Goal: Transaction & Acquisition: Book appointment/travel/reservation

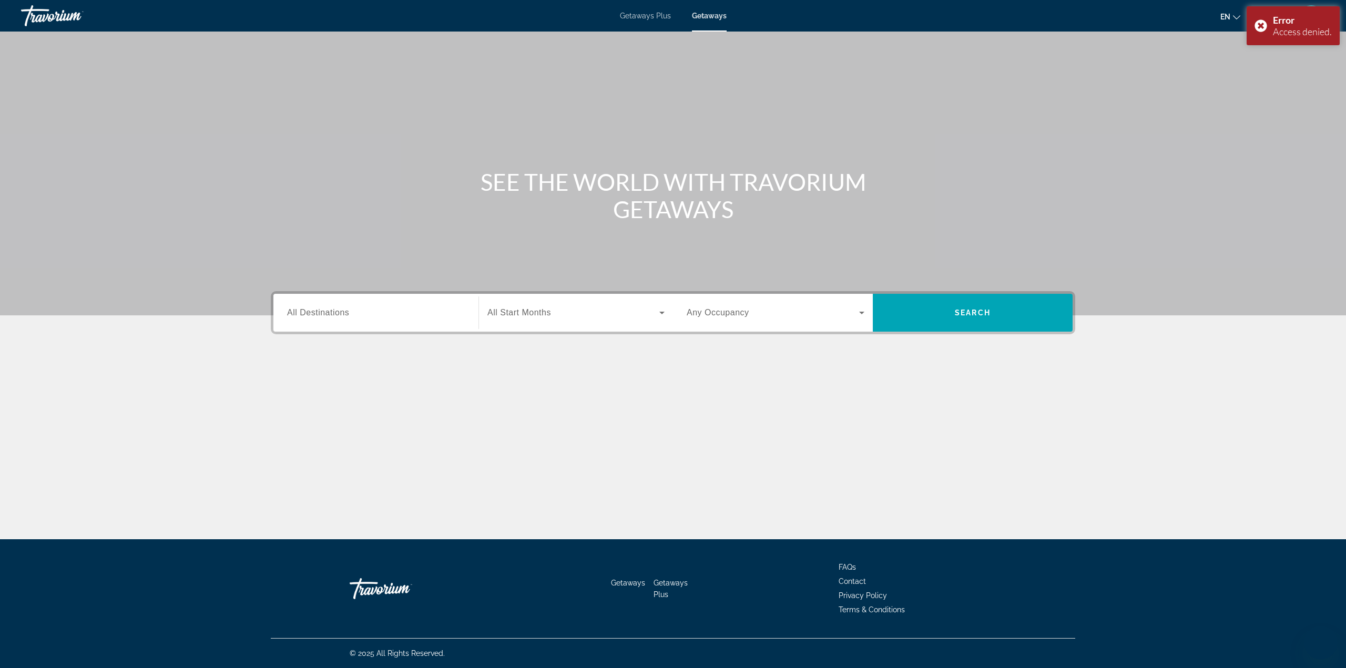
click at [406, 316] on input "Destination All Destinations" at bounding box center [376, 313] width 178 height 13
click at [404, 320] on div "Search widget" at bounding box center [376, 313] width 178 height 30
click at [399, 317] on input "Destination All Destinations" at bounding box center [376, 313] width 178 height 13
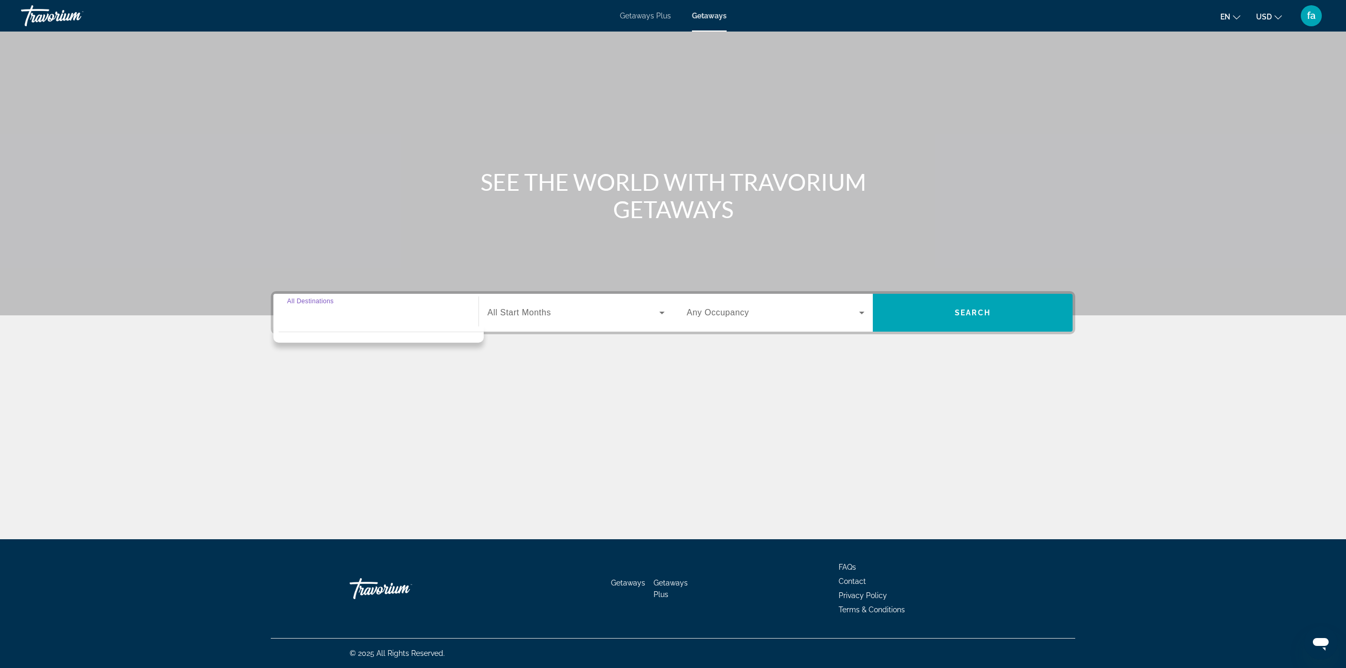
click at [645, 13] on span "Getaways Plus" at bounding box center [645, 16] width 51 height 8
click at [364, 319] on input "Destination All Destinations" at bounding box center [376, 313] width 178 height 13
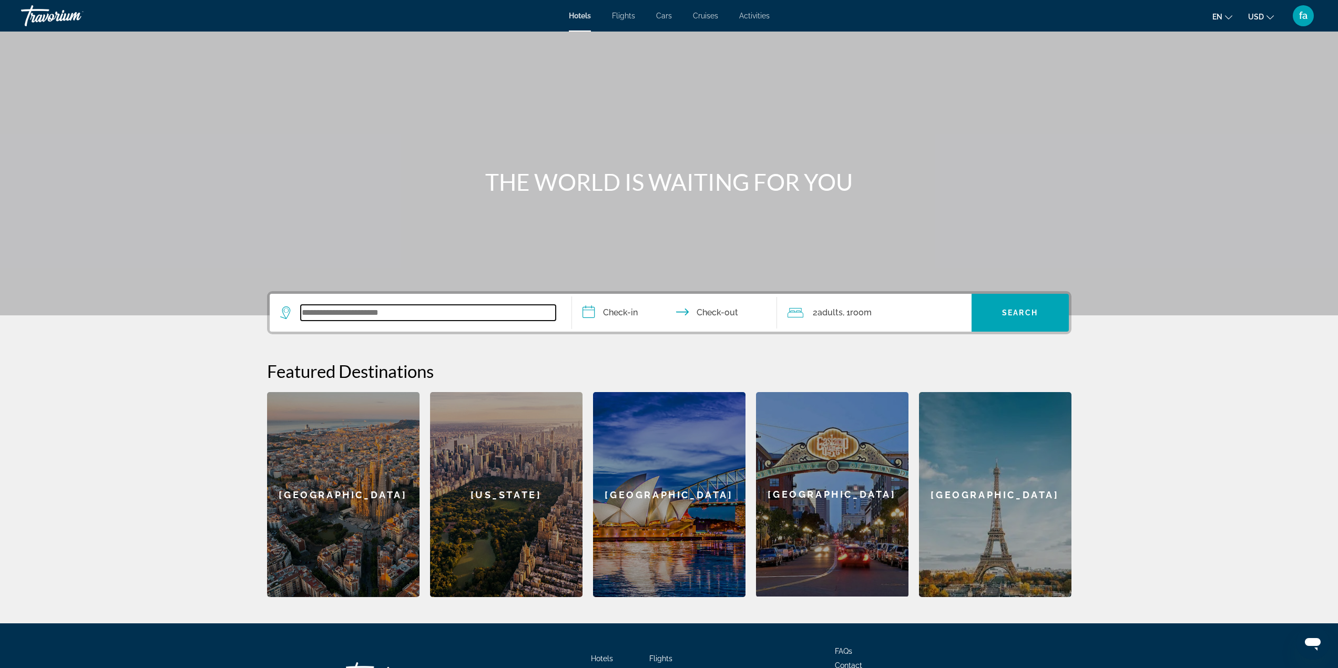
click at [342, 311] on input "Search widget" at bounding box center [428, 313] width 255 height 16
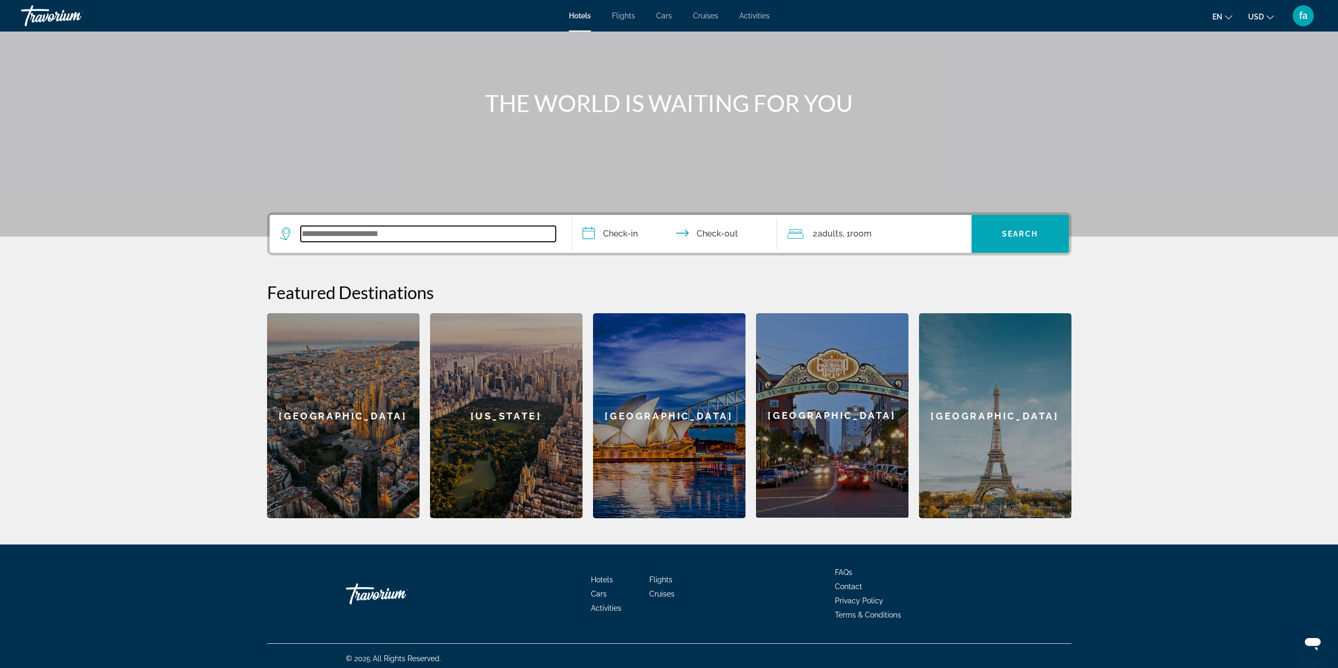
scroll to position [84, 0]
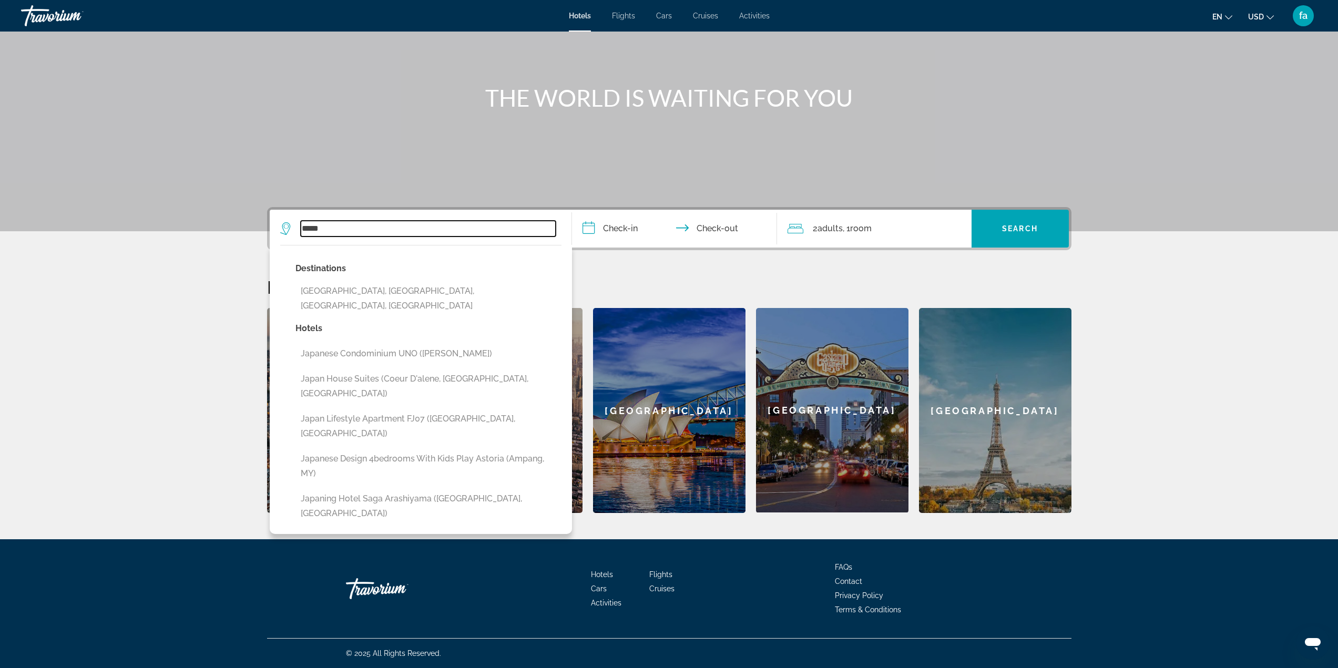
type input "*****"
click at [627, 228] on input "**********" at bounding box center [676, 230] width 209 height 41
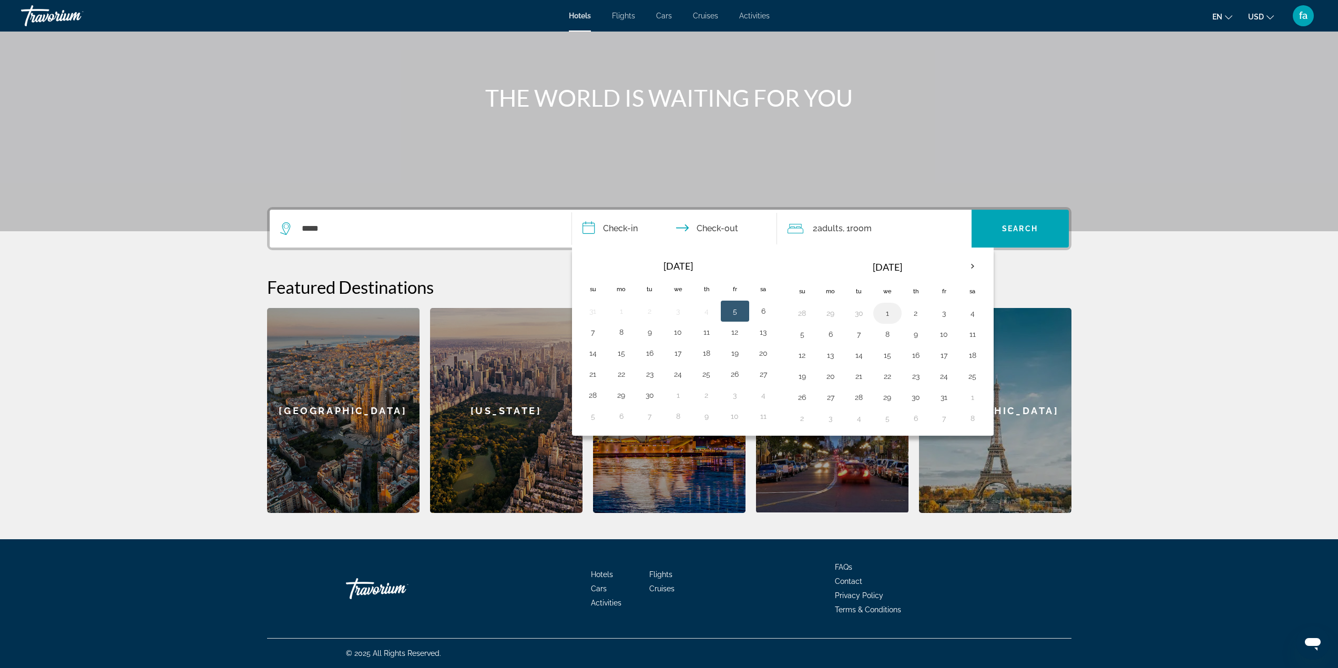
click at [890, 317] on button "1" at bounding box center [887, 313] width 17 height 15
click at [859, 334] on button "7" at bounding box center [858, 334] width 17 height 15
type input "**********"
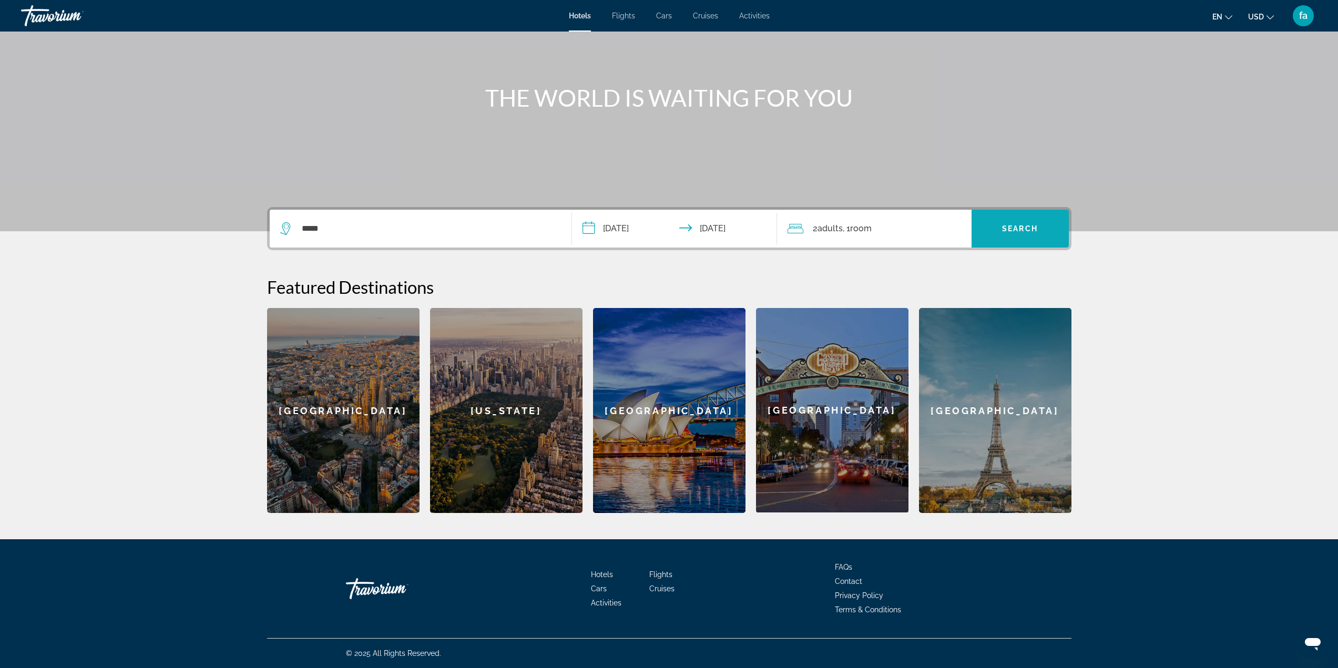
click at [1012, 227] on span "Search" at bounding box center [1020, 228] width 36 height 8
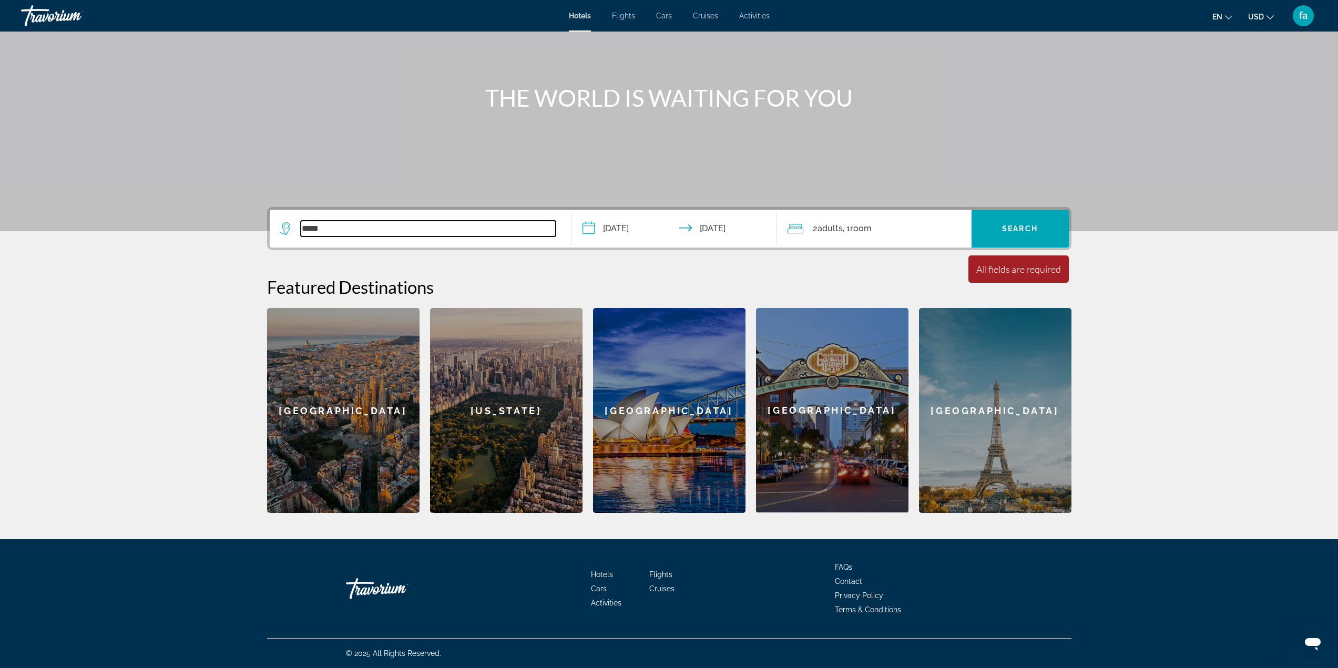
click at [363, 229] on input "*****" at bounding box center [428, 229] width 255 height 16
type input "**********"
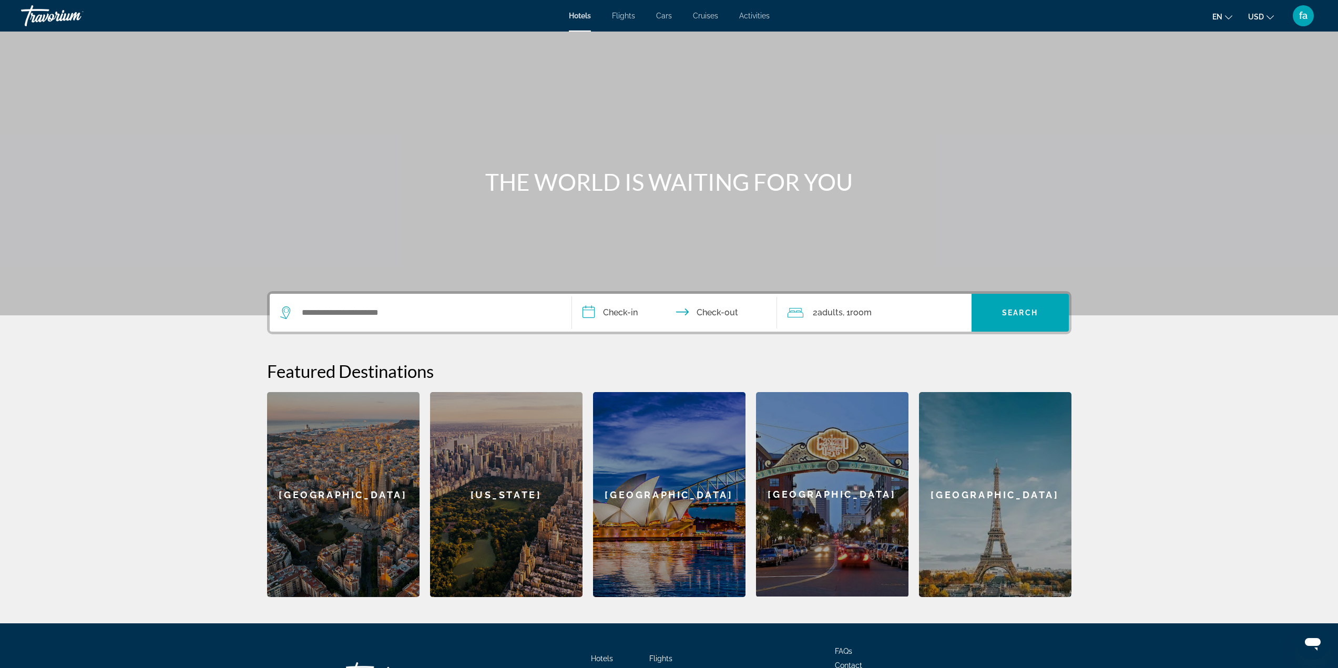
click at [1128, 552] on section "**********" at bounding box center [669, 298] width 1338 height 597
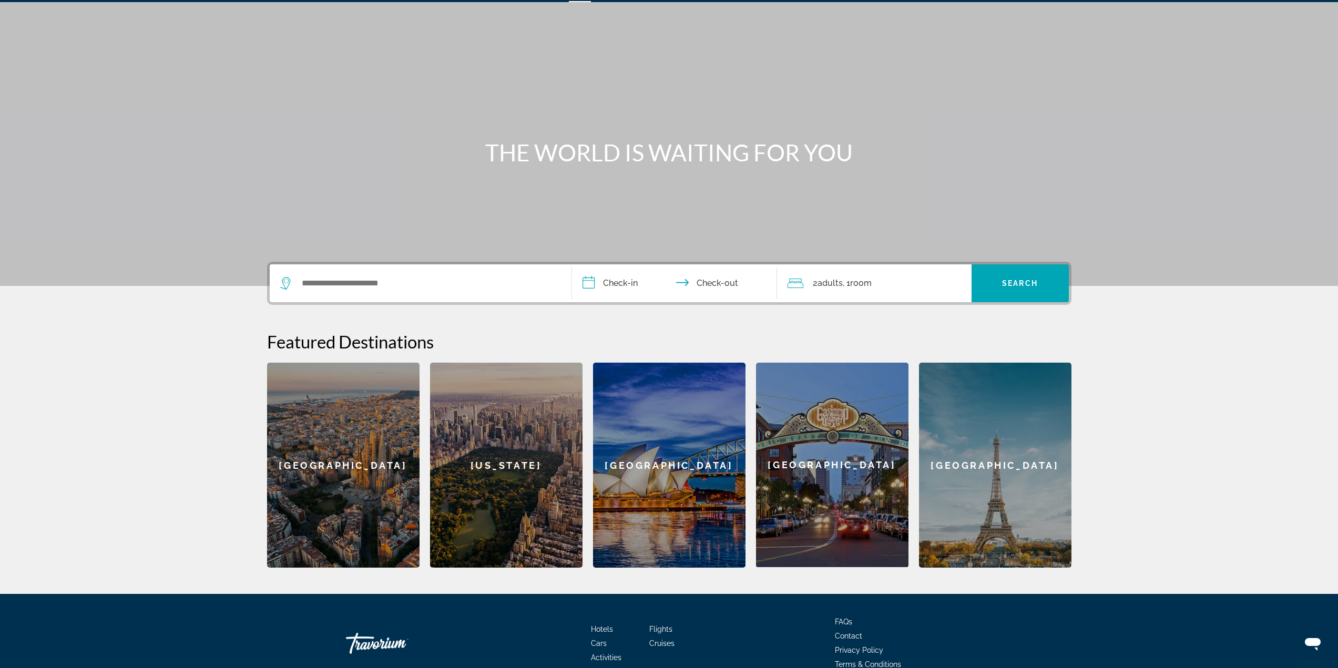
scroll to position [84, 0]
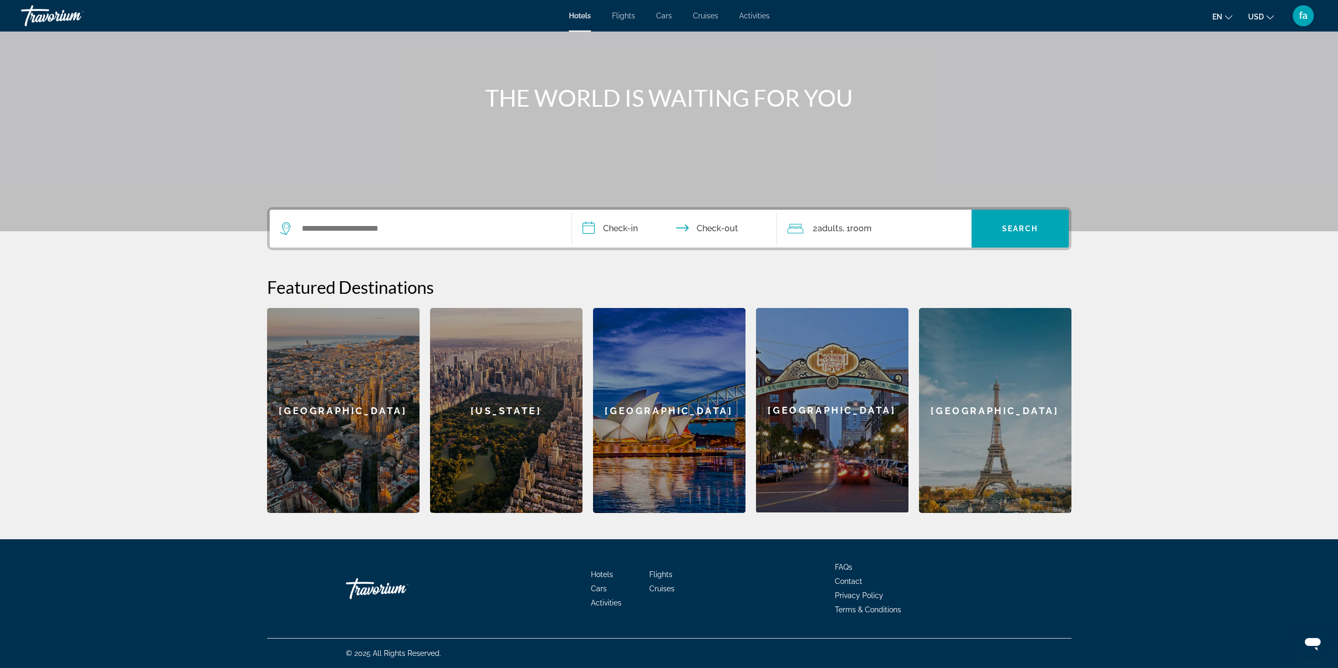
click at [613, 449] on div "Sydney" at bounding box center [669, 410] width 152 height 205
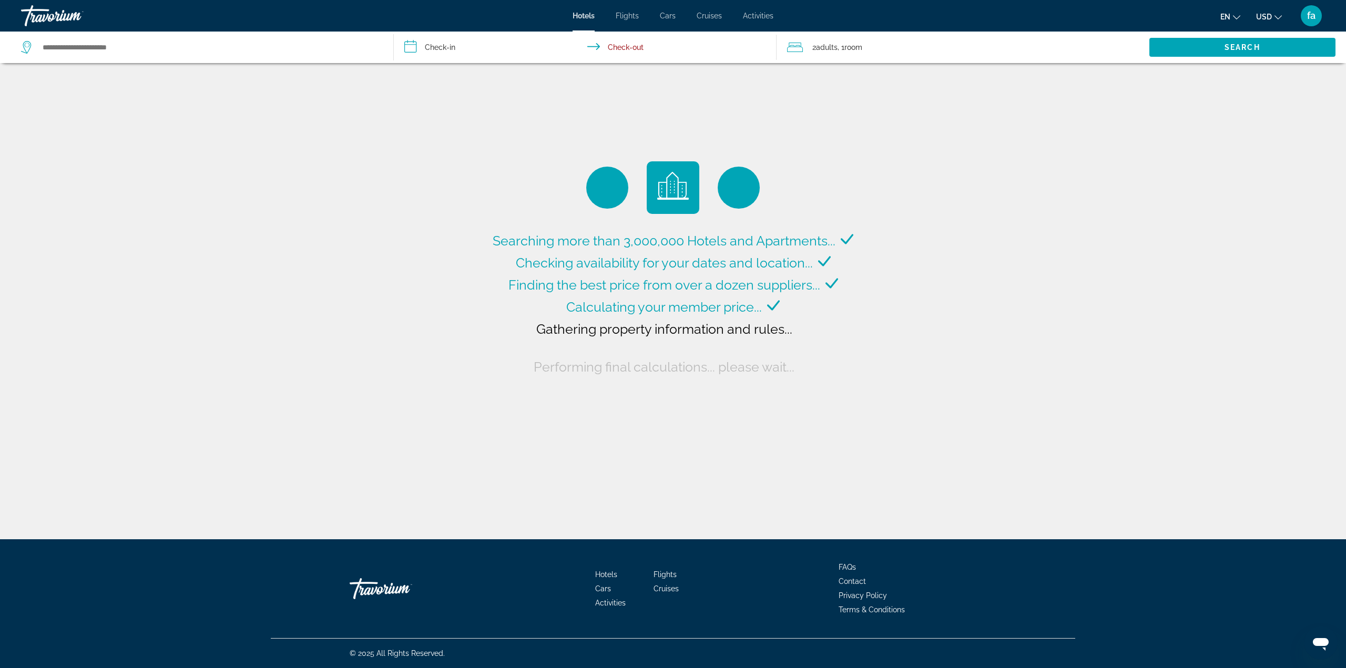
type input "**********"
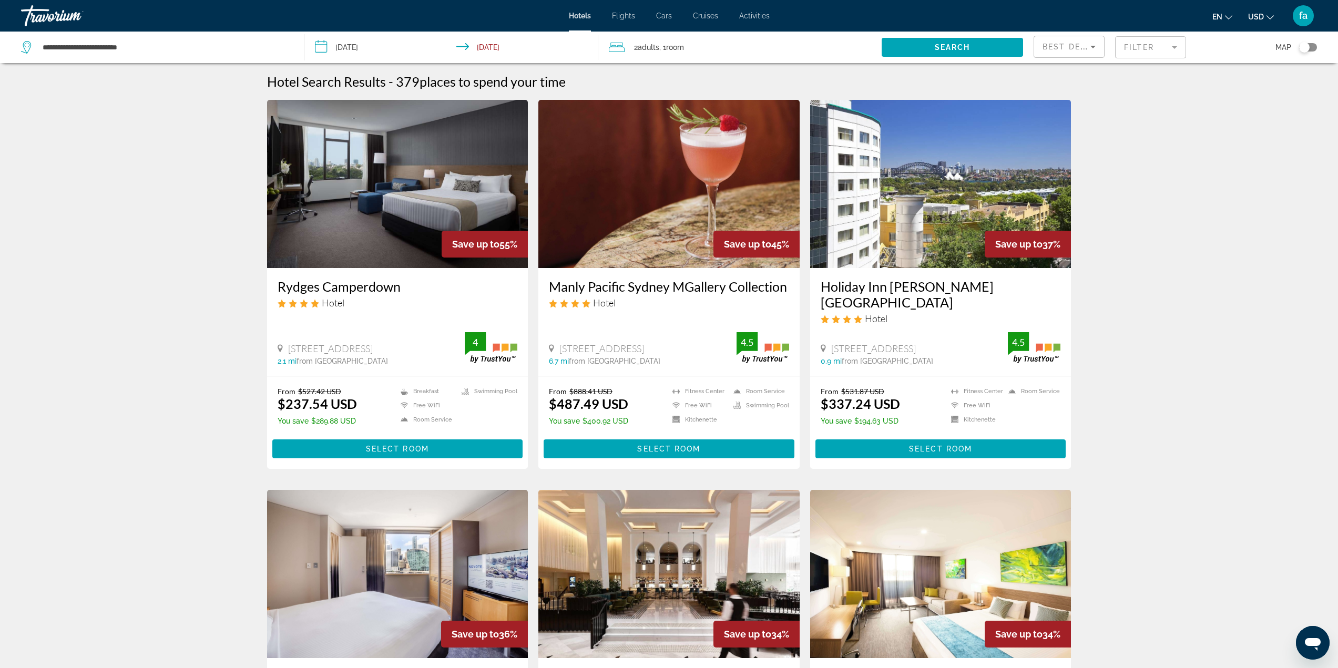
click at [1140, 46] on mat-form-field "Filter" at bounding box center [1150, 47] width 71 height 22
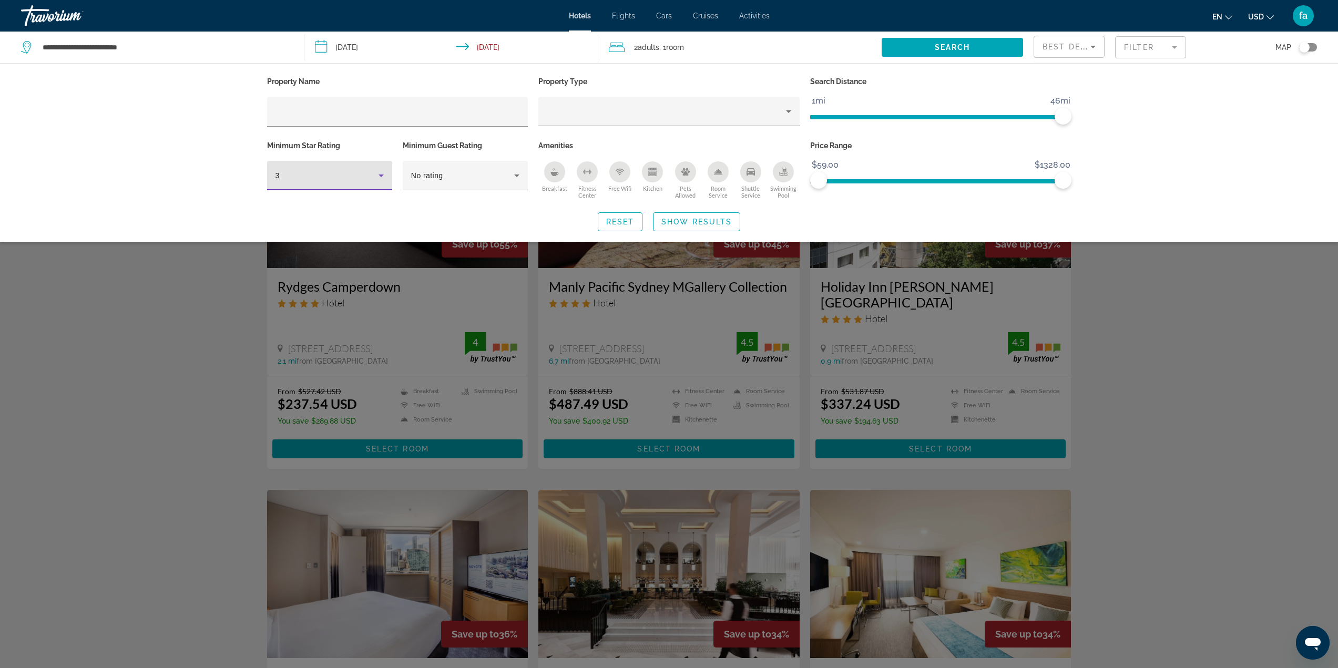
click at [368, 180] on div "3" at bounding box center [326, 175] width 103 height 13
click at [330, 264] on mat-option "5" at bounding box center [329, 256] width 125 height 25
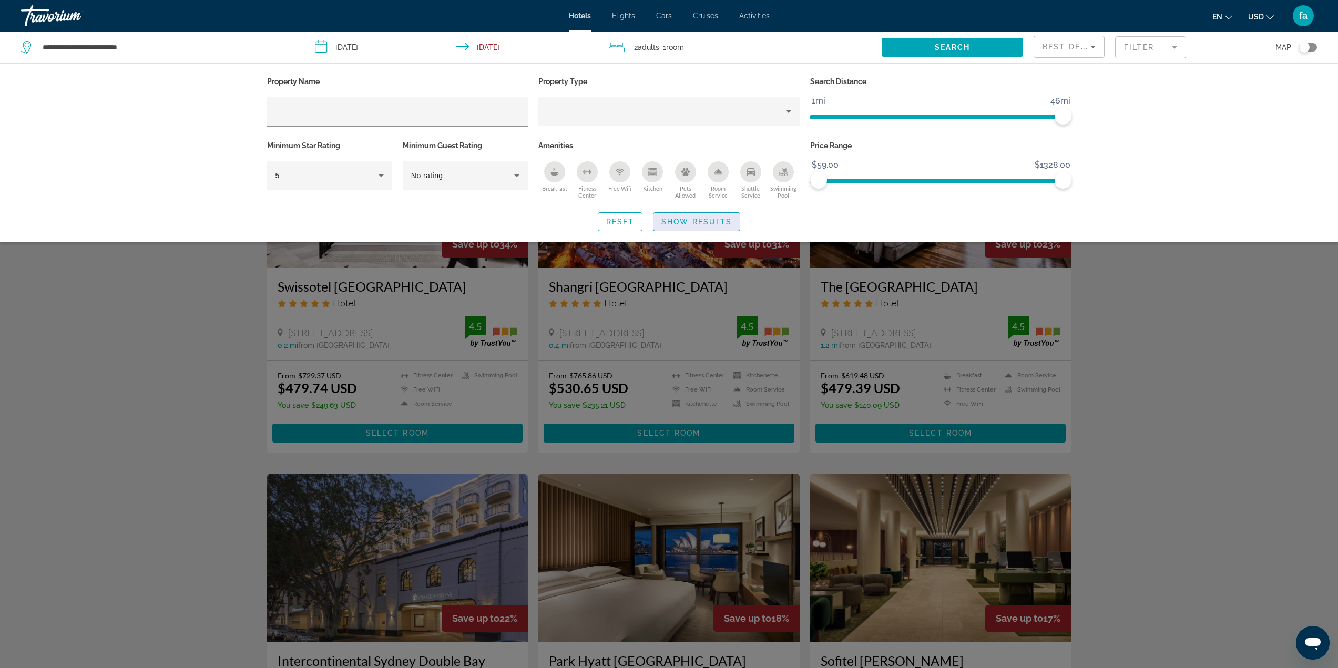
click at [713, 225] on span "Show Results" at bounding box center [696, 222] width 70 height 8
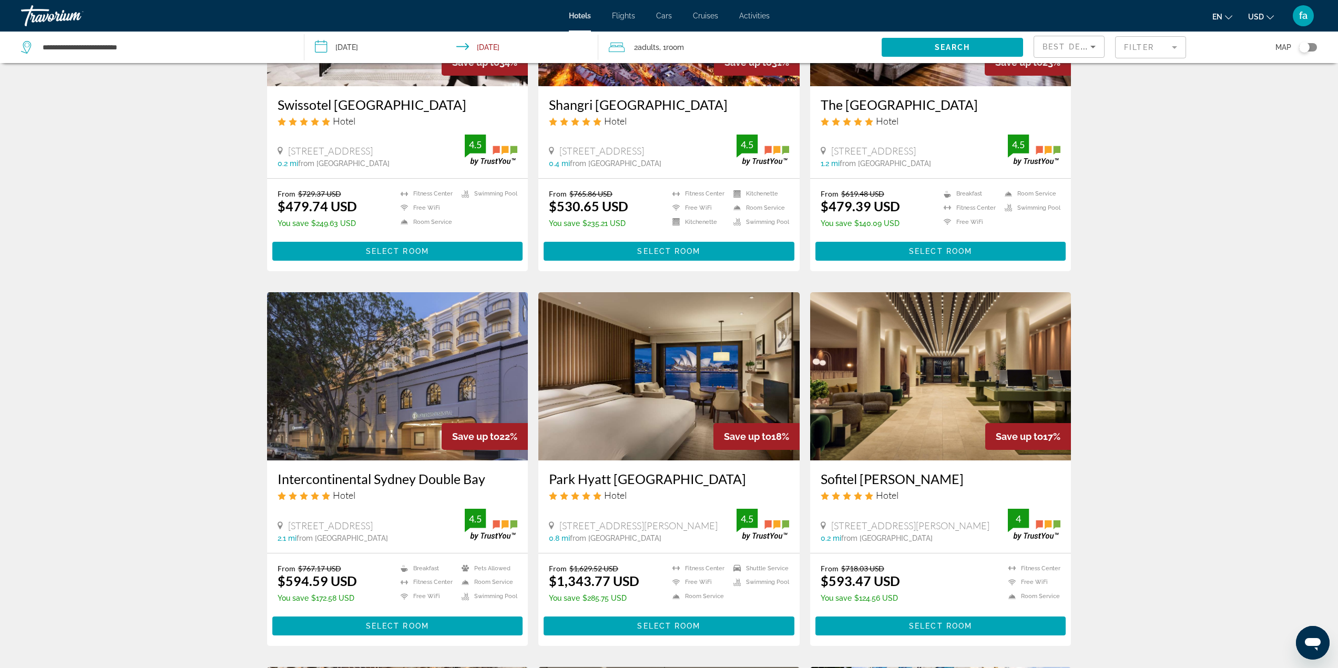
scroll to position [158, 0]
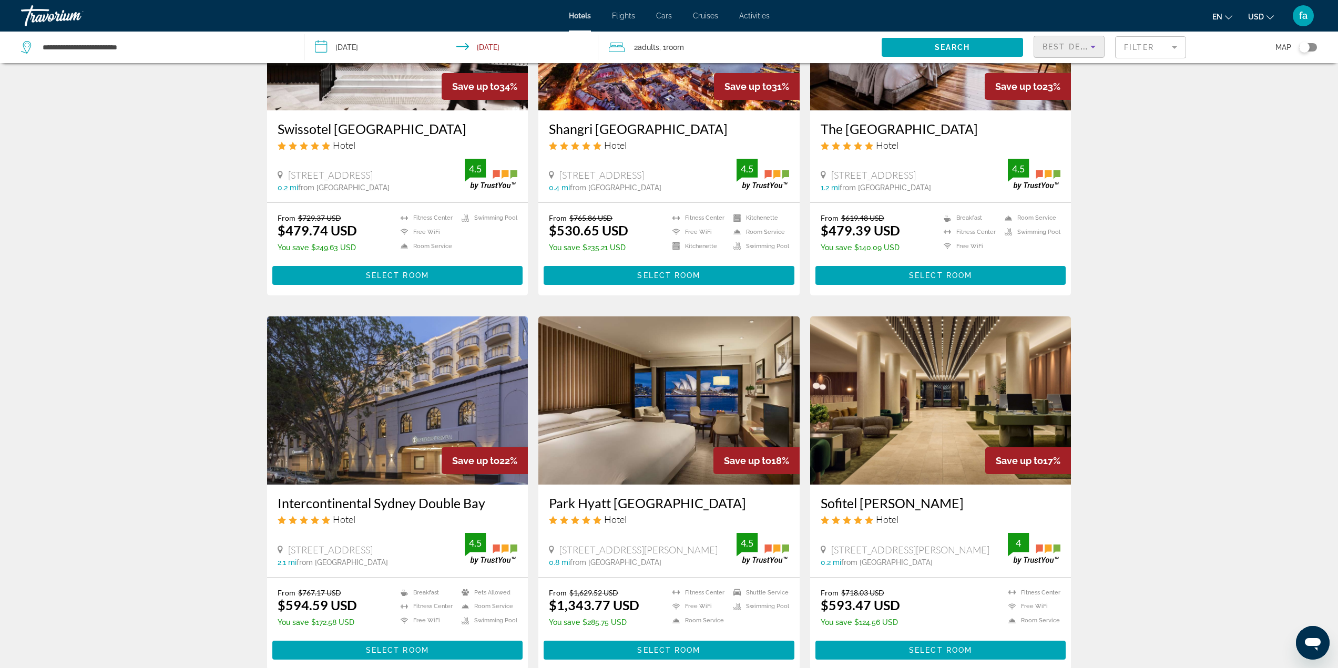
click at [1077, 51] on div "Best Deals" at bounding box center [1066, 46] width 48 height 13
click at [1066, 127] on span "Lowest Price" at bounding box center [1063, 124] width 42 height 8
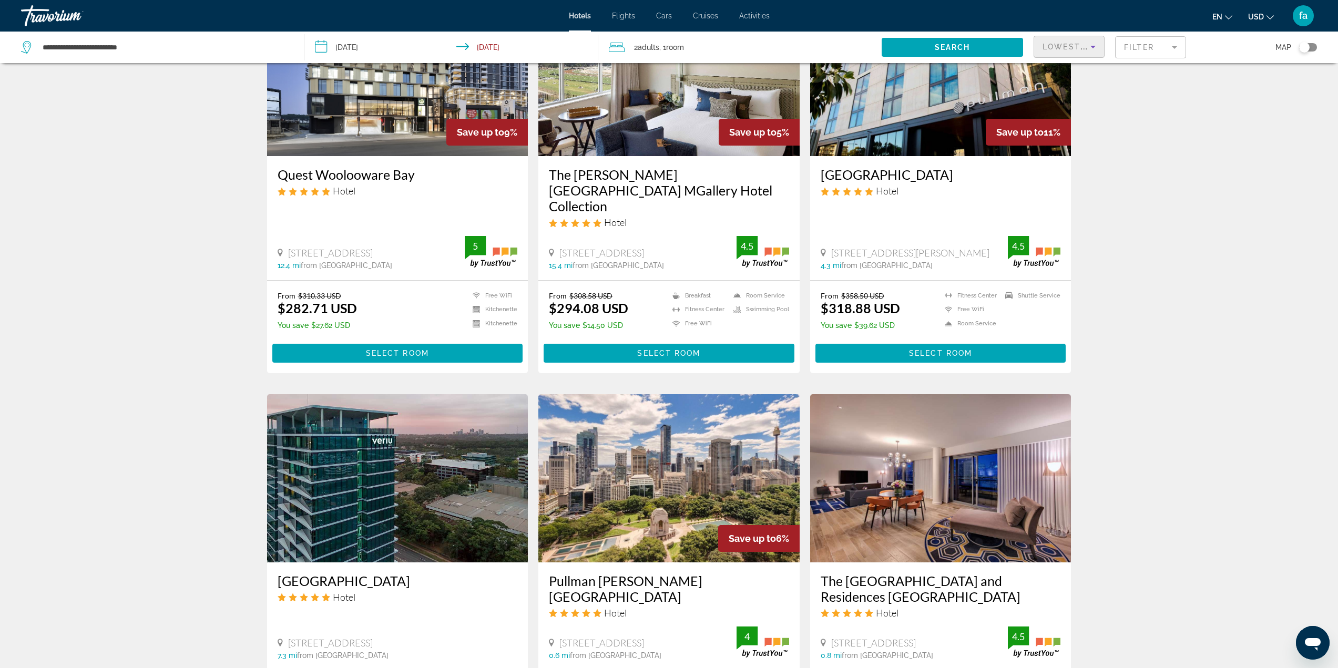
scroll to position [473, 0]
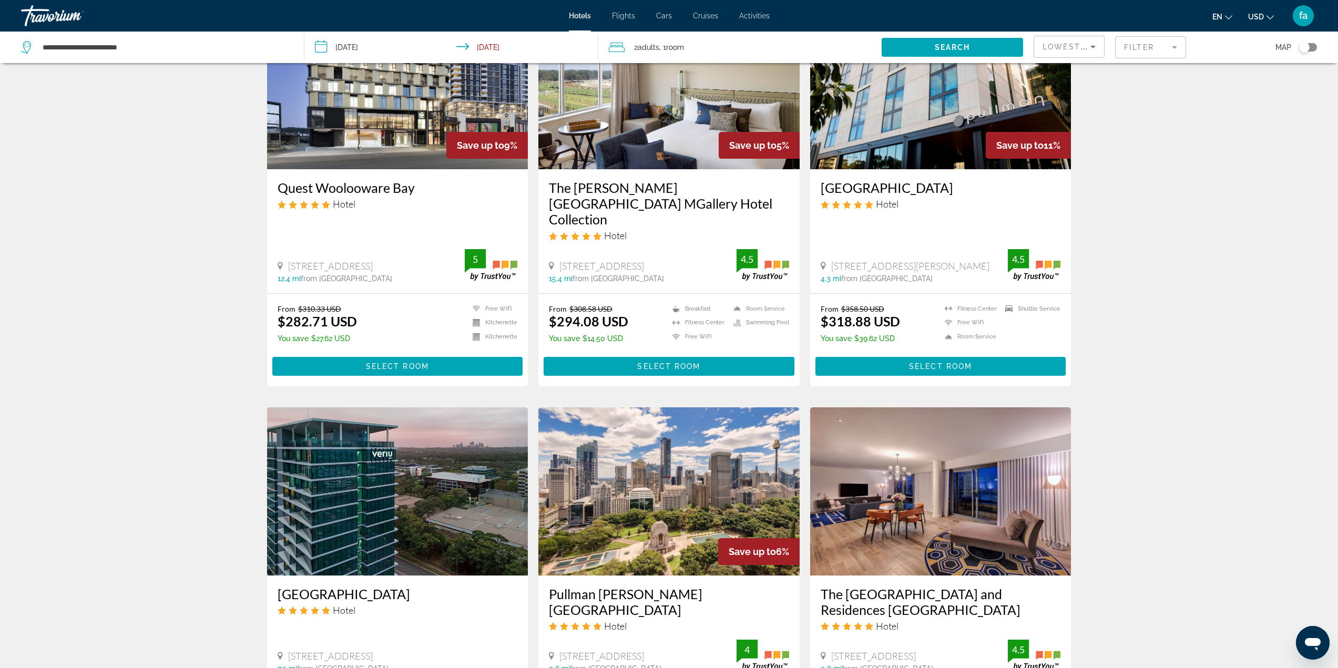
click at [340, 47] on input "**********" at bounding box center [453, 49] width 298 height 35
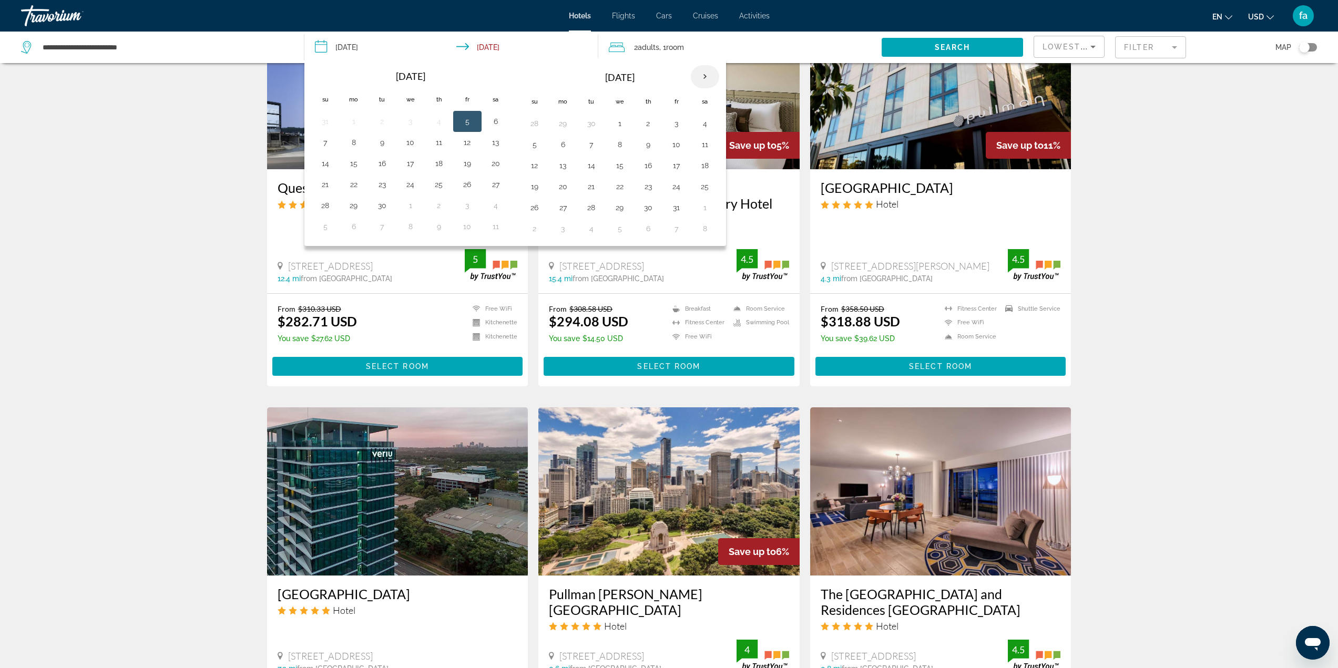
click at [708, 76] on th "Next month" at bounding box center [705, 76] width 28 height 23
click at [705, 122] on button "1" at bounding box center [704, 123] width 17 height 15
click at [706, 147] on button "8" at bounding box center [704, 144] width 17 height 15
type input "**********"
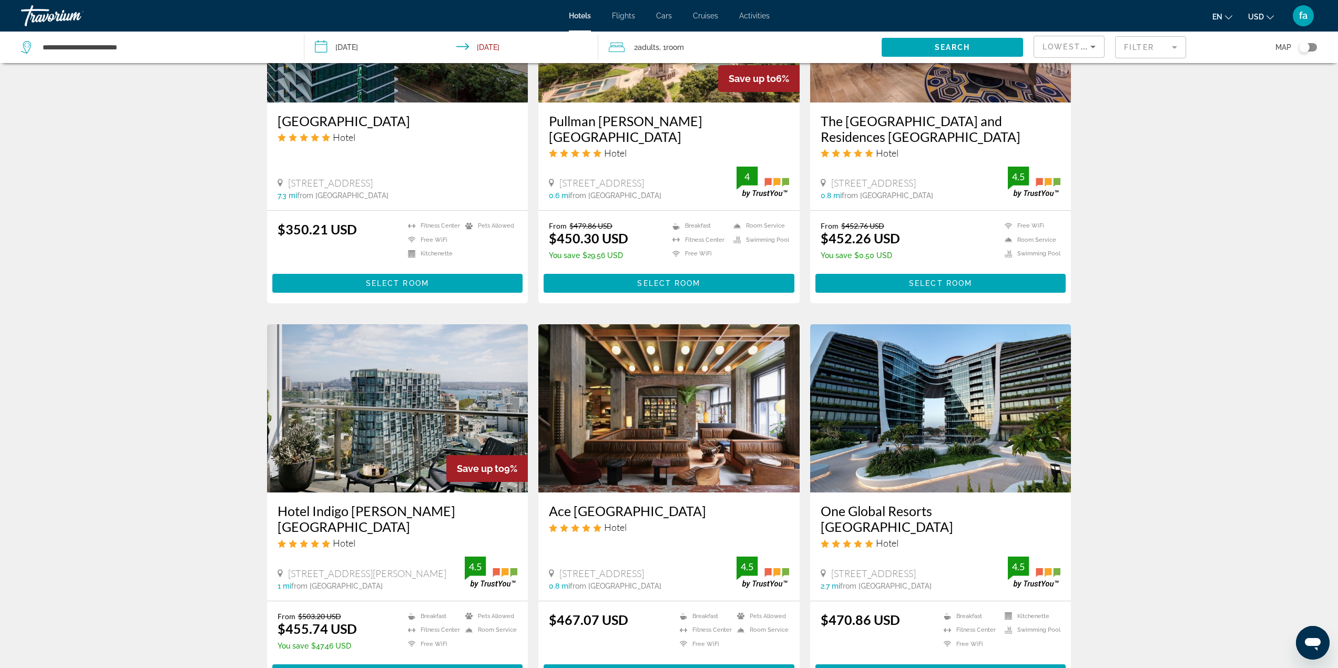
scroll to position [1104, 0]
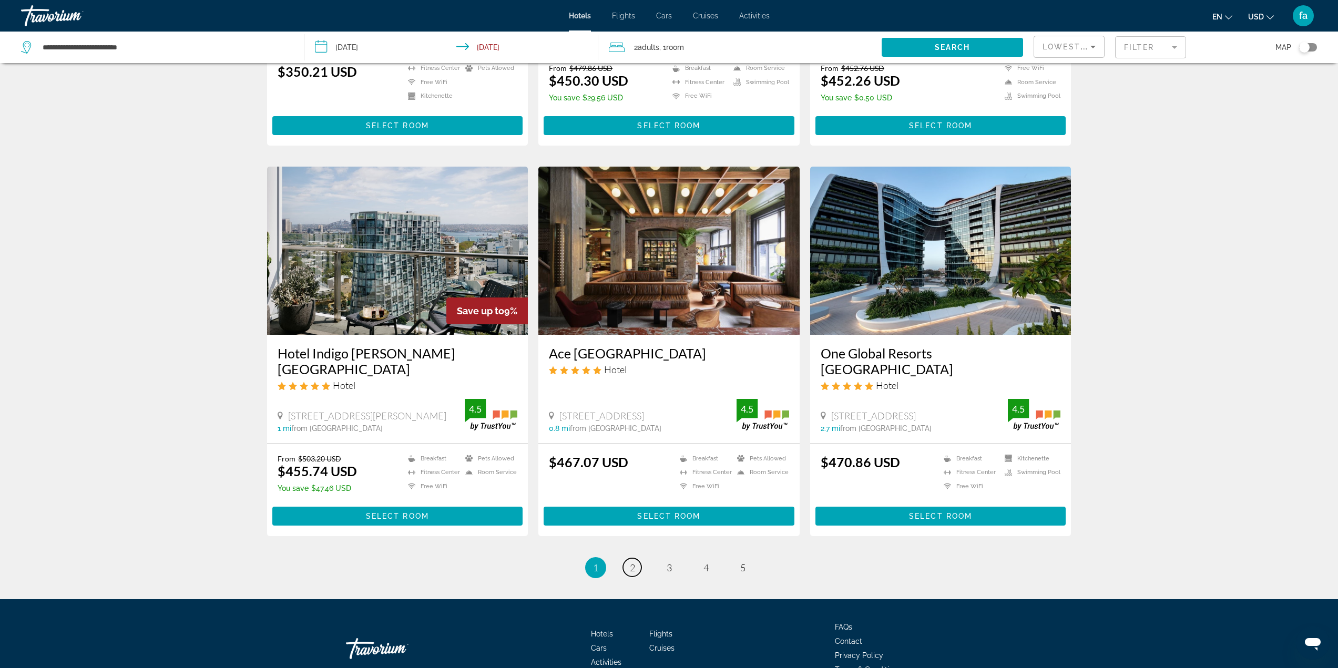
drag, startPoint x: 635, startPoint y: 536, endPoint x: 606, endPoint y: 518, distance: 34.2
click at [635, 558] on link "page 2" at bounding box center [632, 567] width 18 height 18
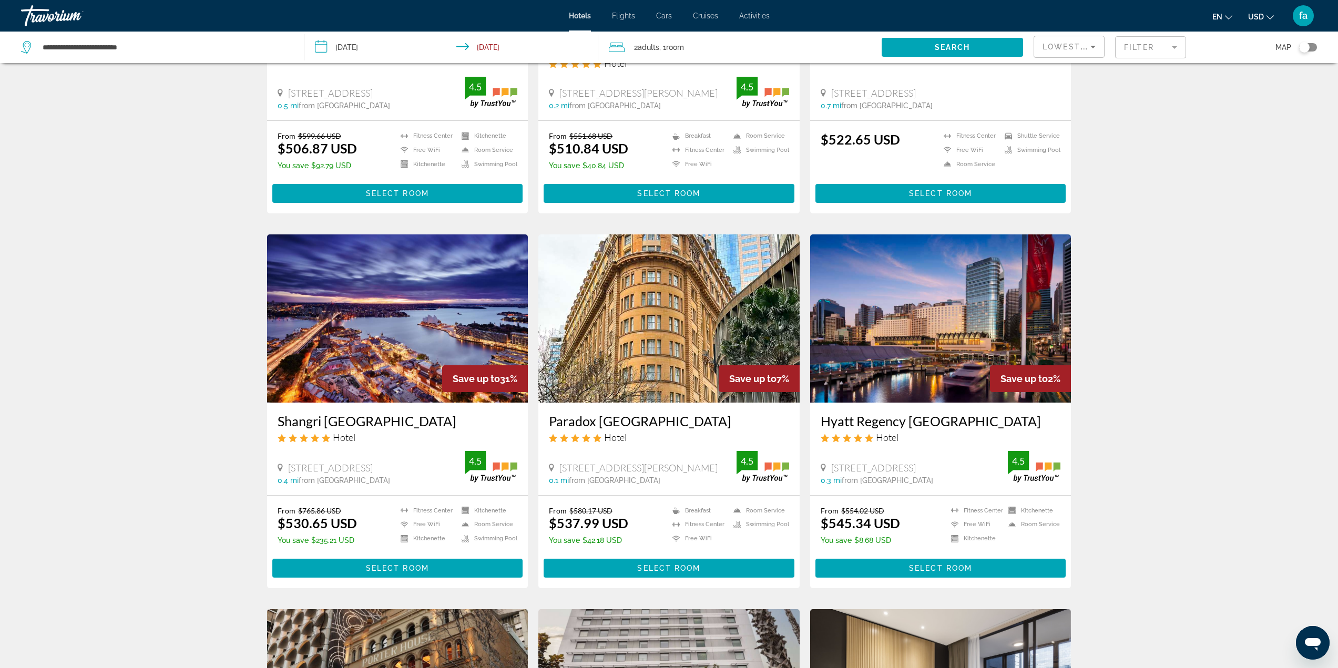
scroll to position [736, 0]
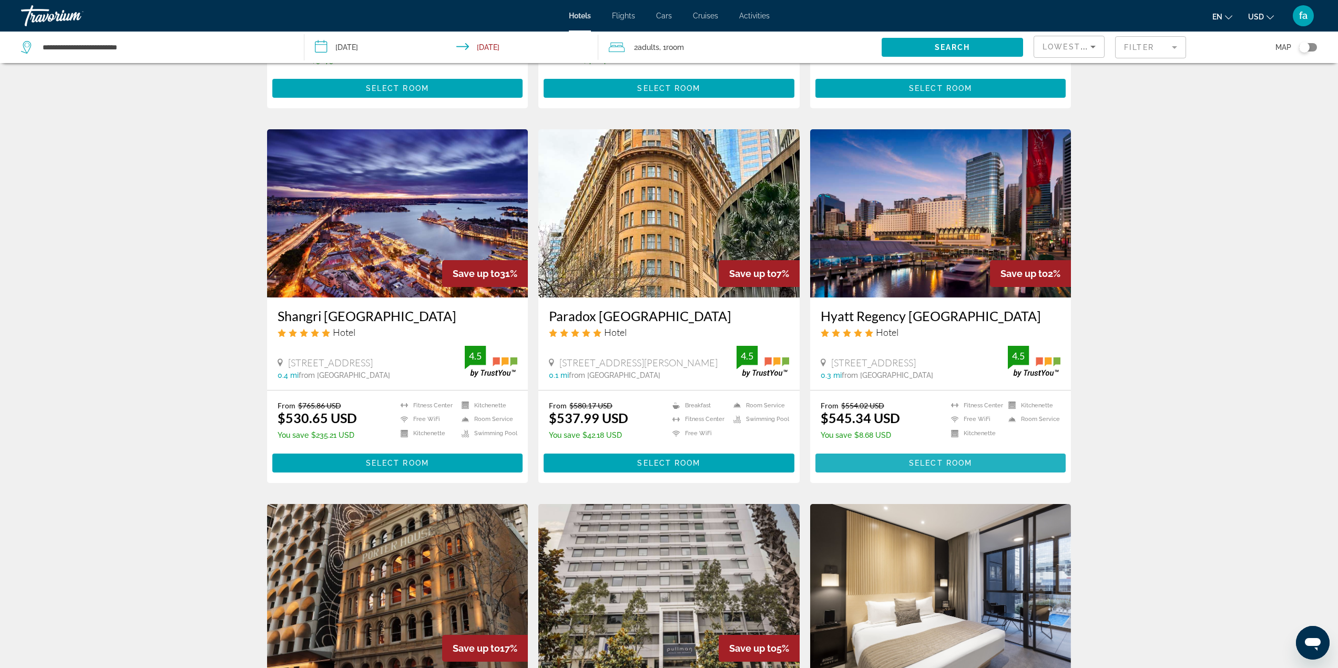
click at [961, 459] on span "Select Room" at bounding box center [940, 463] width 63 height 8
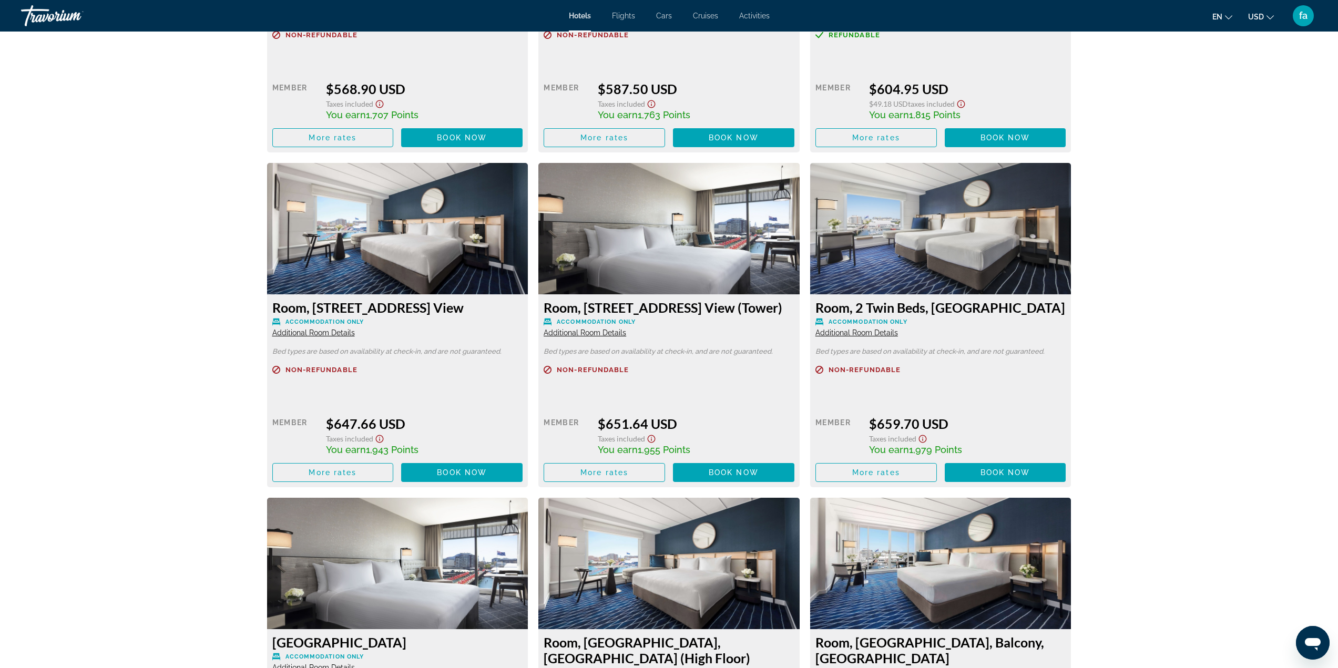
scroll to position [2154, 0]
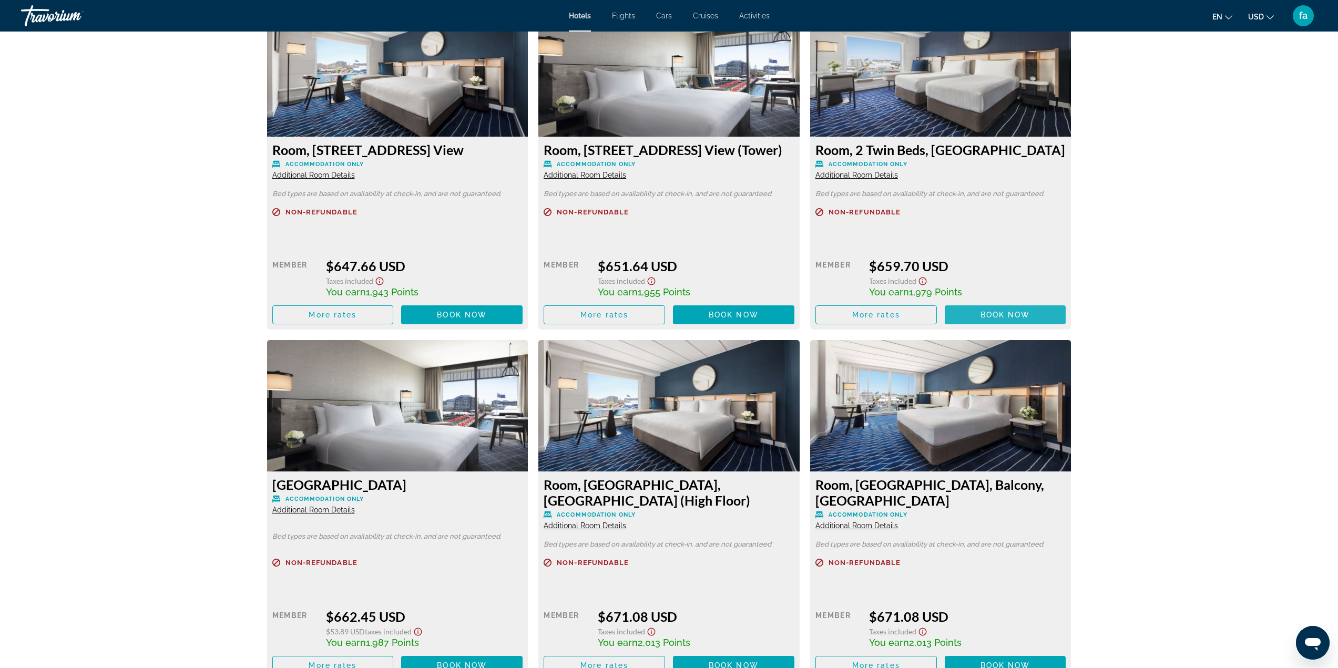
click at [1014, 319] on span "Book now" at bounding box center [1005, 315] width 50 height 8
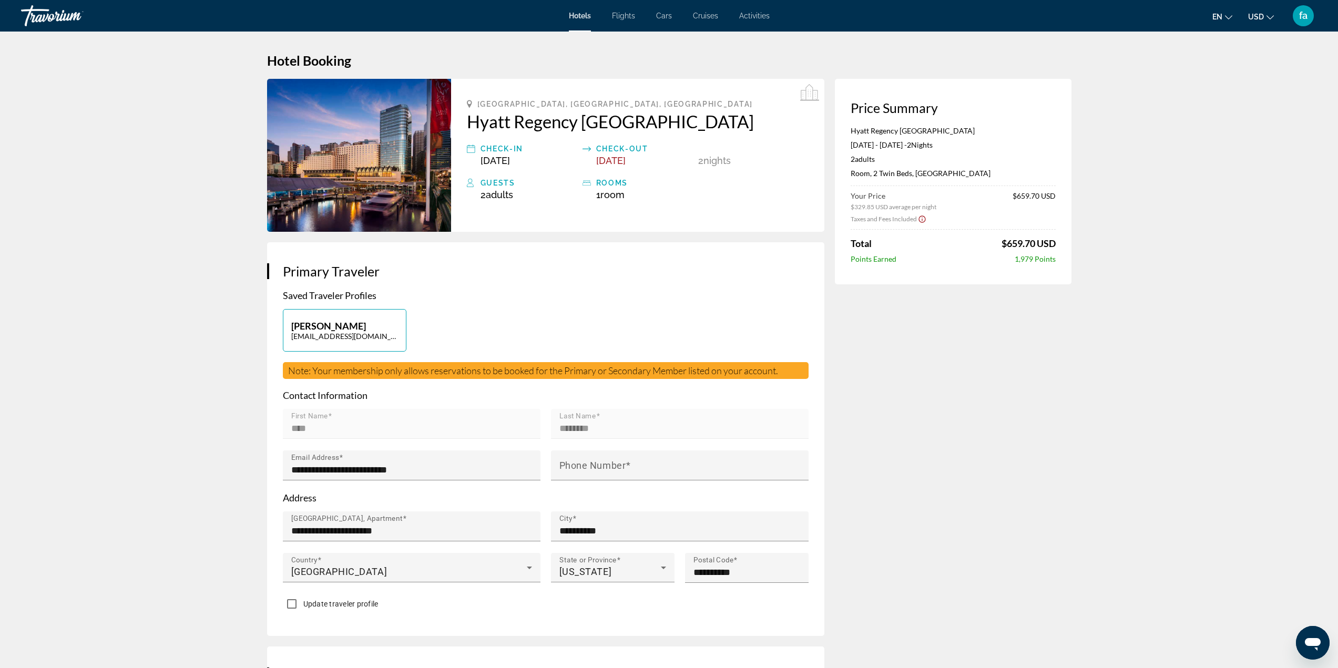
click at [621, 149] on div "Check-out" at bounding box center [644, 148] width 97 height 13
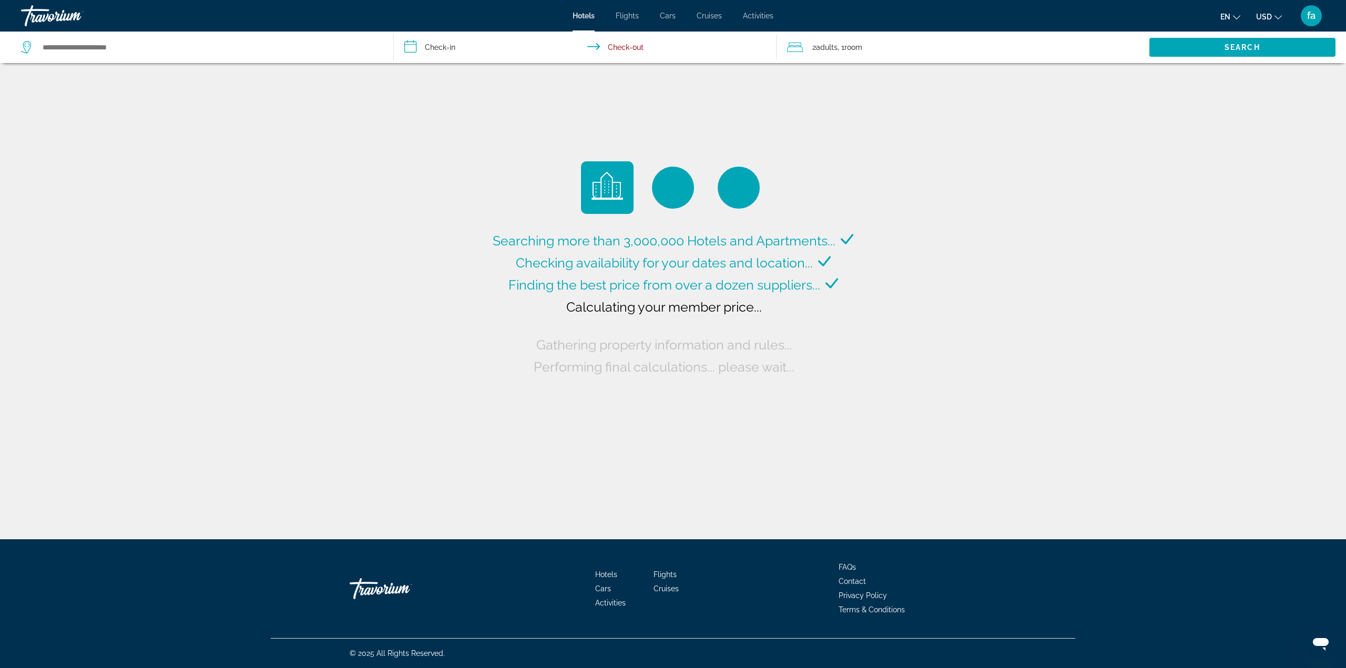
click at [427, 46] on input "**********" at bounding box center [587, 49] width 387 height 35
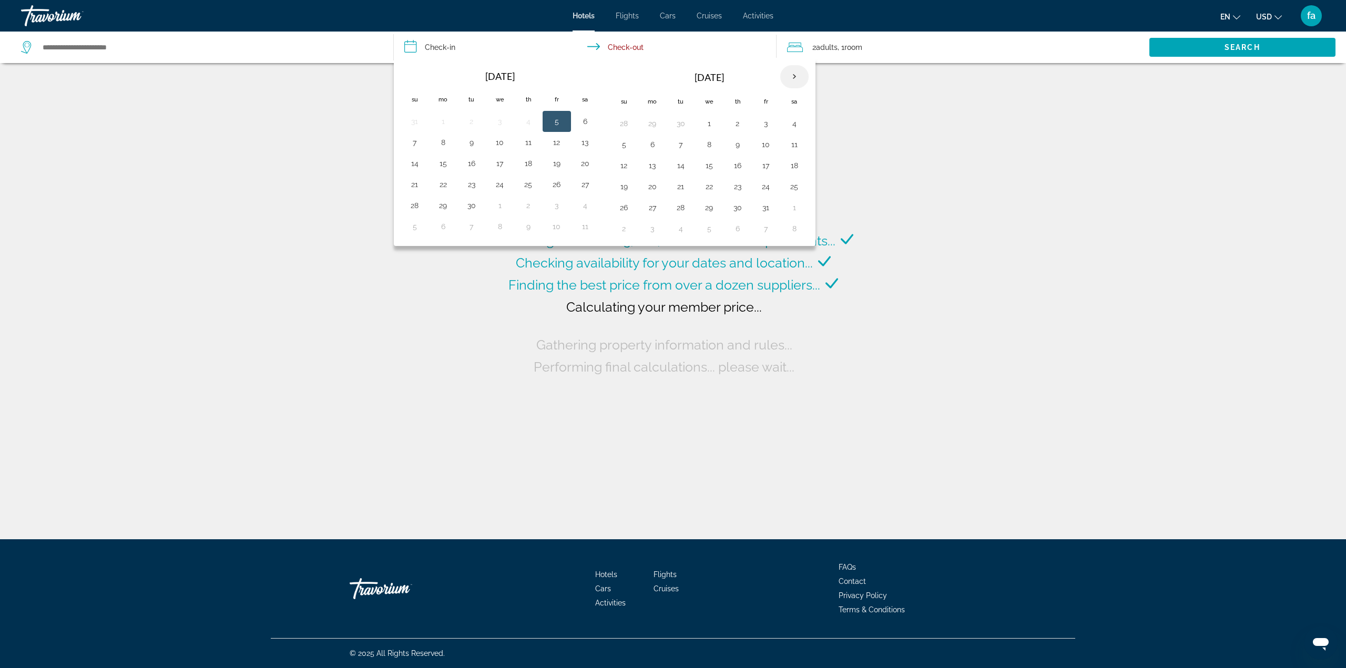
click at [793, 79] on th "Next month" at bounding box center [794, 76] width 28 height 23
click at [793, 120] on button "1" at bounding box center [794, 123] width 17 height 15
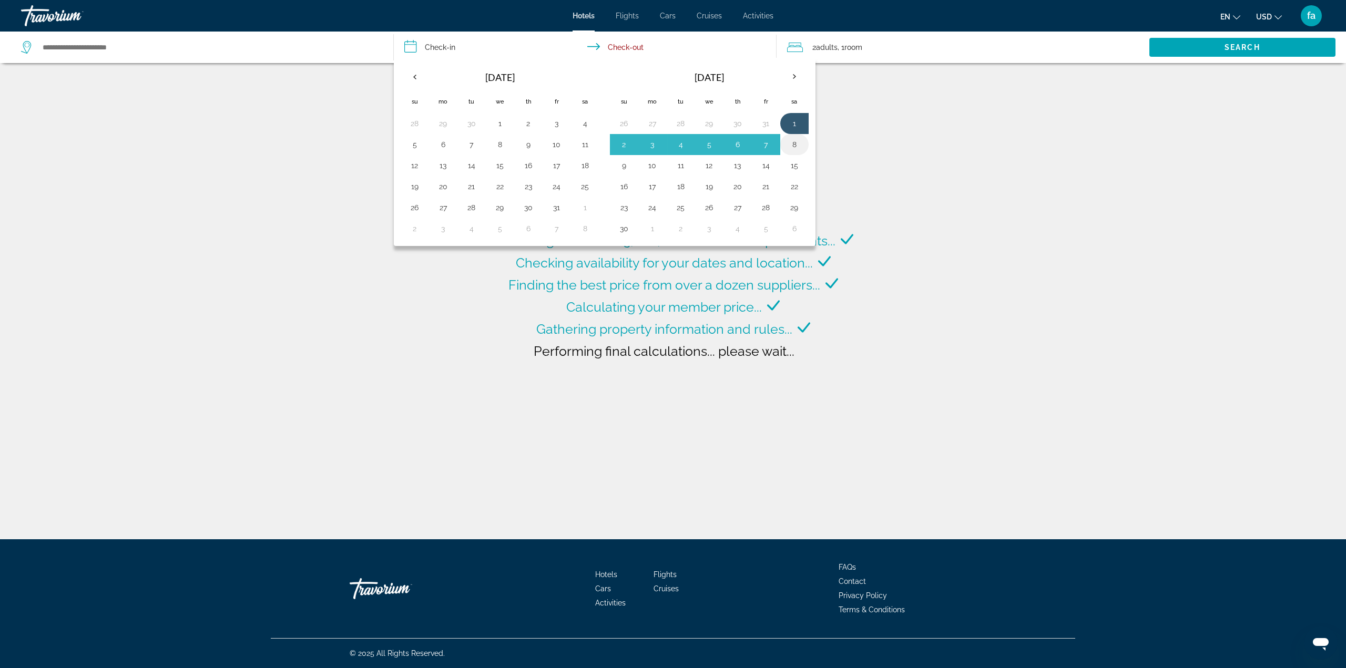
click at [796, 146] on button "8" at bounding box center [794, 144] width 17 height 15
type input "**********"
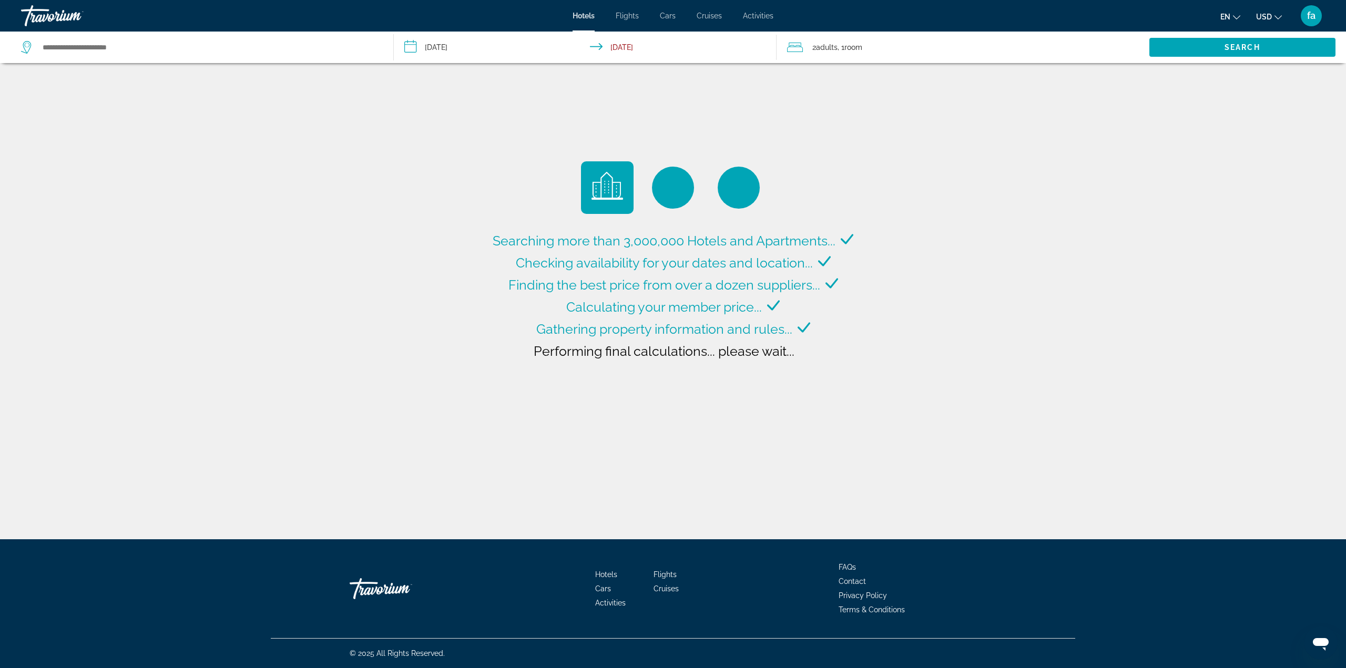
type input "**********"
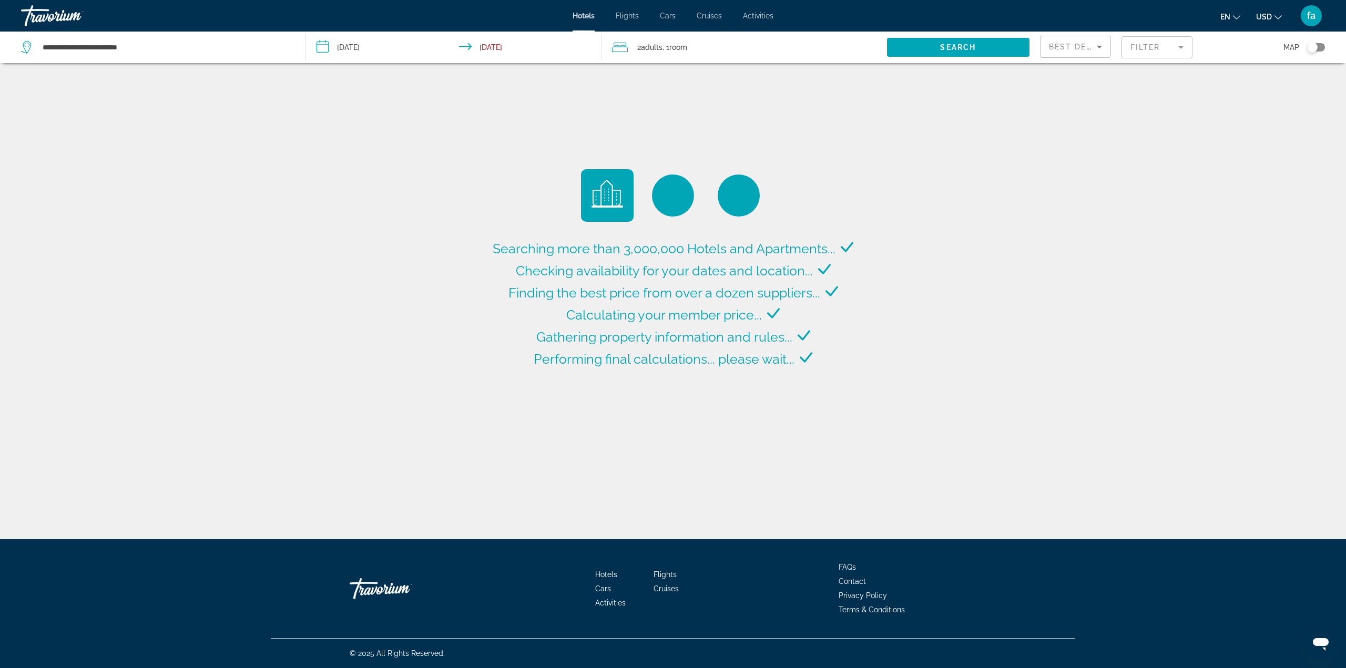
click at [361, 46] on input "**********" at bounding box center [456, 49] width 300 height 35
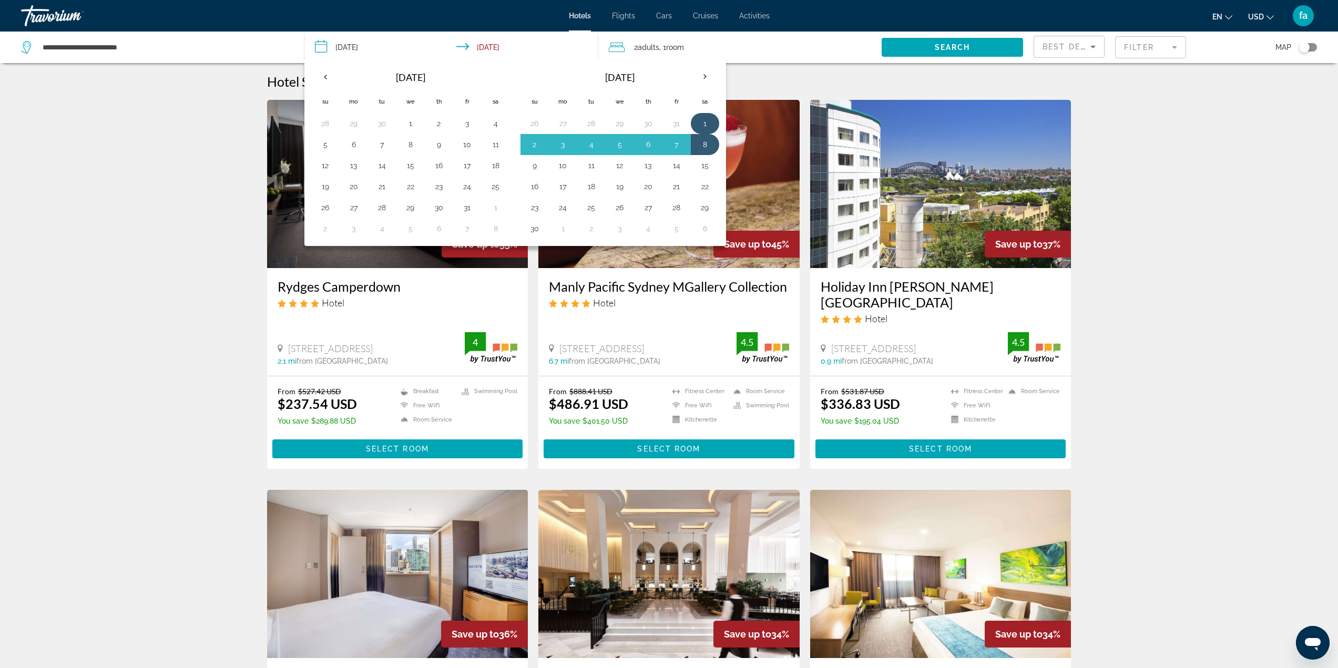
click at [703, 119] on button "1" at bounding box center [704, 123] width 17 height 15
click at [681, 143] on button "7" at bounding box center [676, 144] width 17 height 15
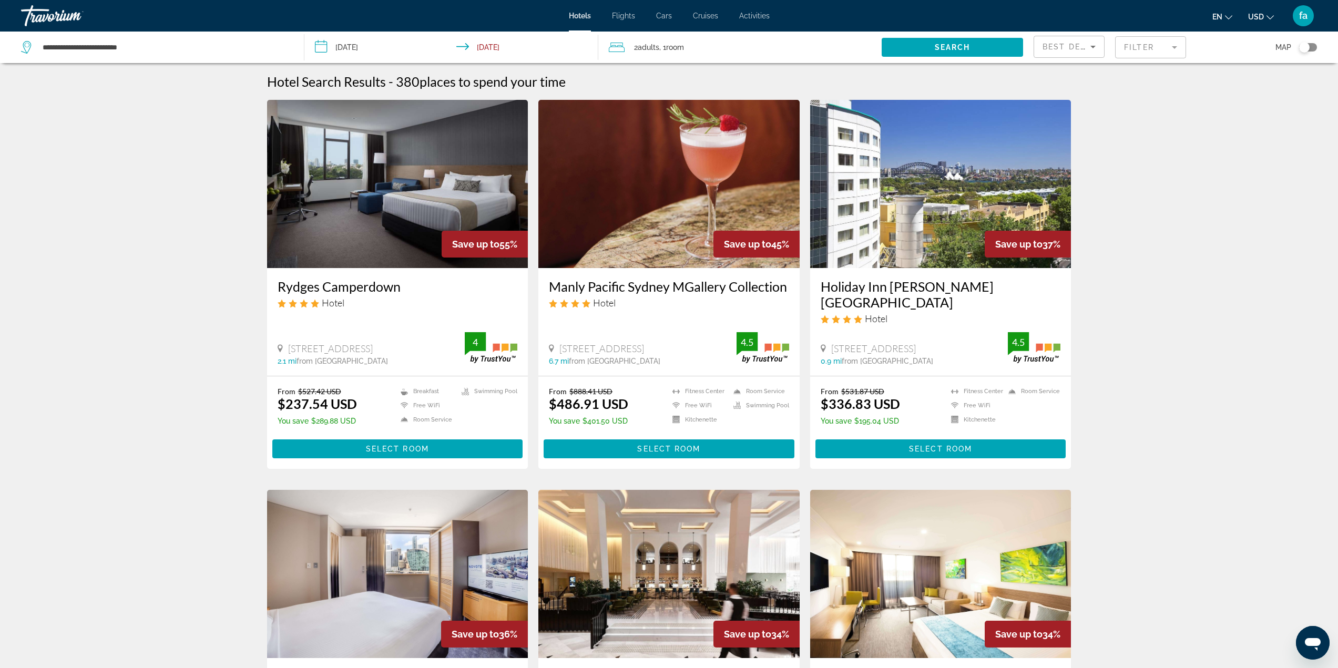
click at [496, 46] on input "**********" at bounding box center [453, 49] width 298 height 35
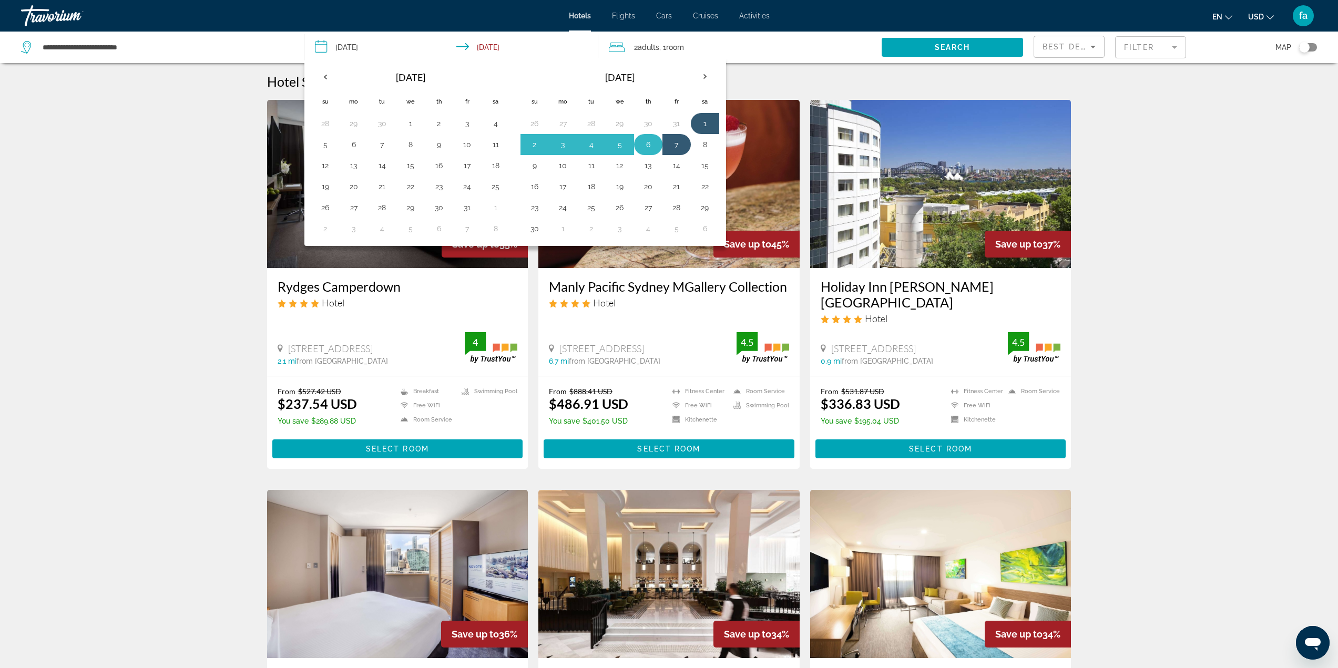
click at [652, 144] on button "6" at bounding box center [648, 144] width 17 height 15
click at [649, 146] on button "6" at bounding box center [648, 144] width 17 height 15
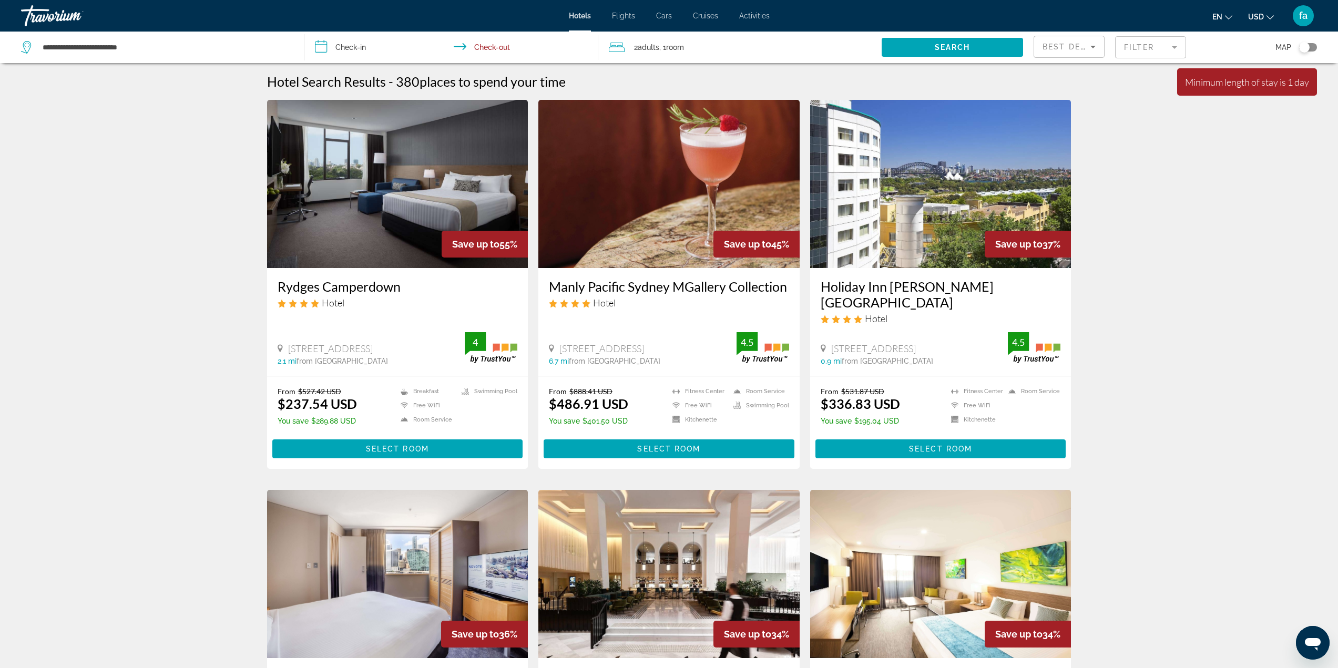
click at [353, 46] on input "**********" at bounding box center [453, 49] width 298 height 35
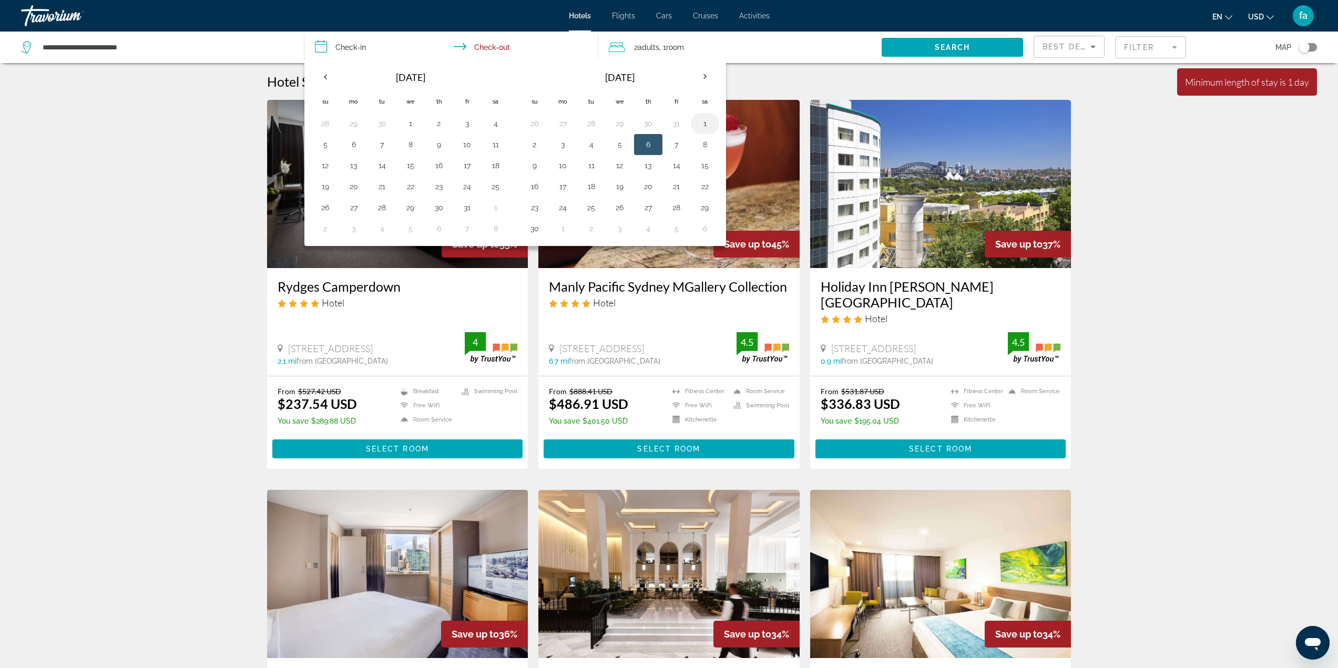
click at [708, 122] on button "1" at bounding box center [704, 123] width 17 height 15
click at [618, 145] on button "5" at bounding box center [619, 144] width 17 height 15
type input "**********"
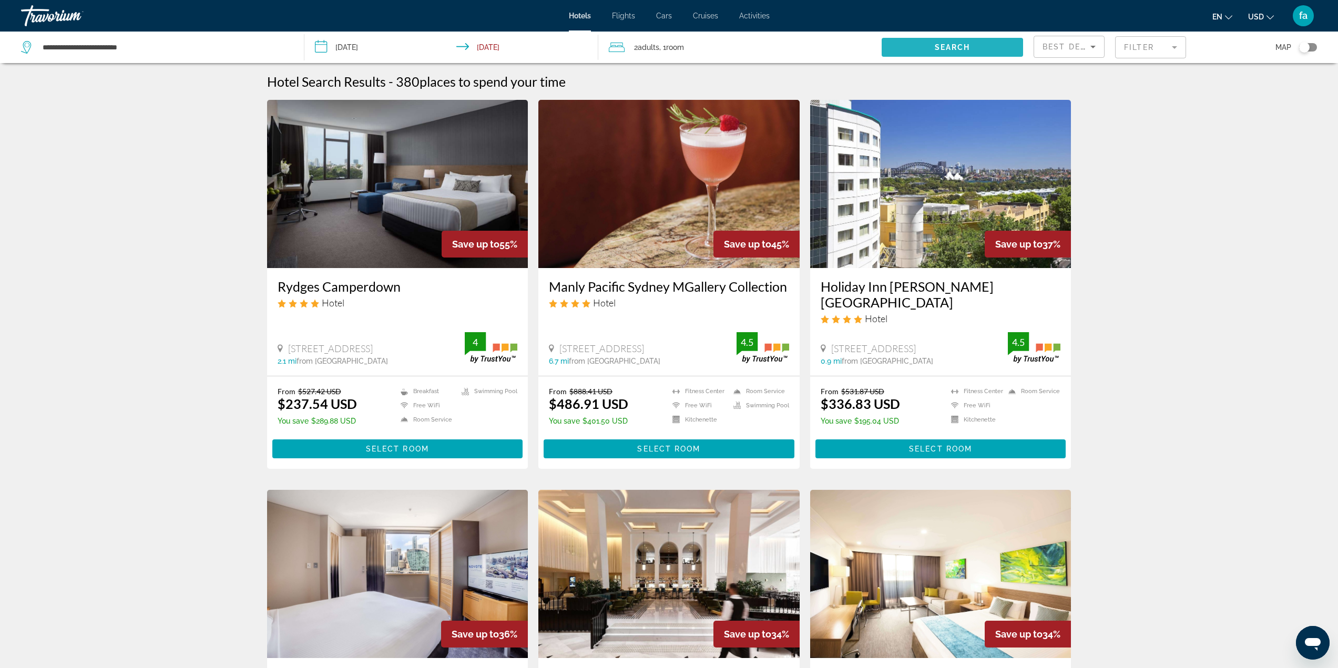
click at [938, 47] on span "Search" at bounding box center [953, 47] width 36 height 8
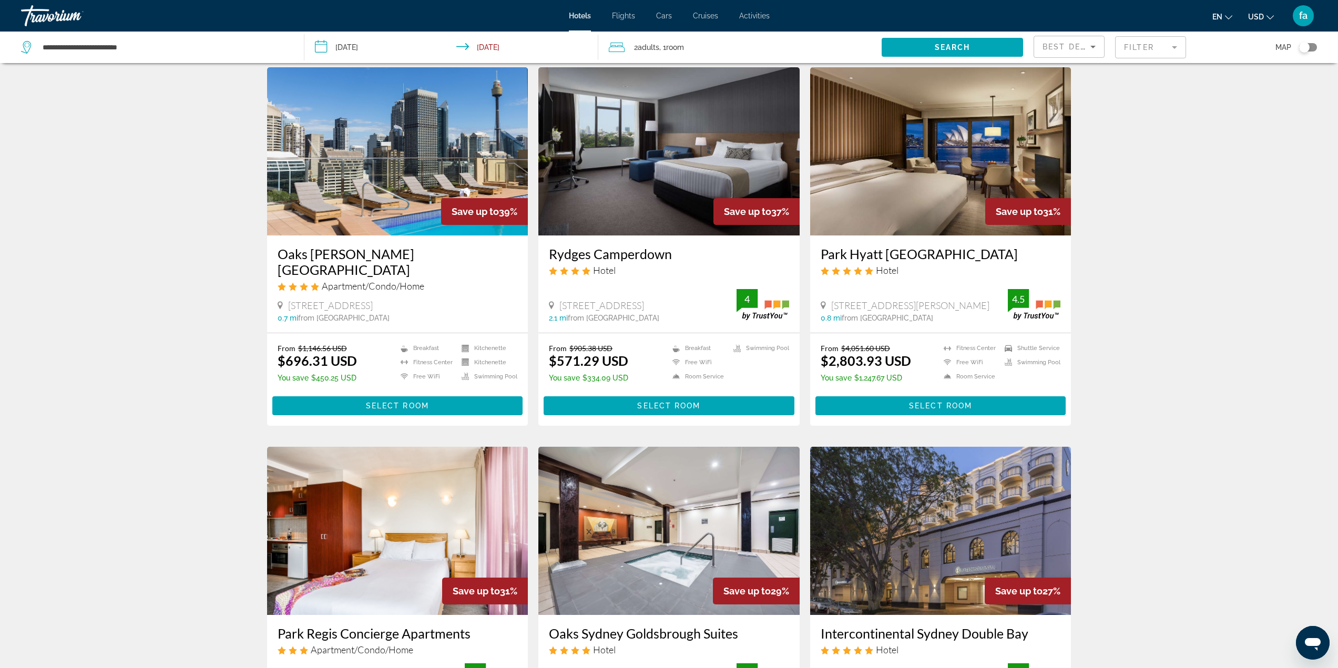
scroll to position [420, 0]
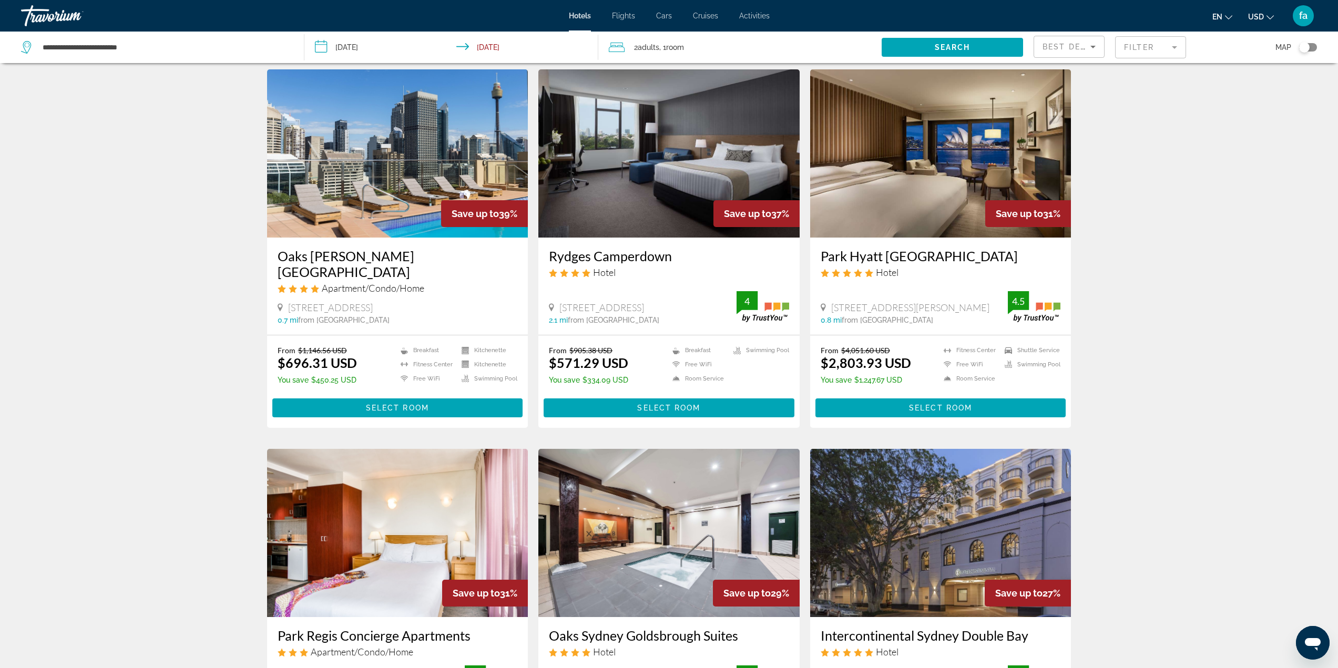
click at [1149, 45] on mat-form-field "Filter" at bounding box center [1150, 47] width 71 height 22
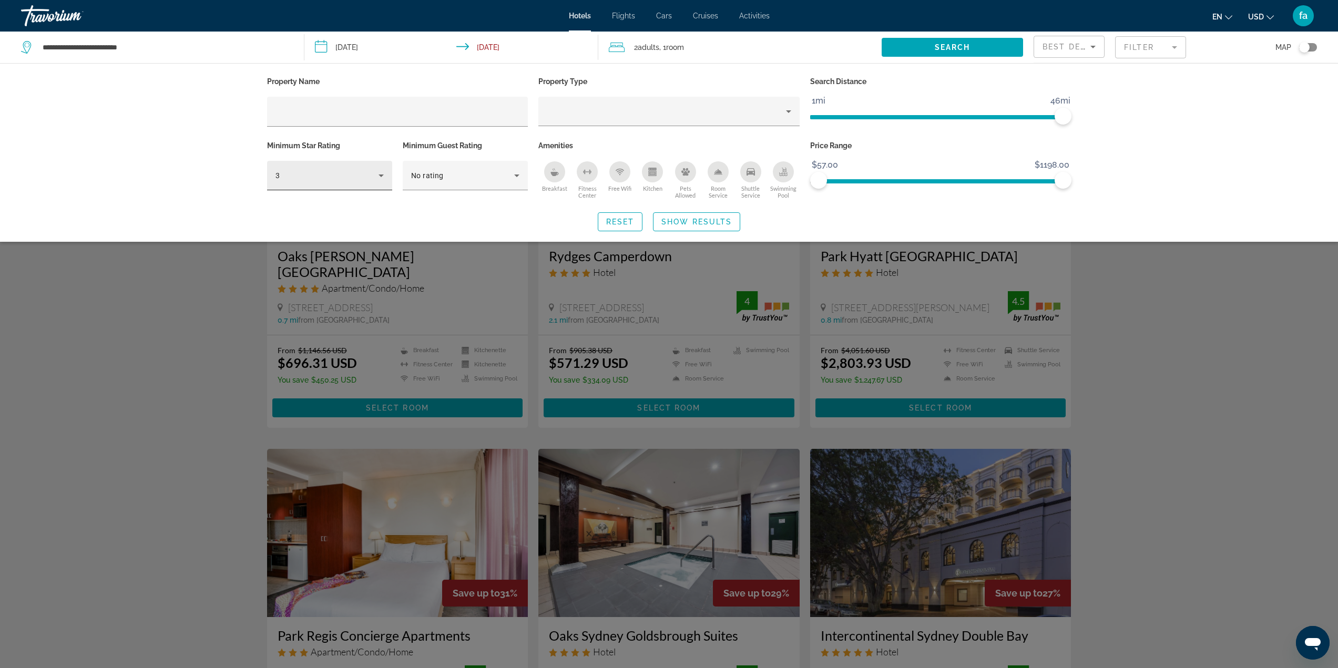
click at [361, 184] on div "3" at bounding box center [329, 175] width 108 height 29
click at [351, 254] on mat-option "5" at bounding box center [329, 256] width 125 height 25
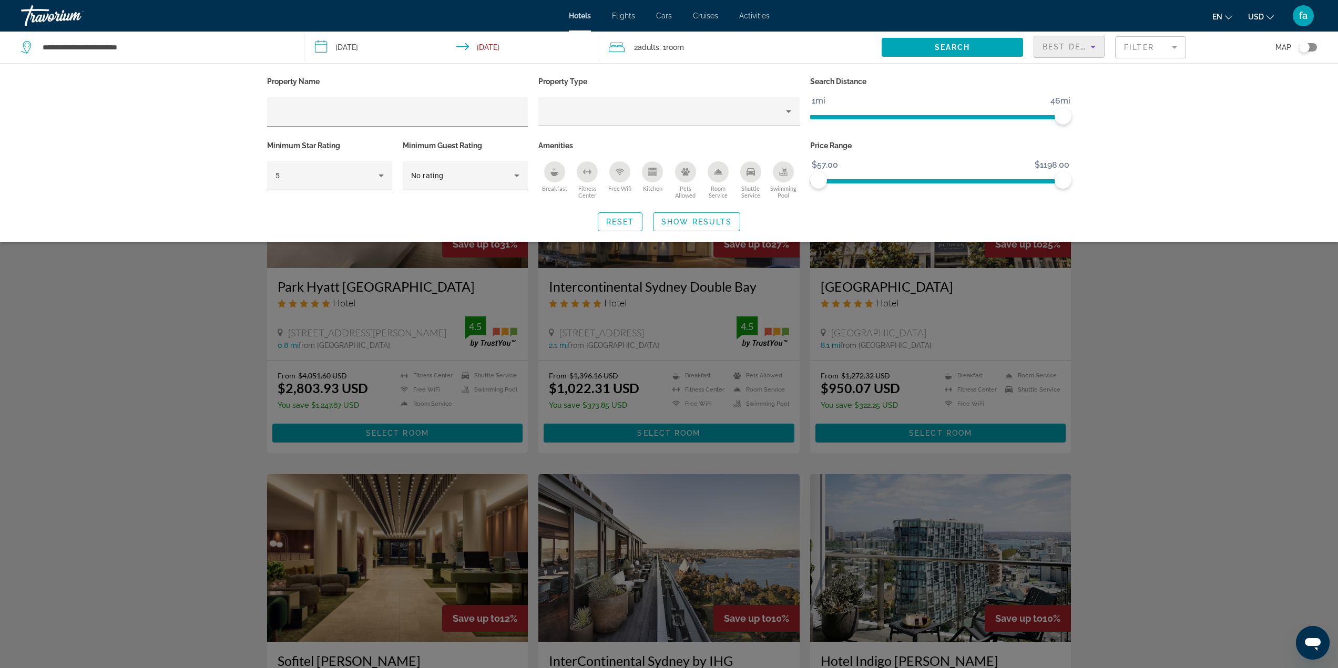
click at [1065, 46] on span "Best Deals" at bounding box center [1069, 47] width 55 height 8
click at [1066, 127] on span "Lowest Price" at bounding box center [1063, 124] width 42 height 8
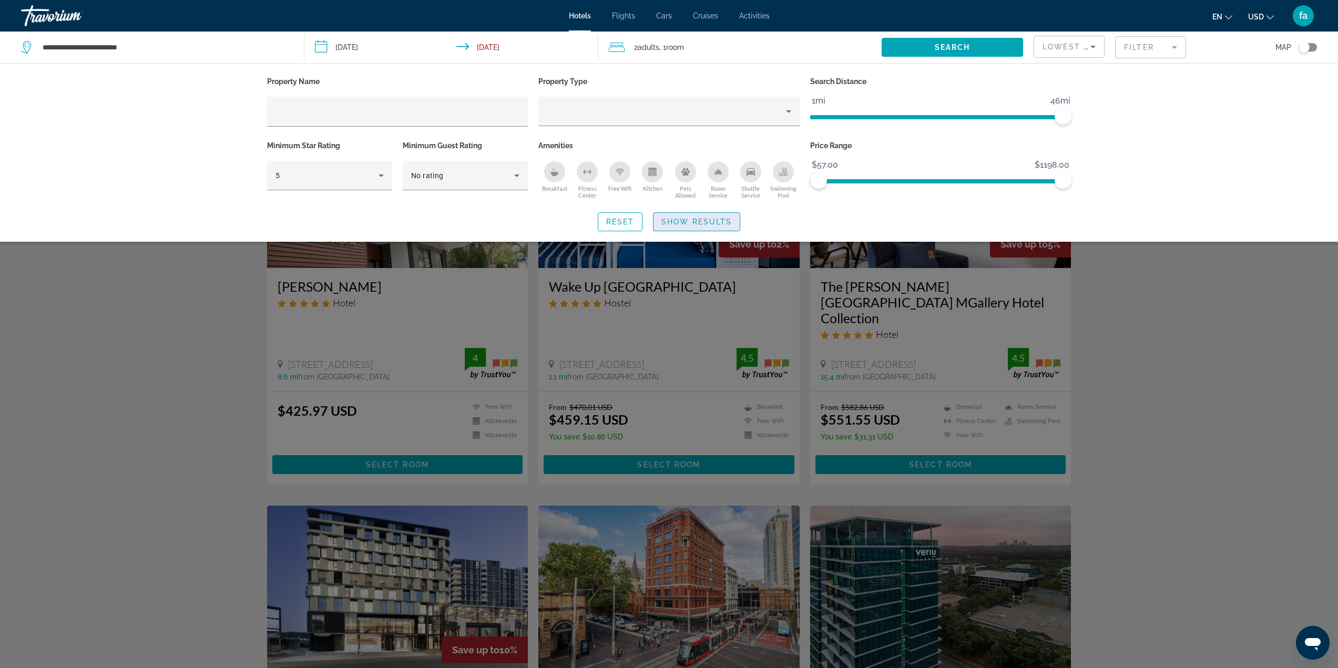
click at [718, 218] on span "Show Results" at bounding box center [696, 222] width 70 height 8
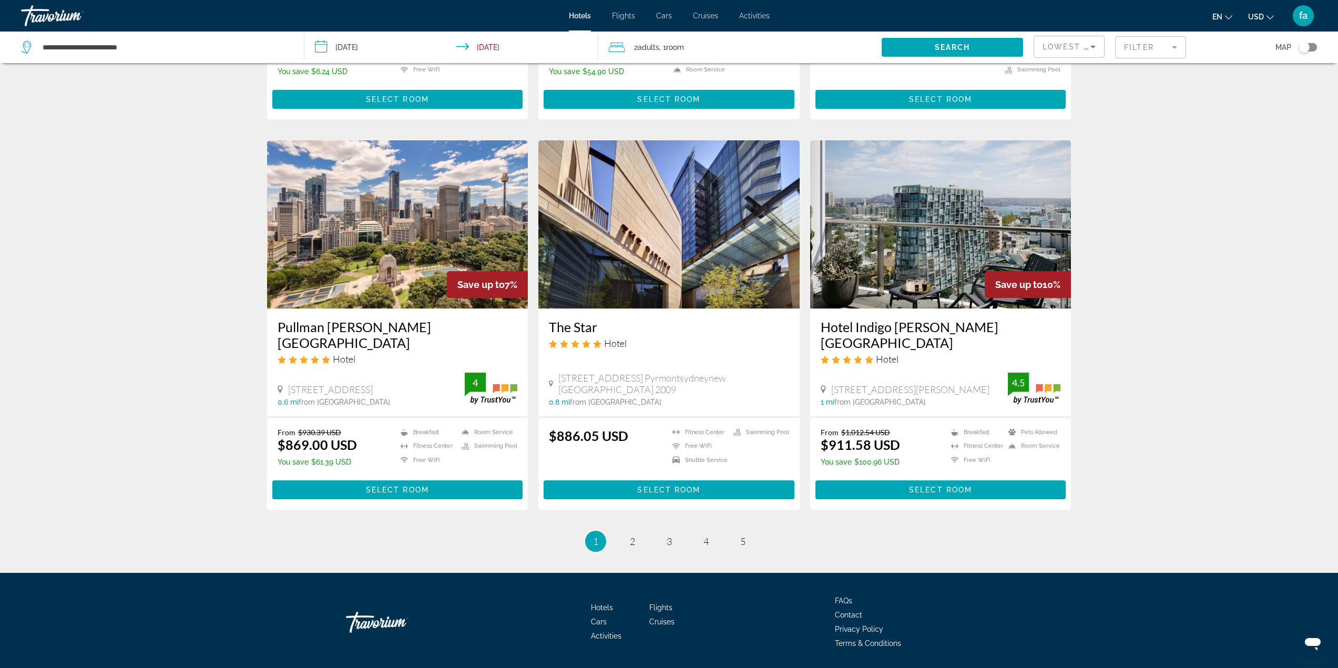
scroll to position [1134, 0]
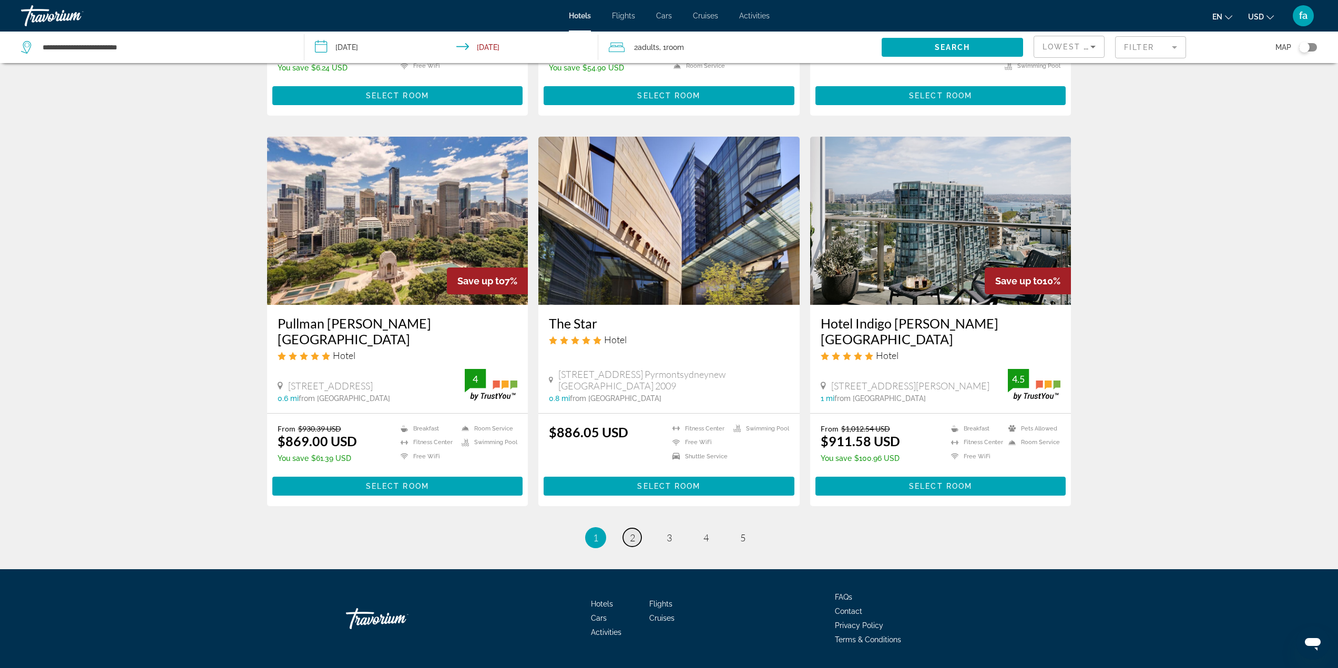
click at [630, 532] on span "2" at bounding box center [632, 538] width 5 height 12
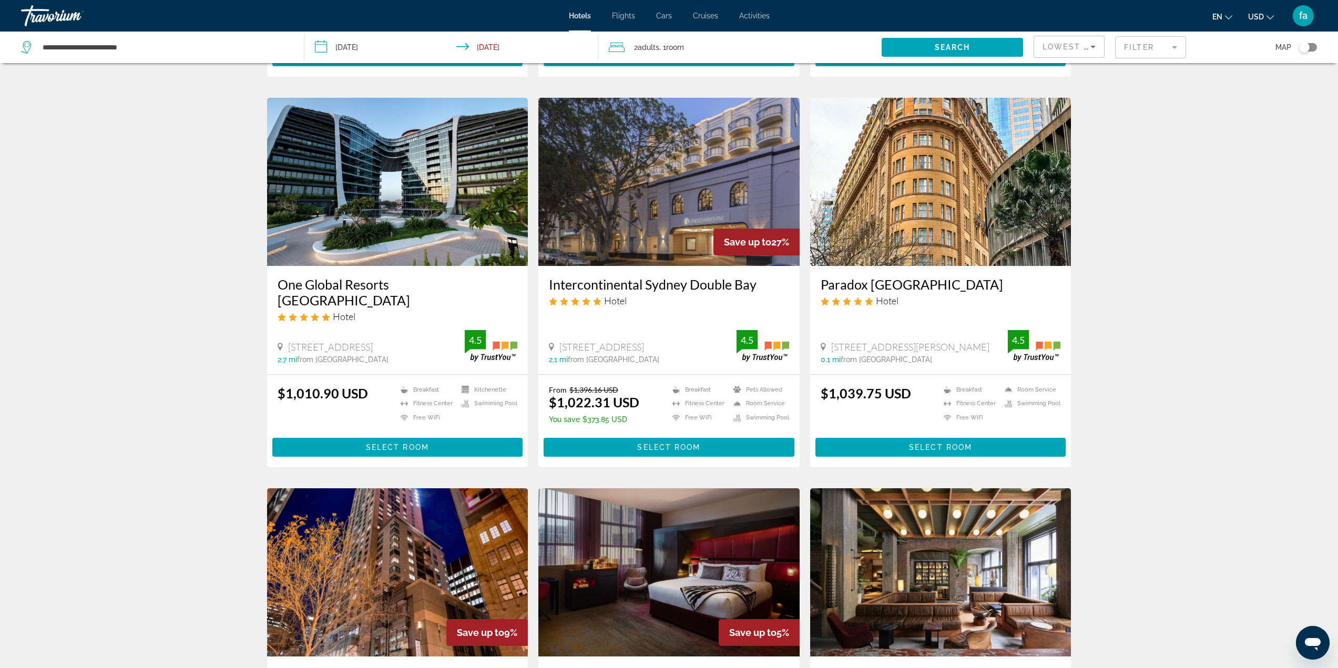
scroll to position [420, 0]
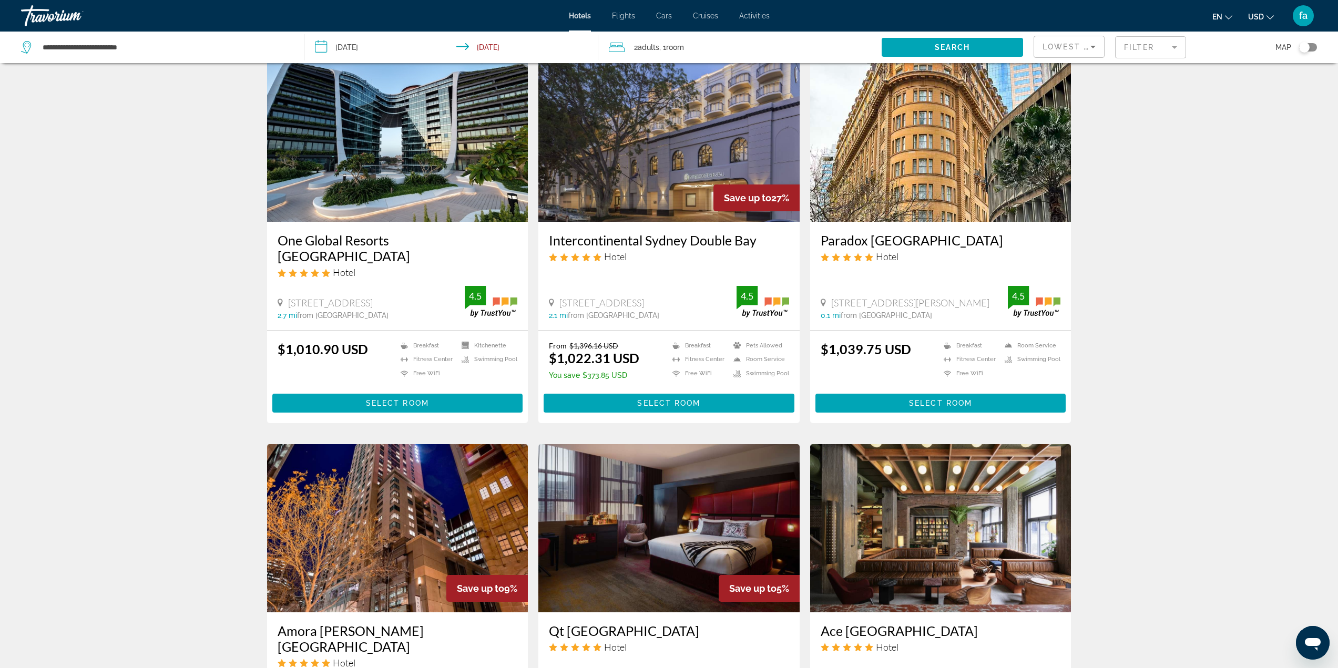
click at [640, 167] on img "Main content" at bounding box center [668, 138] width 261 height 168
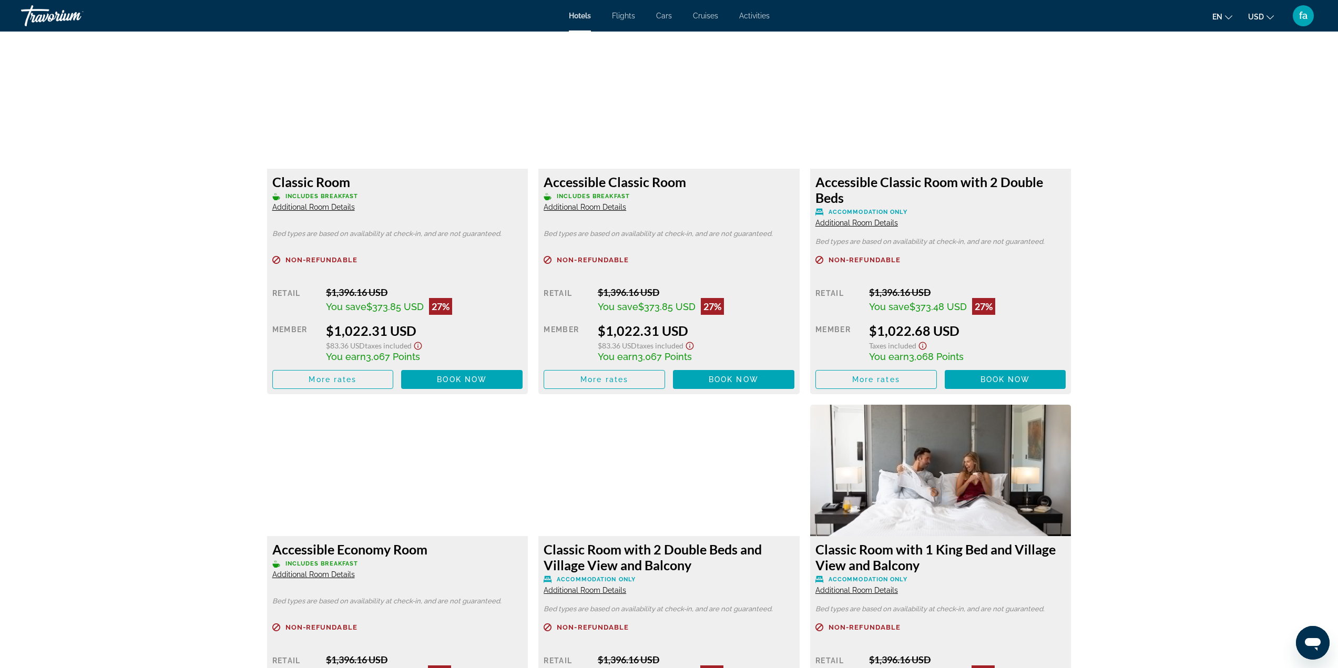
scroll to position [1472, 0]
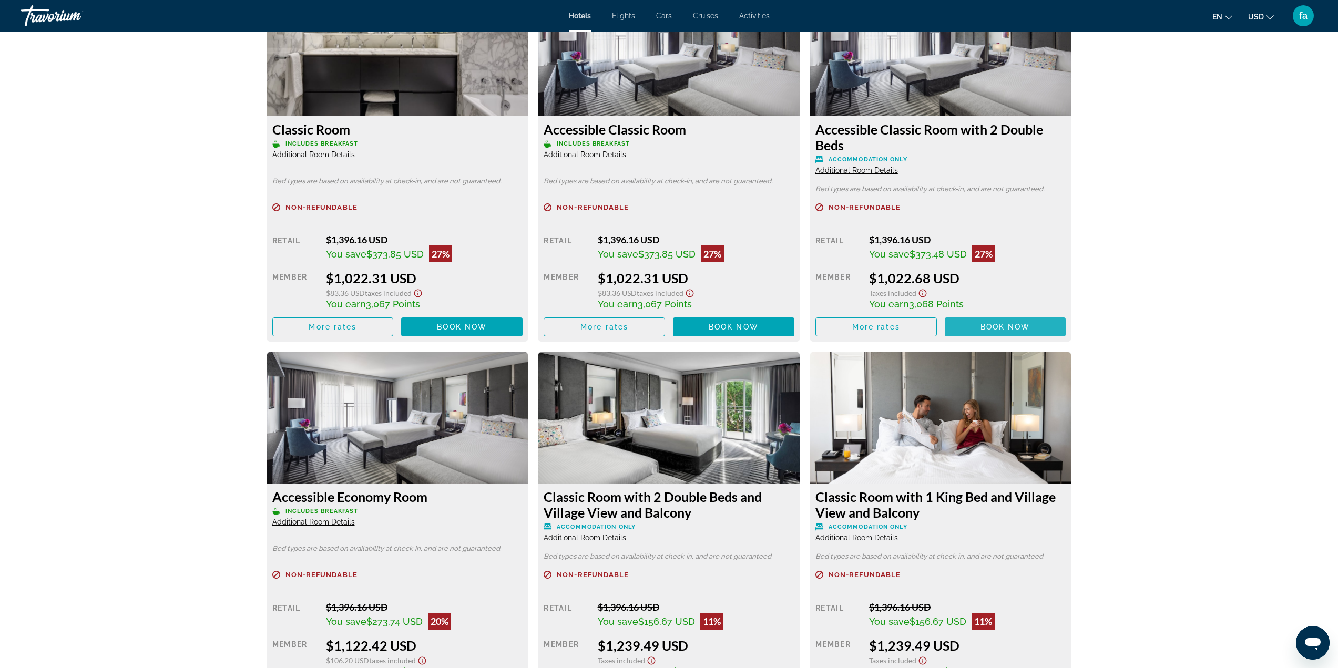
click at [1000, 323] on span "Book now" at bounding box center [1005, 327] width 50 height 8
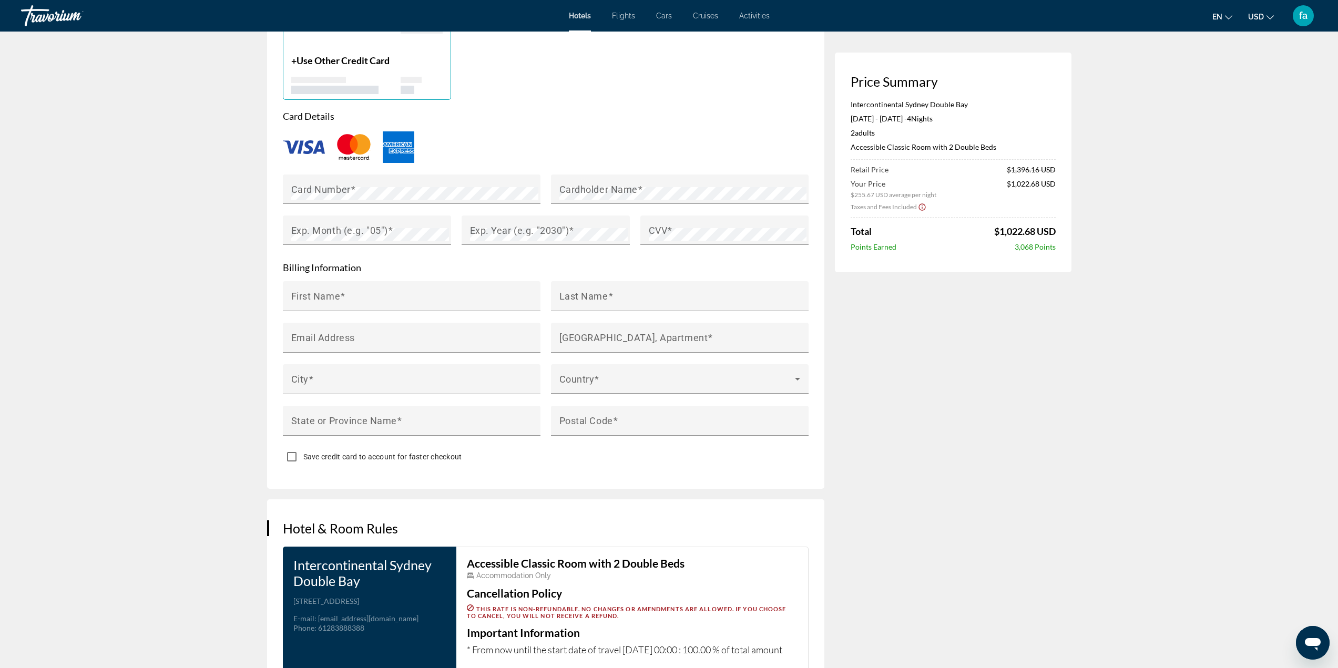
scroll to position [999, 0]
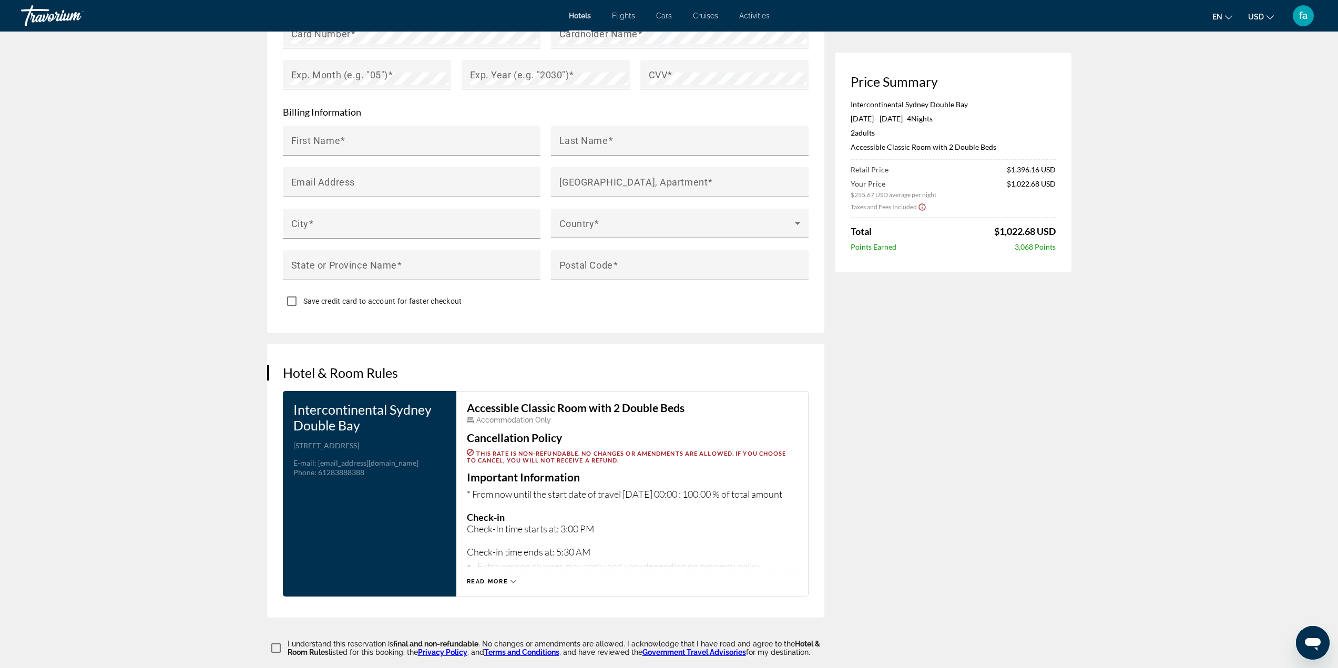
click at [491, 578] on span "Read more" at bounding box center [488, 581] width 42 height 7
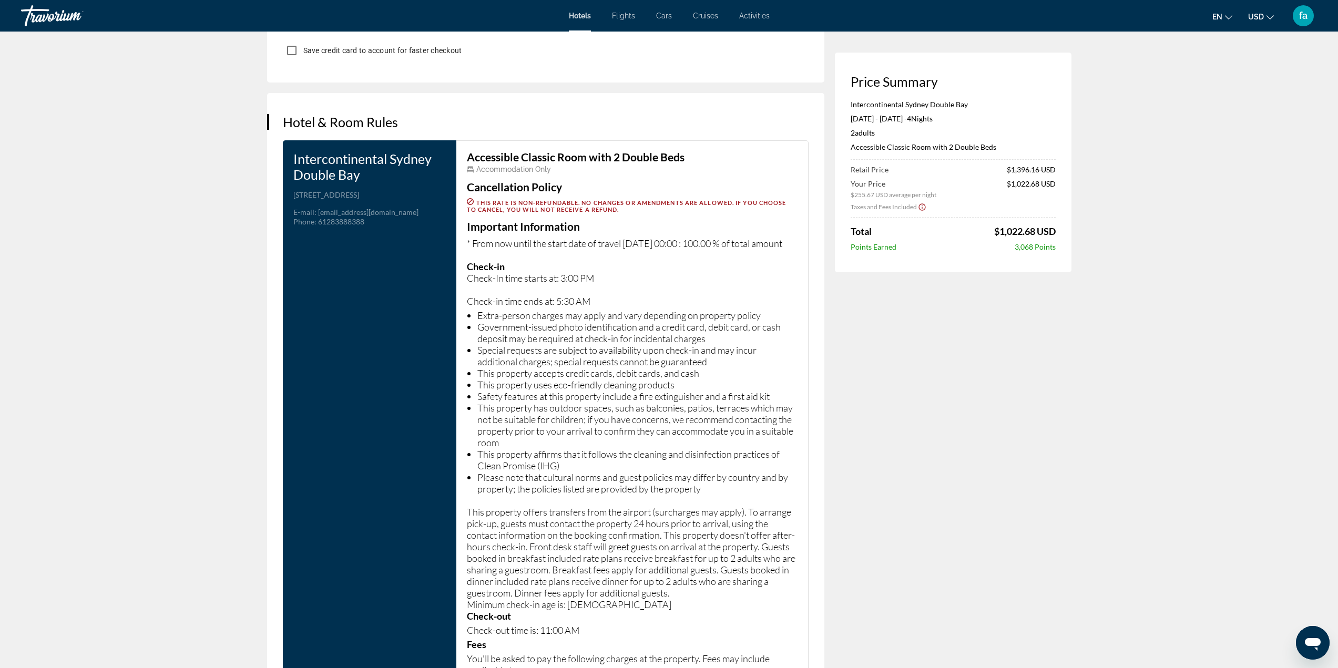
scroll to position [1156, 0]
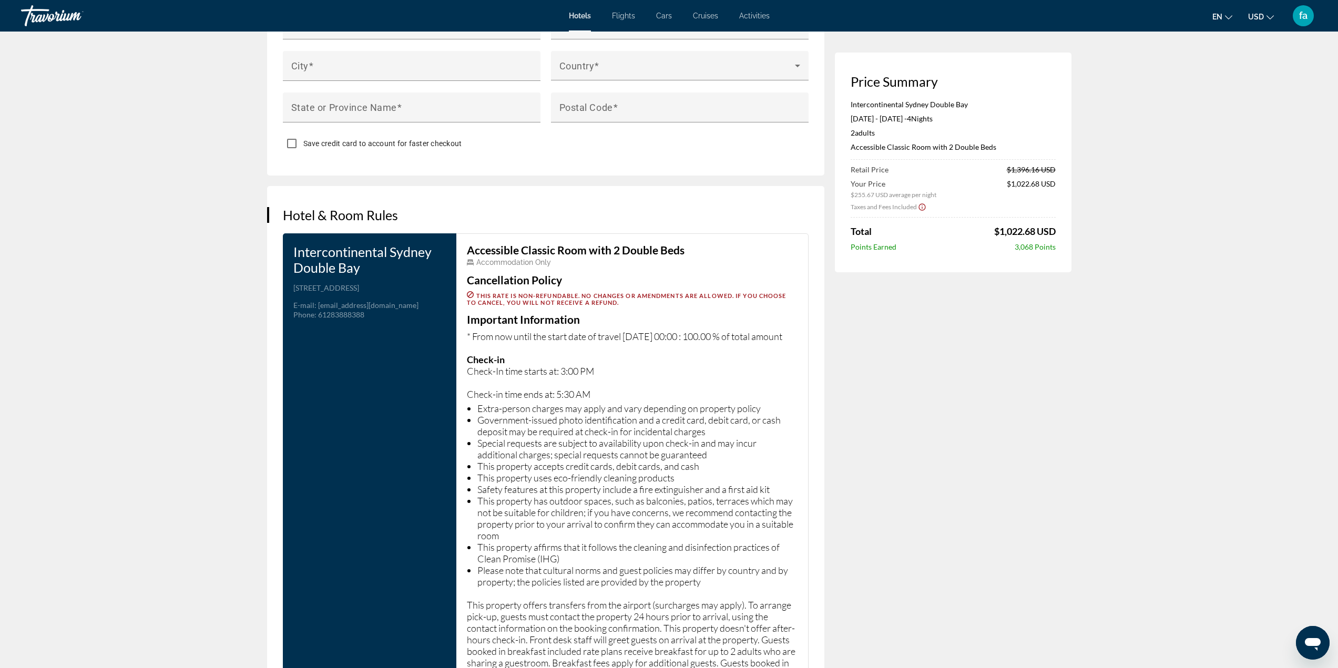
click at [629, 15] on span "Flights" at bounding box center [623, 16] width 23 height 8
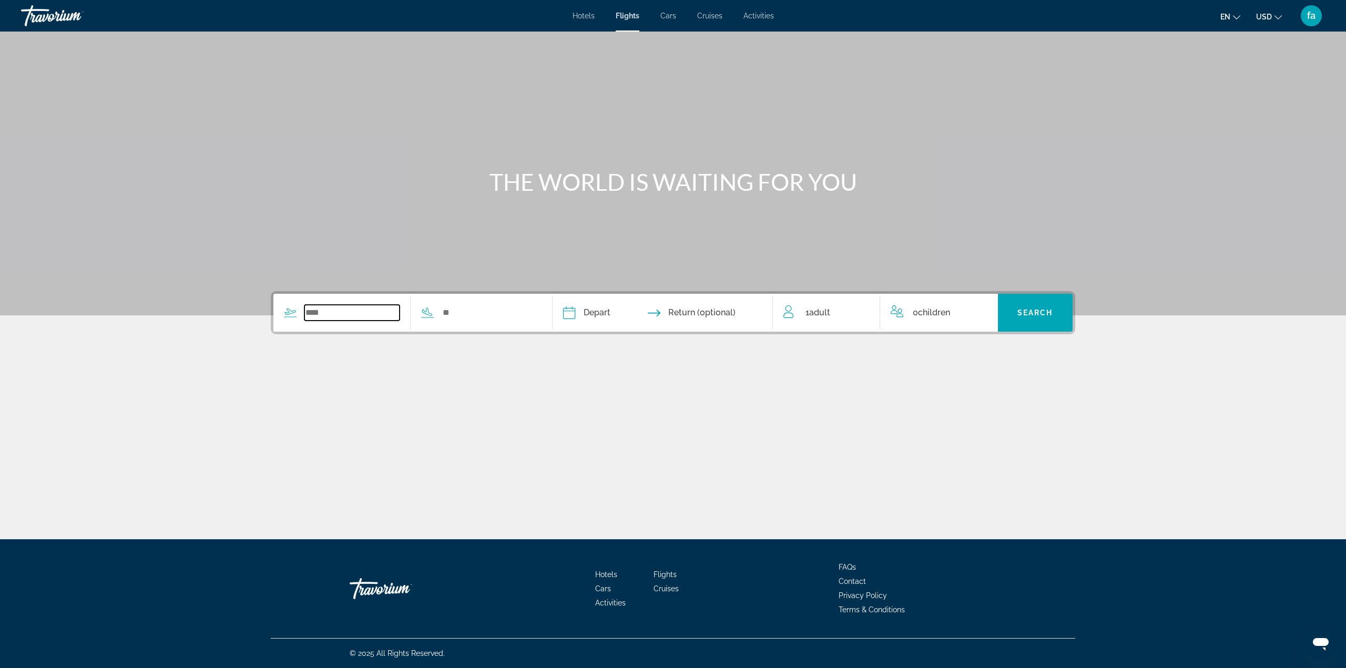
click at [320, 314] on input "Search widget" at bounding box center [351, 313] width 95 height 16
type input "*"
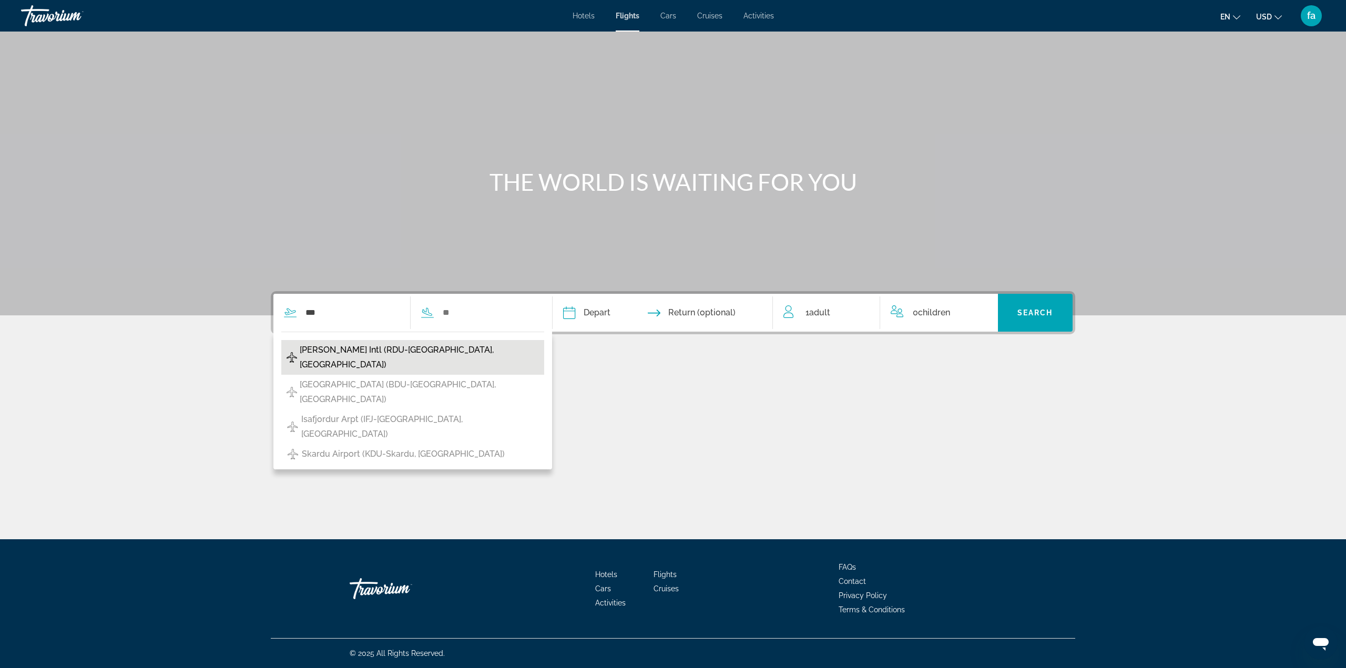
click at [409, 352] on span "Raleigh Durham Intl (RDU-Raleigh, US)" at bounding box center [419, 357] width 239 height 29
type input "**********"
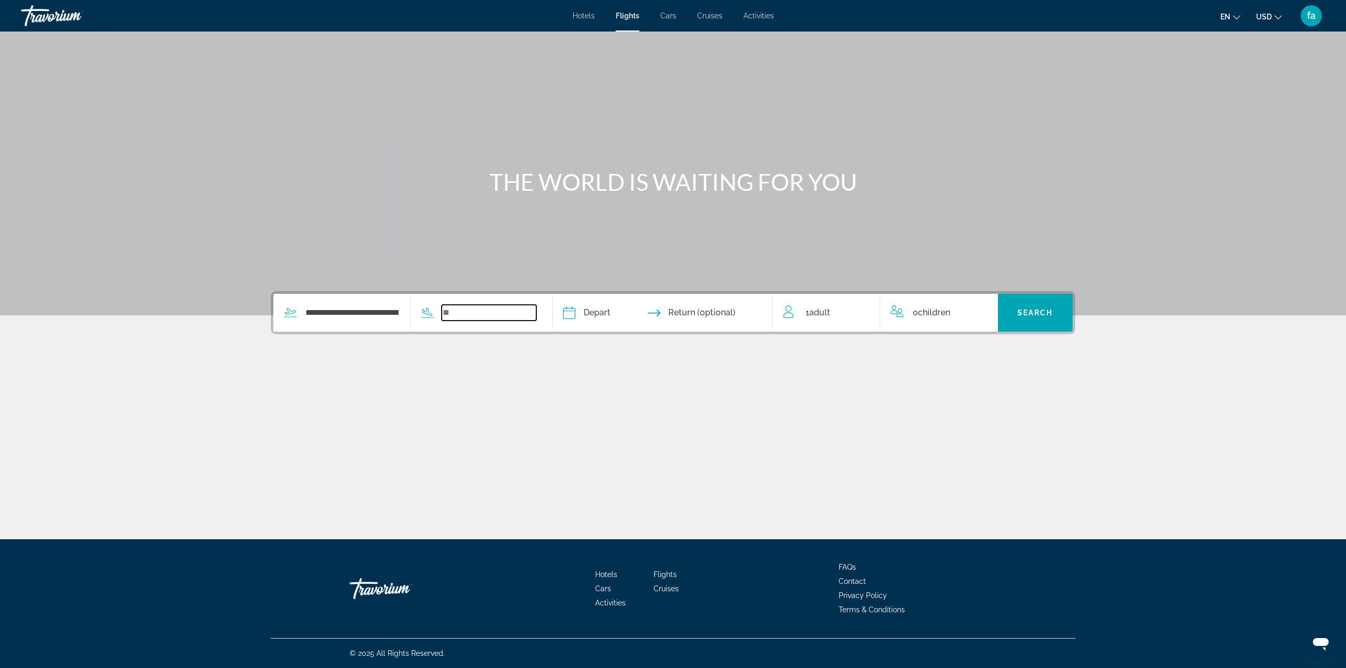
click at [481, 312] on input "Search widget" at bounding box center [489, 313] width 95 height 16
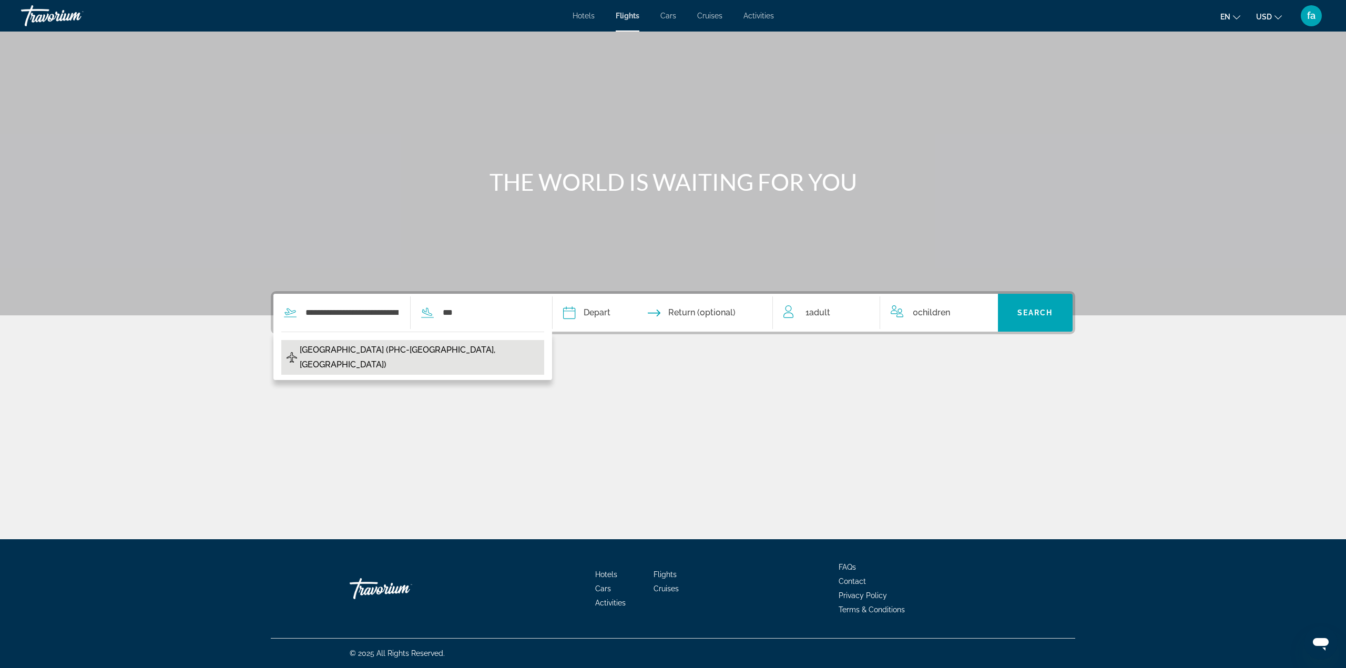
click at [449, 354] on span "Port Harcourt Airport (PHC-Port Harcourt, NG)" at bounding box center [419, 357] width 239 height 29
type input "**********"
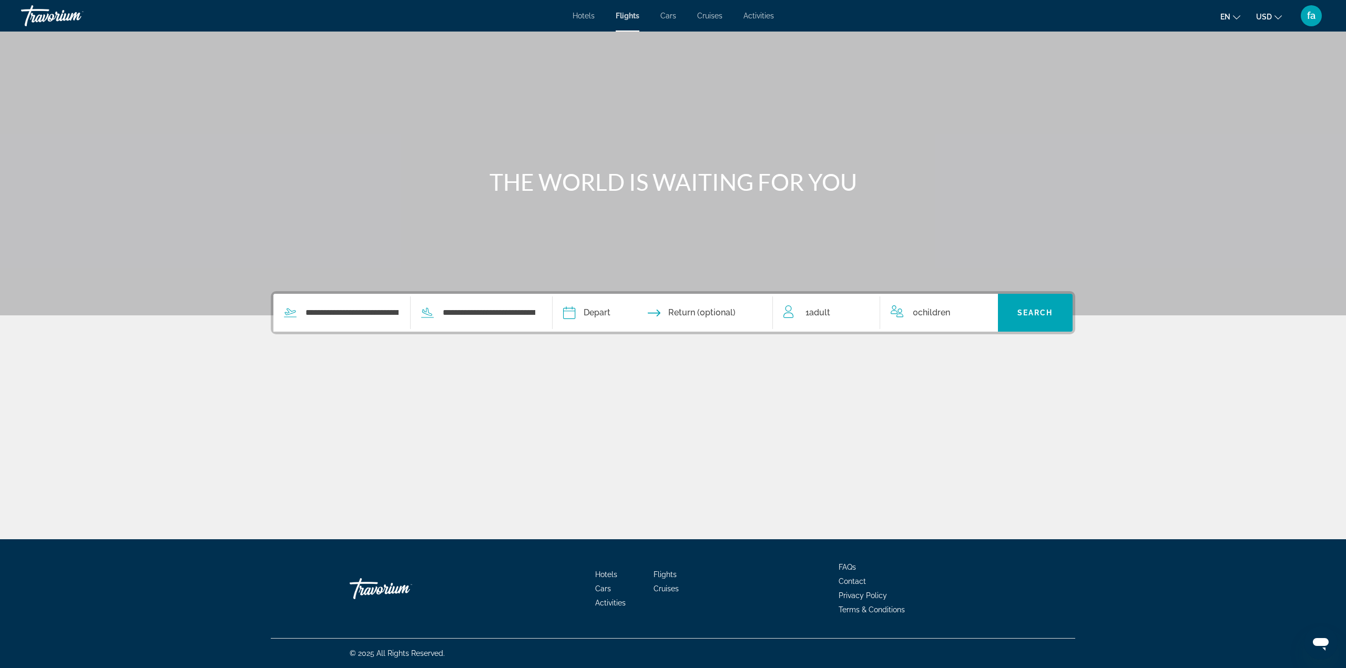
click at [597, 313] on input "Depart date" at bounding box center [614, 314] width 109 height 41
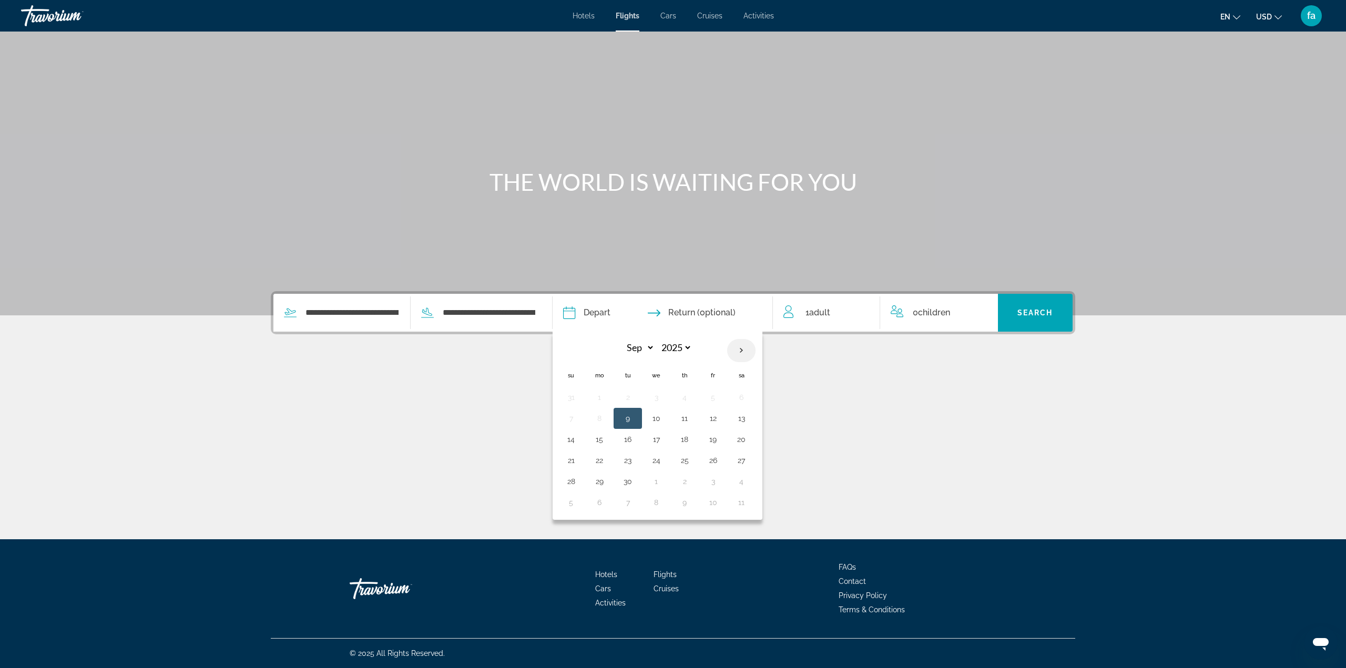
click at [747, 353] on th "Next month" at bounding box center [741, 350] width 28 height 23
select select "*"
click at [661, 396] on button "1" at bounding box center [656, 397] width 17 height 15
type input "**********"
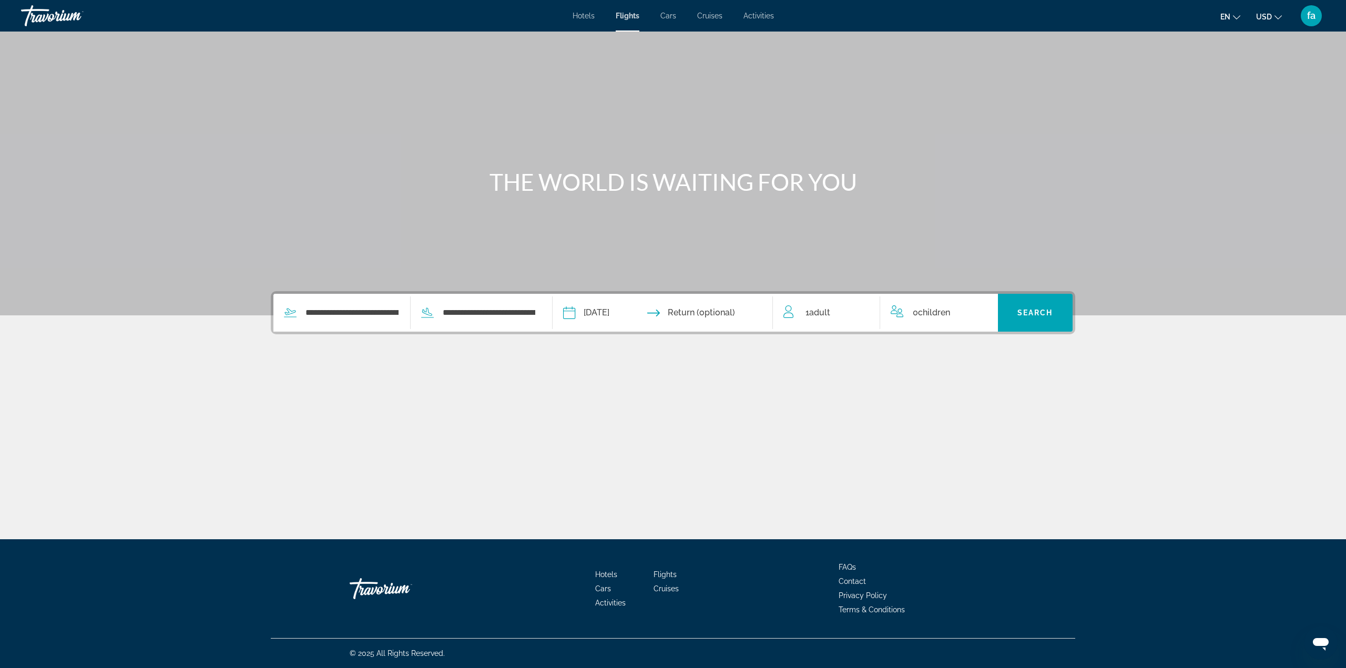
click at [718, 314] on input "Return date" at bounding box center [722, 314] width 109 height 41
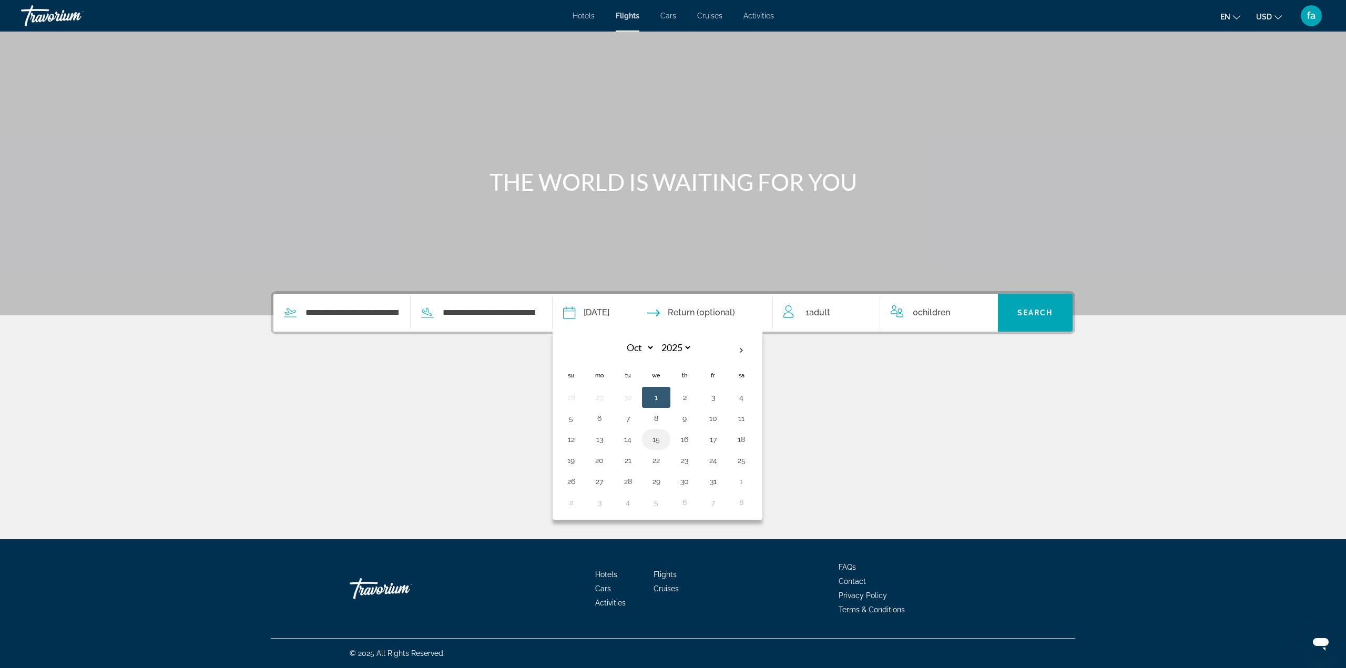
click at [660, 439] on button "15" at bounding box center [656, 439] width 17 height 15
type input "**********"
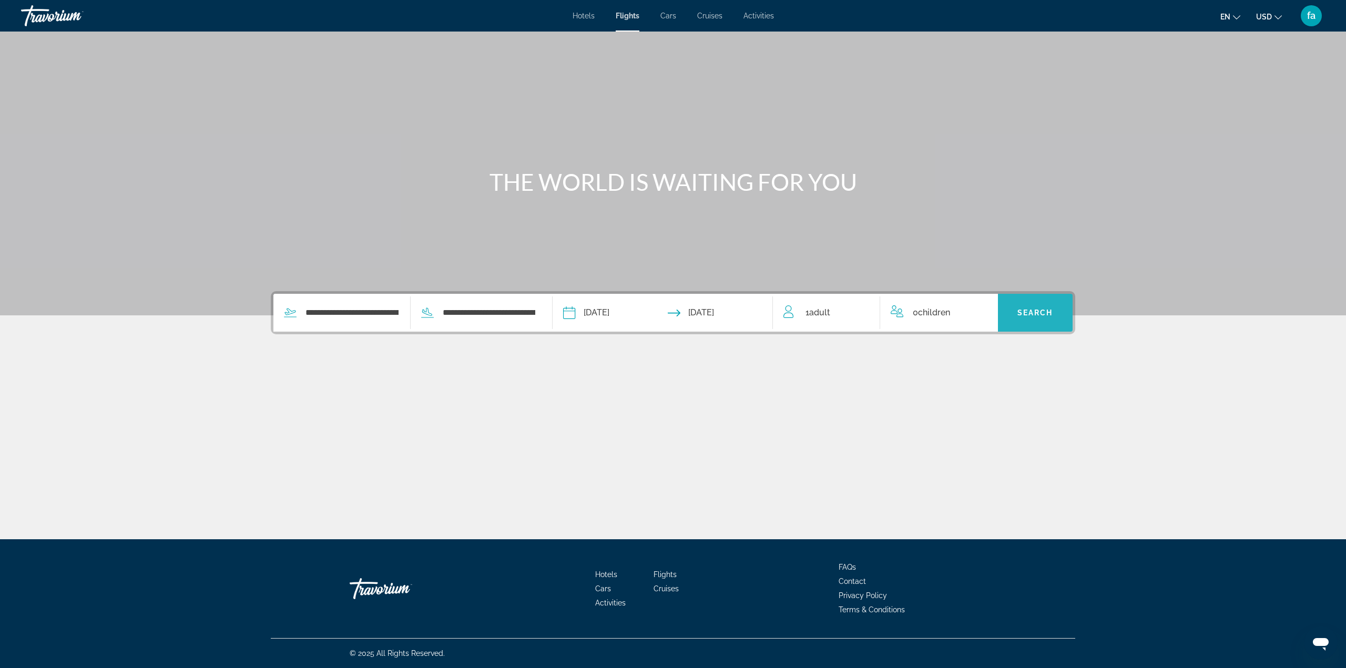
click at [1031, 313] on span "Search" at bounding box center [1035, 313] width 36 height 8
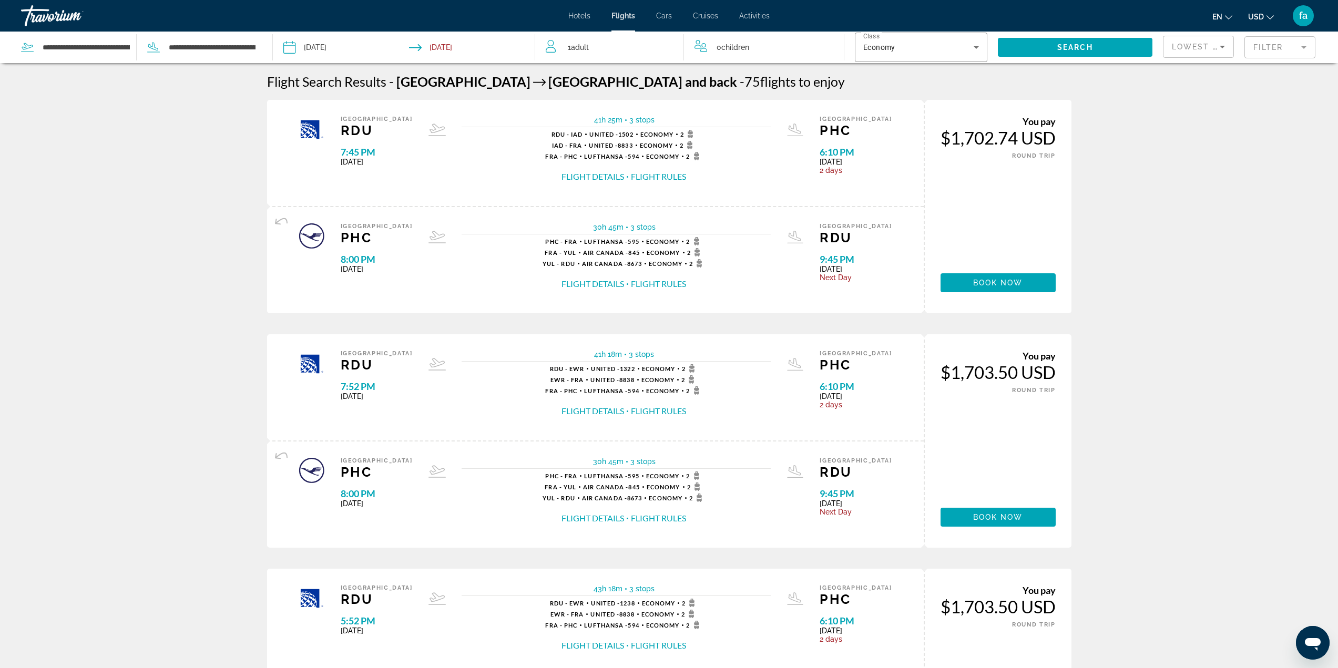
click at [326, 50] on input "Depart date: Oct 1, 2025" at bounding box center [346, 49] width 130 height 35
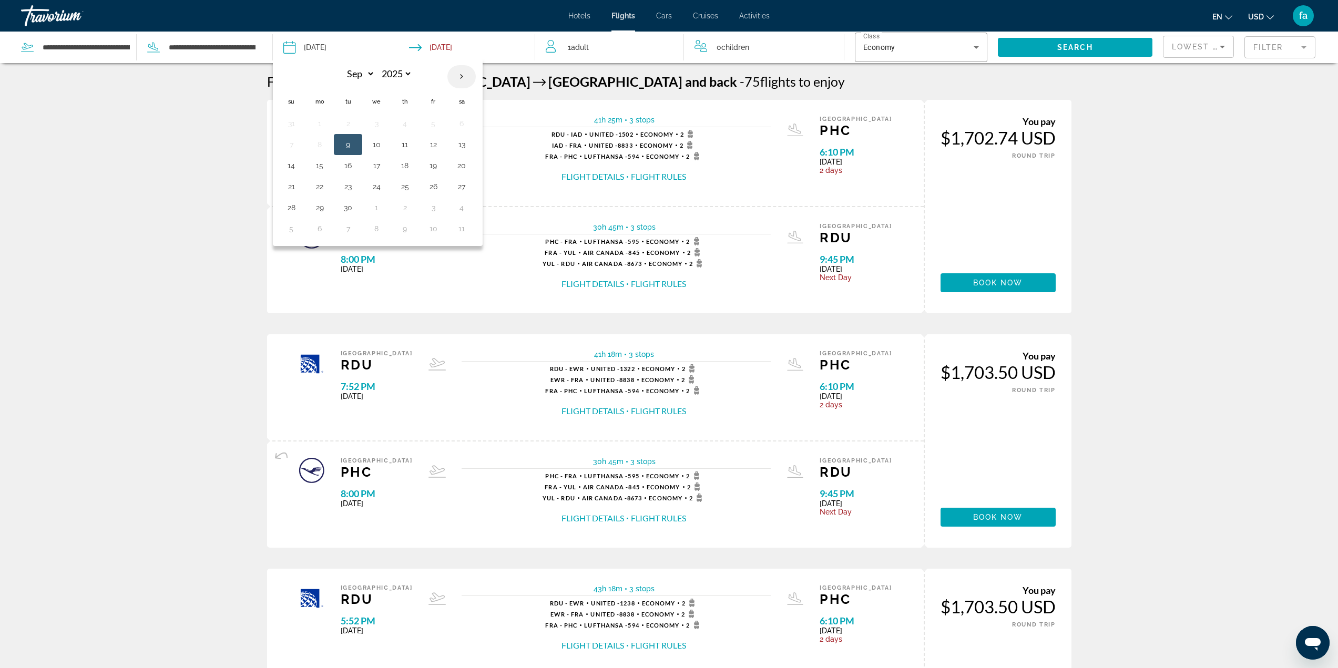
click at [460, 75] on th "Next month" at bounding box center [461, 76] width 28 height 23
click at [460, 74] on th "Next month" at bounding box center [461, 76] width 28 height 23
click at [460, 76] on th "Next month" at bounding box center [461, 76] width 28 height 23
select select "*"
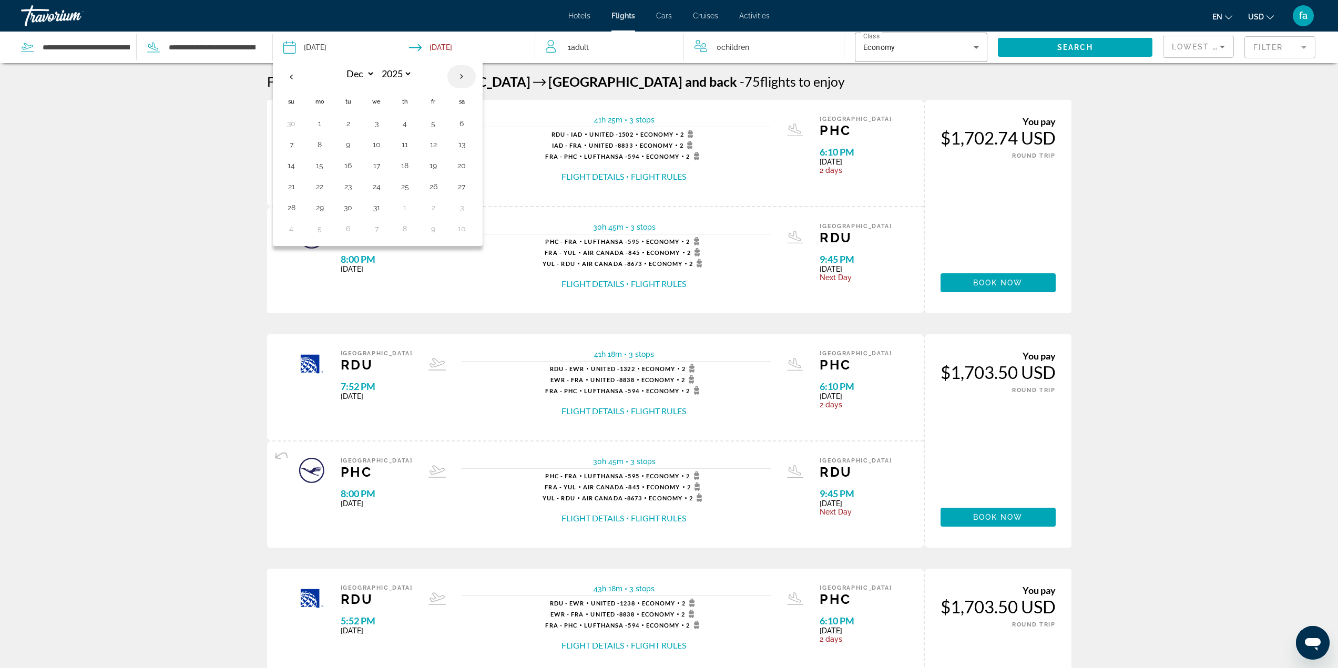
select select "****"
click at [460, 76] on th "Next month" at bounding box center [461, 76] width 28 height 23
select select "*"
click at [322, 145] on button "2" at bounding box center [319, 144] width 17 height 15
type input "**********"
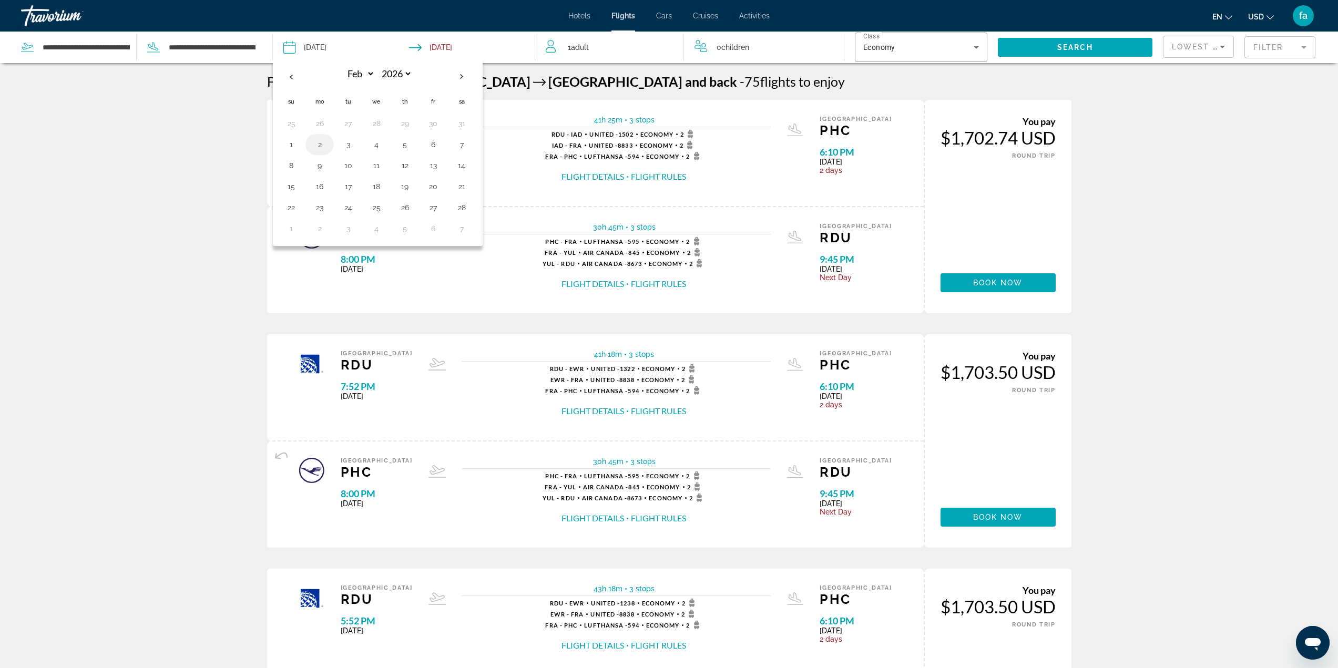
select select "*"
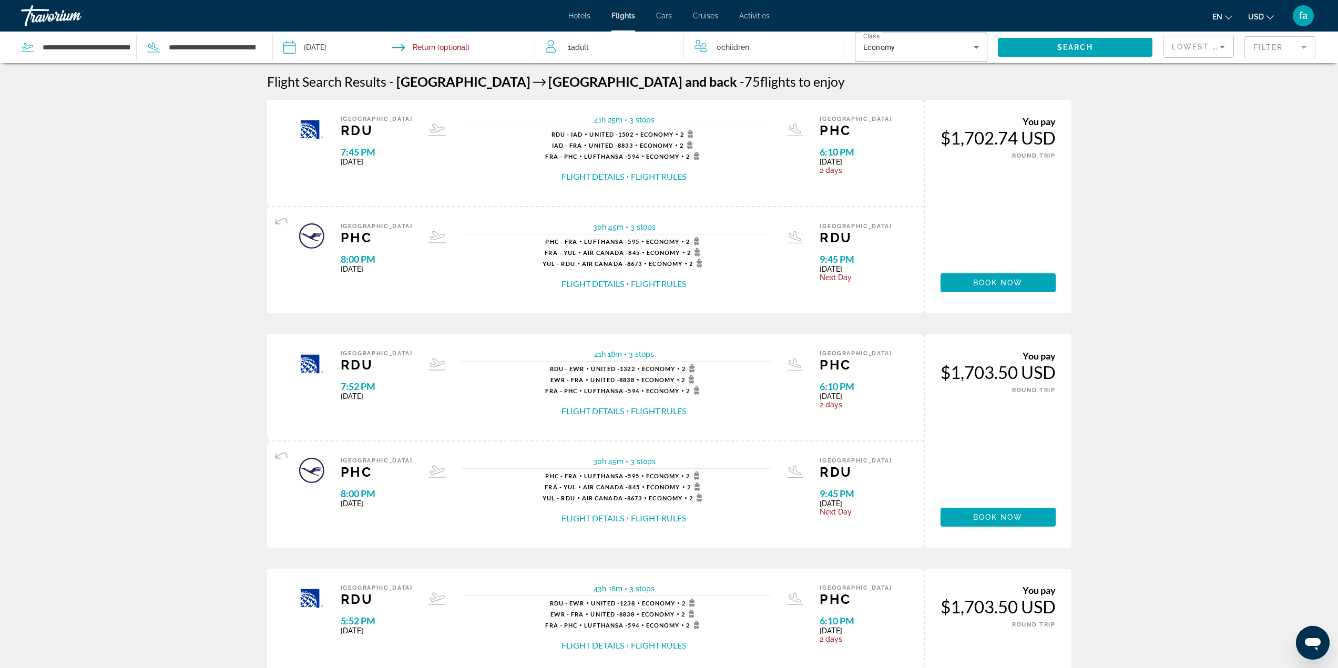
click at [469, 47] on input "Return date" at bounding box center [474, 49] width 130 height 35
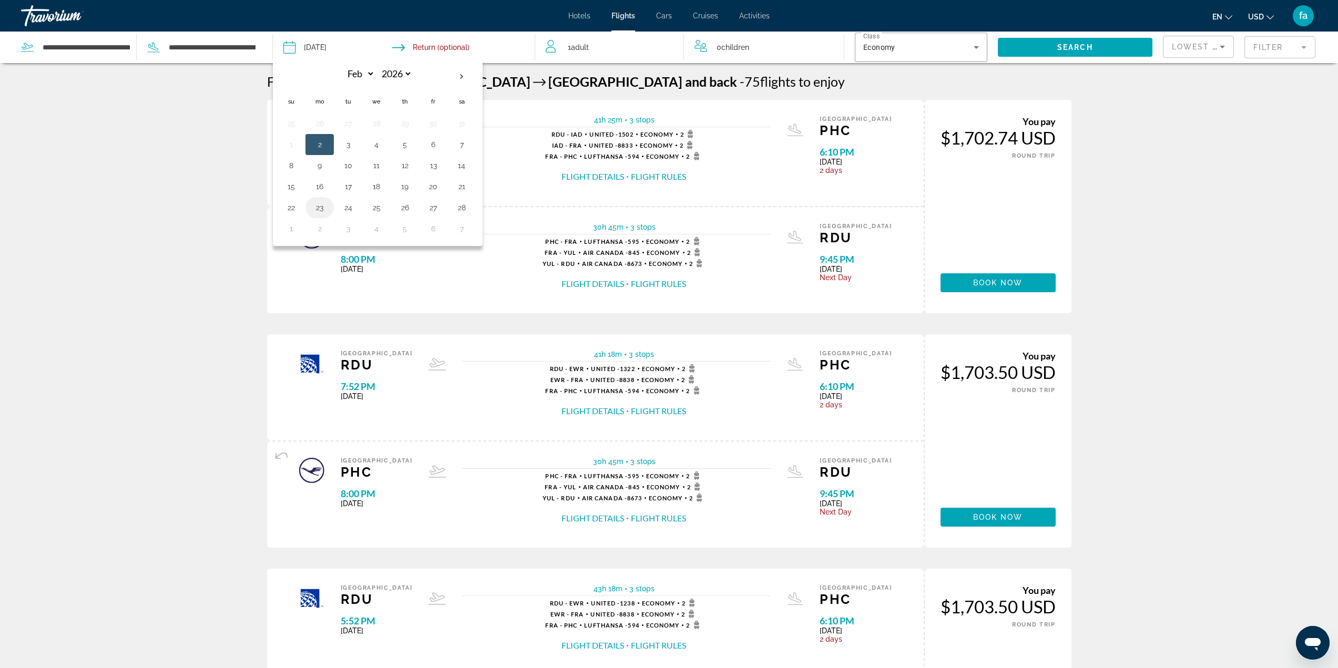
click at [321, 206] on button "23" at bounding box center [319, 207] width 17 height 15
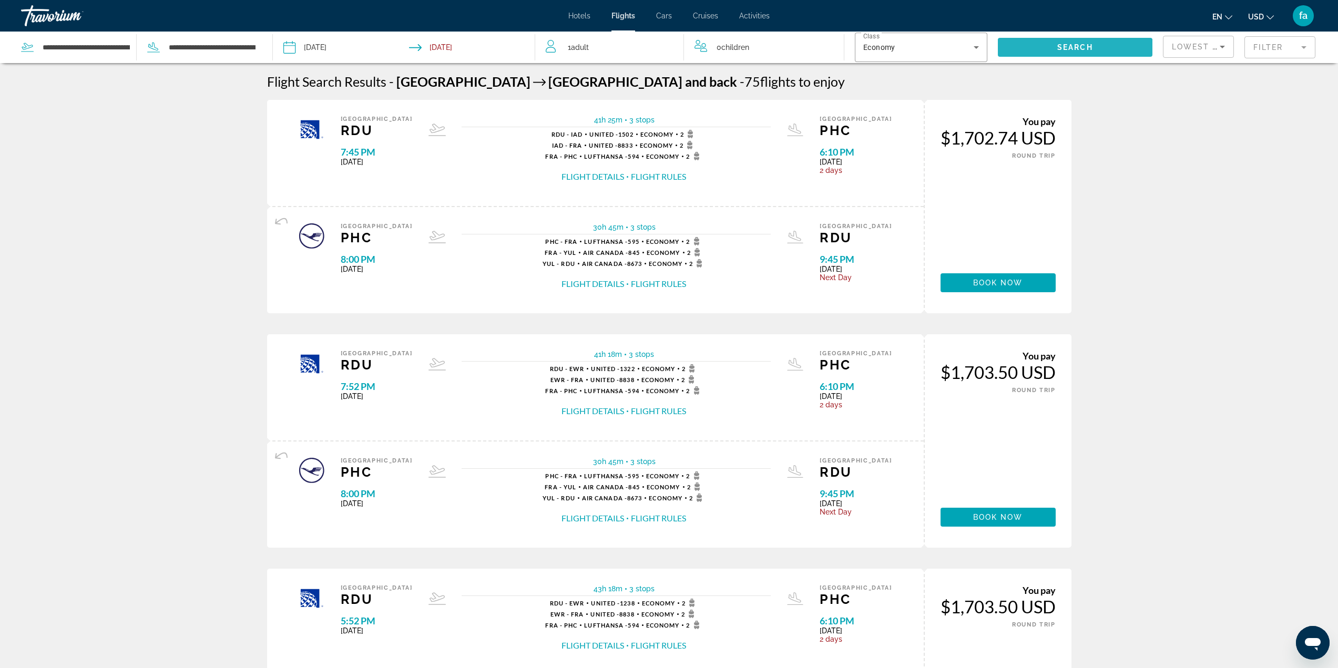
click at [1075, 49] on span "Search" at bounding box center [1075, 47] width 36 height 8
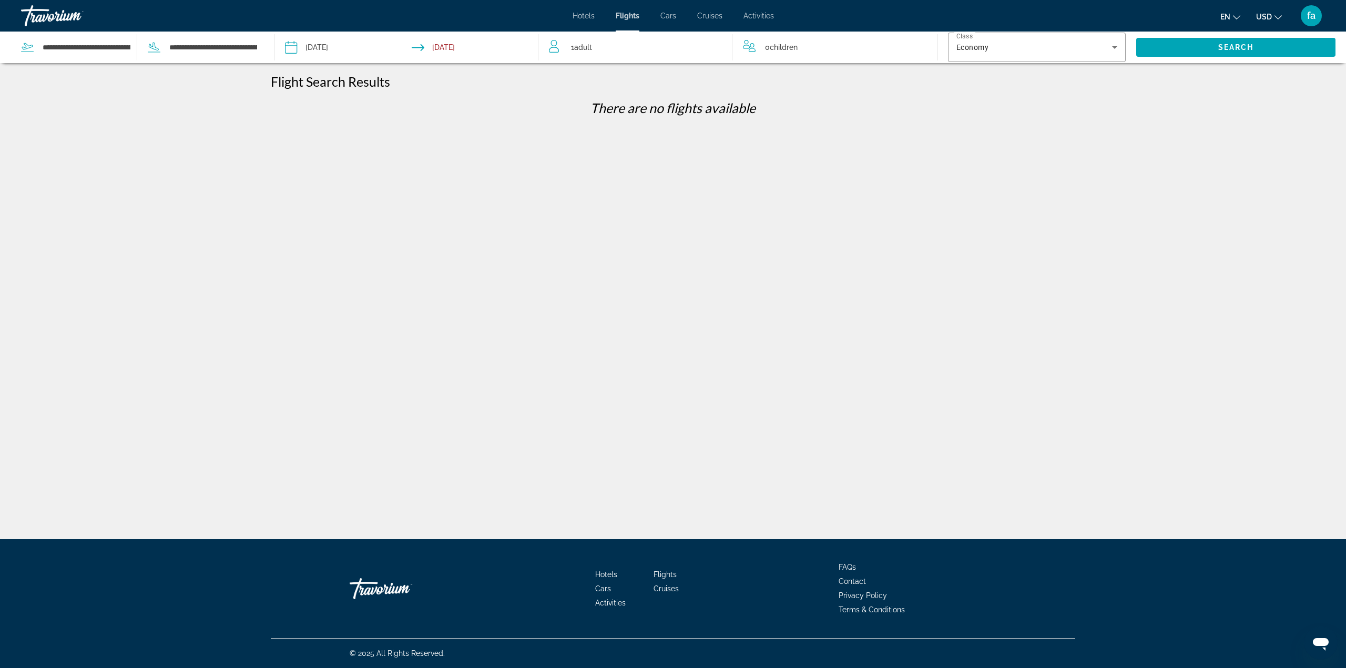
click at [445, 49] on input "**********" at bounding box center [477, 49] width 131 height 35
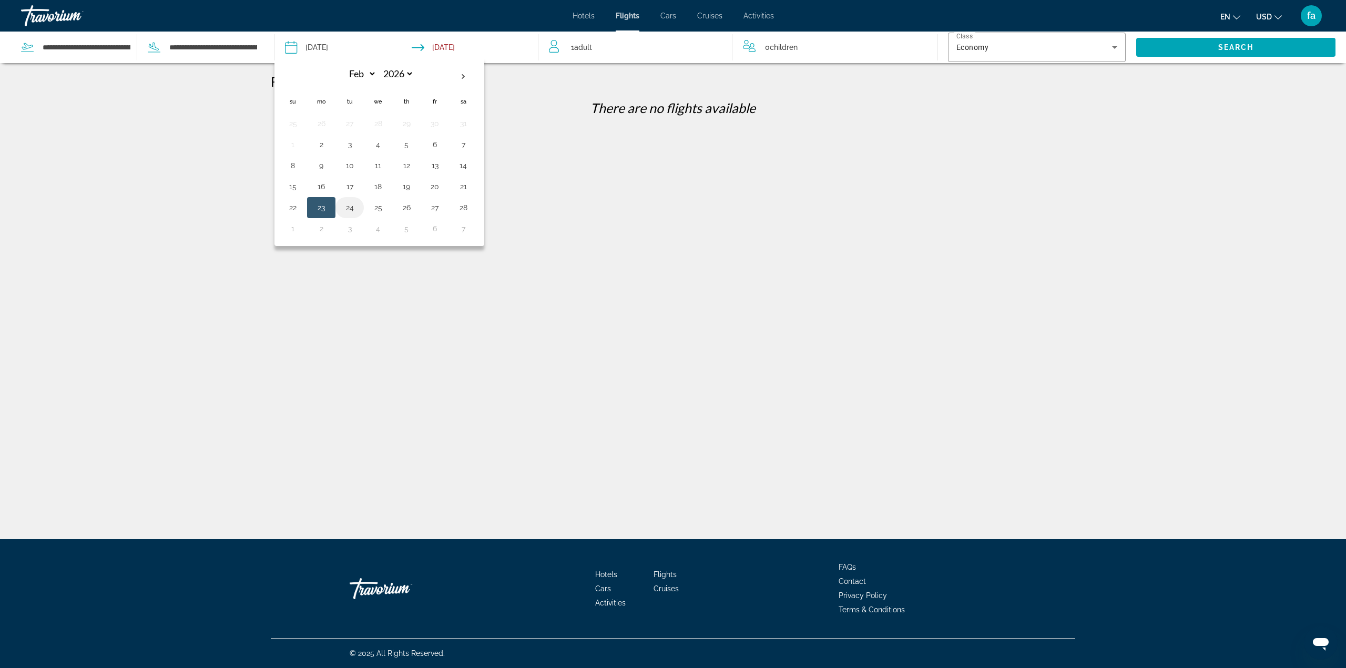
drag, startPoint x: 350, startPoint y: 208, endPoint x: 346, endPoint y: 198, distance: 11.3
click at [350, 207] on button "24" at bounding box center [349, 207] width 17 height 15
type input "**********"
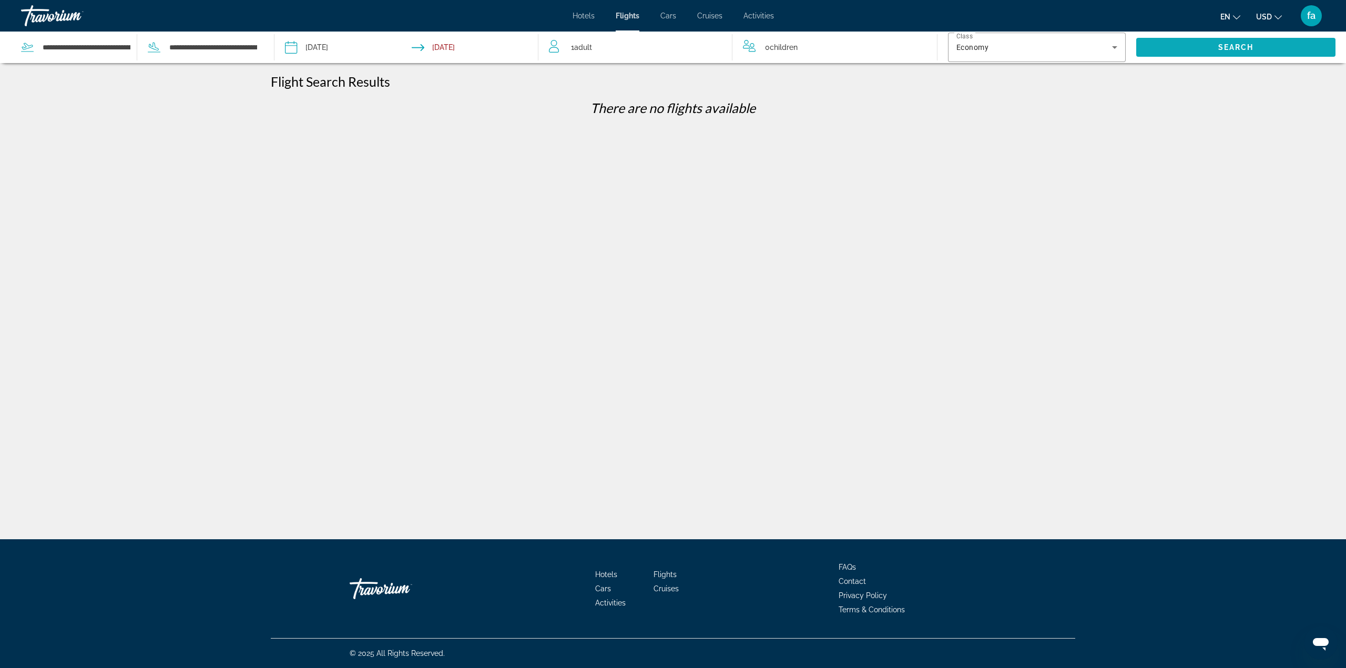
click at [1202, 50] on span "Search widget" at bounding box center [1235, 47] width 199 height 25
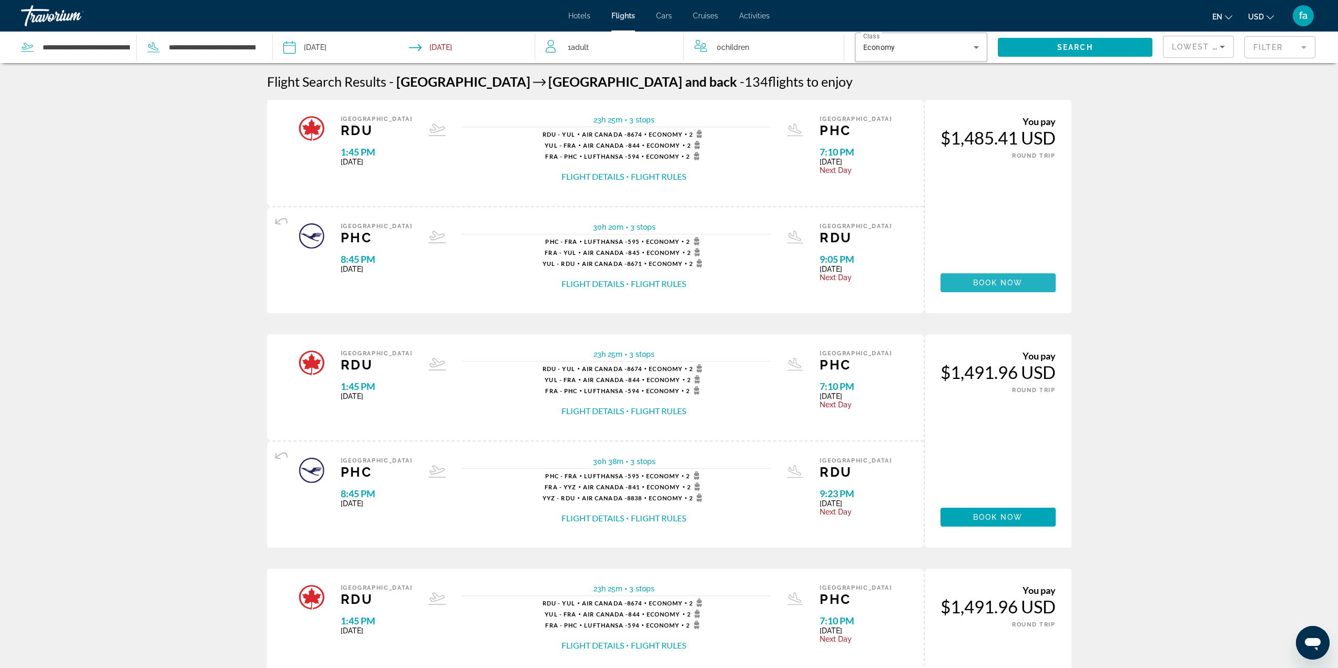
click at [1004, 282] on span "Book now" at bounding box center [998, 283] width 50 height 8
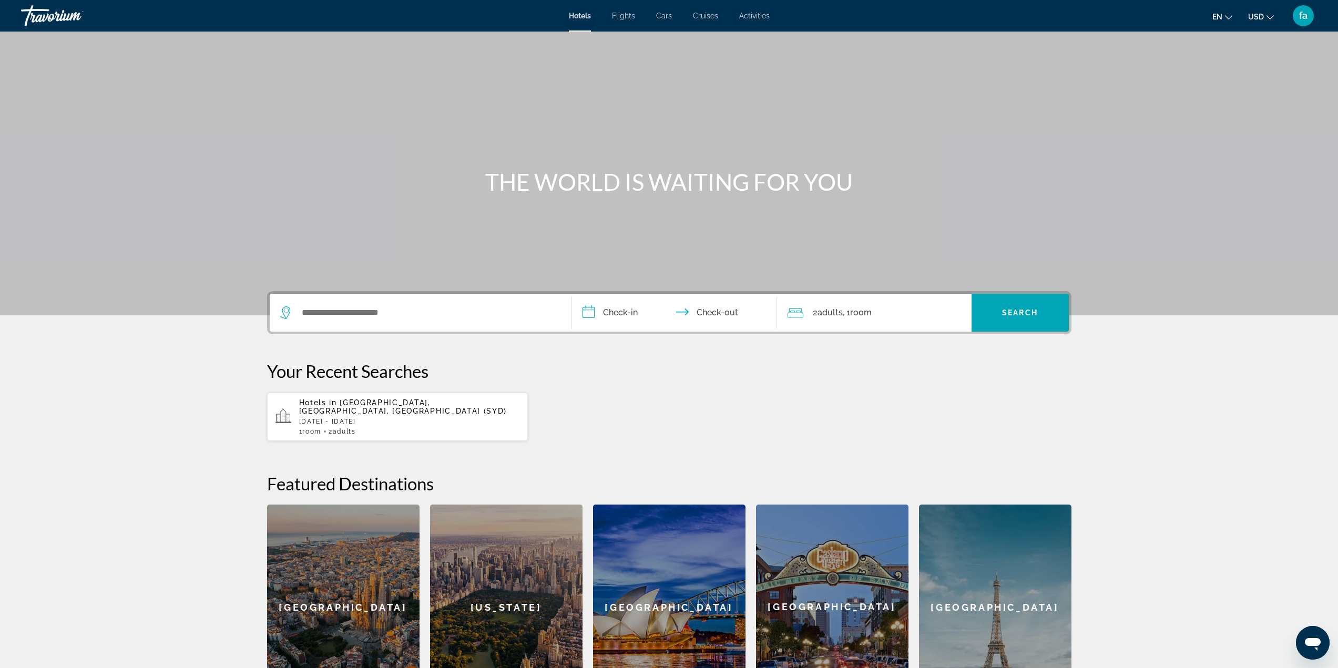
click at [627, 16] on span "Flights" at bounding box center [623, 16] width 23 height 8
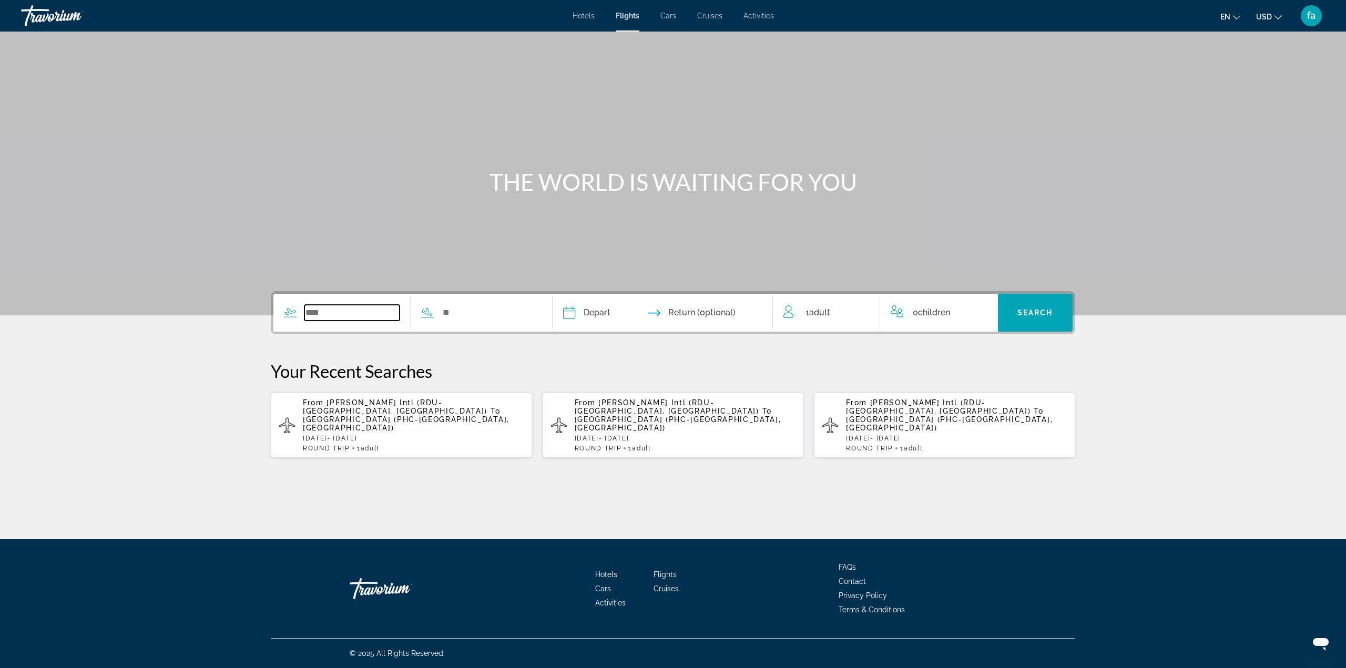
click at [358, 307] on input "Search widget" at bounding box center [351, 313] width 95 height 16
click at [496, 415] on span "[GEOGRAPHIC_DATA] (PHC-[GEOGRAPHIC_DATA], [GEOGRAPHIC_DATA])" at bounding box center [406, 423] width 207 height 17
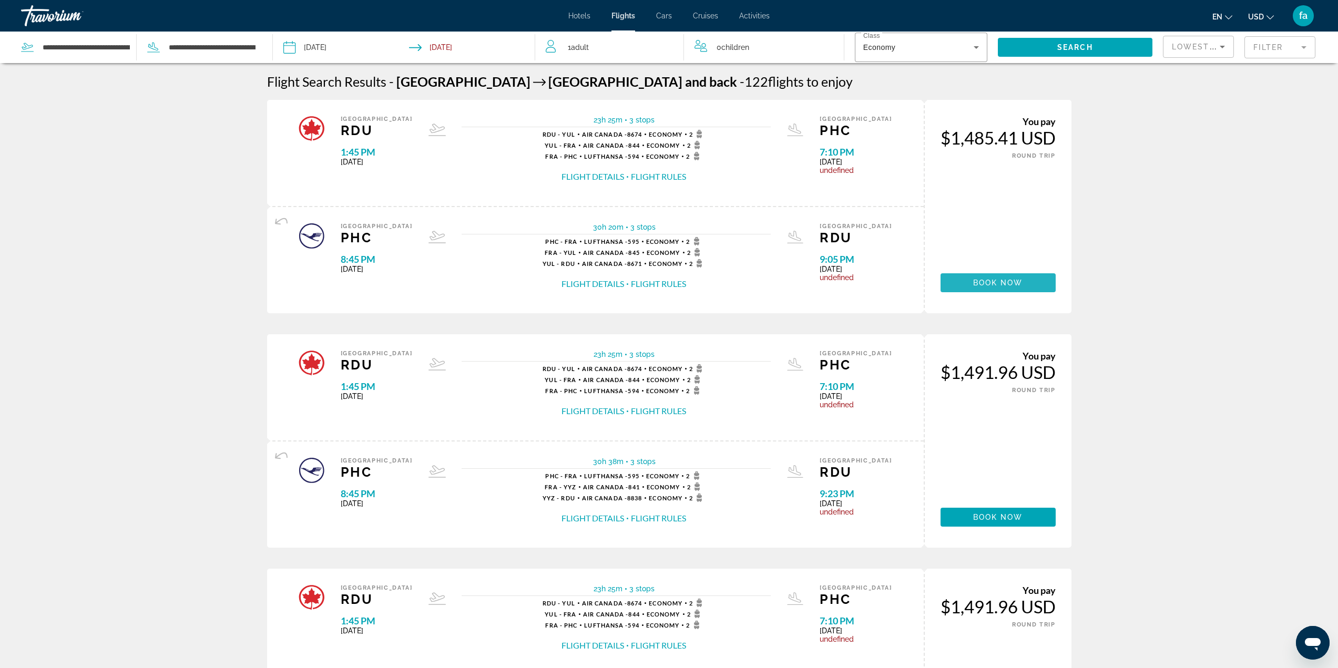
click at [988, 280] on span "Book now" at bounding box center [998, 283] width 50 height 8
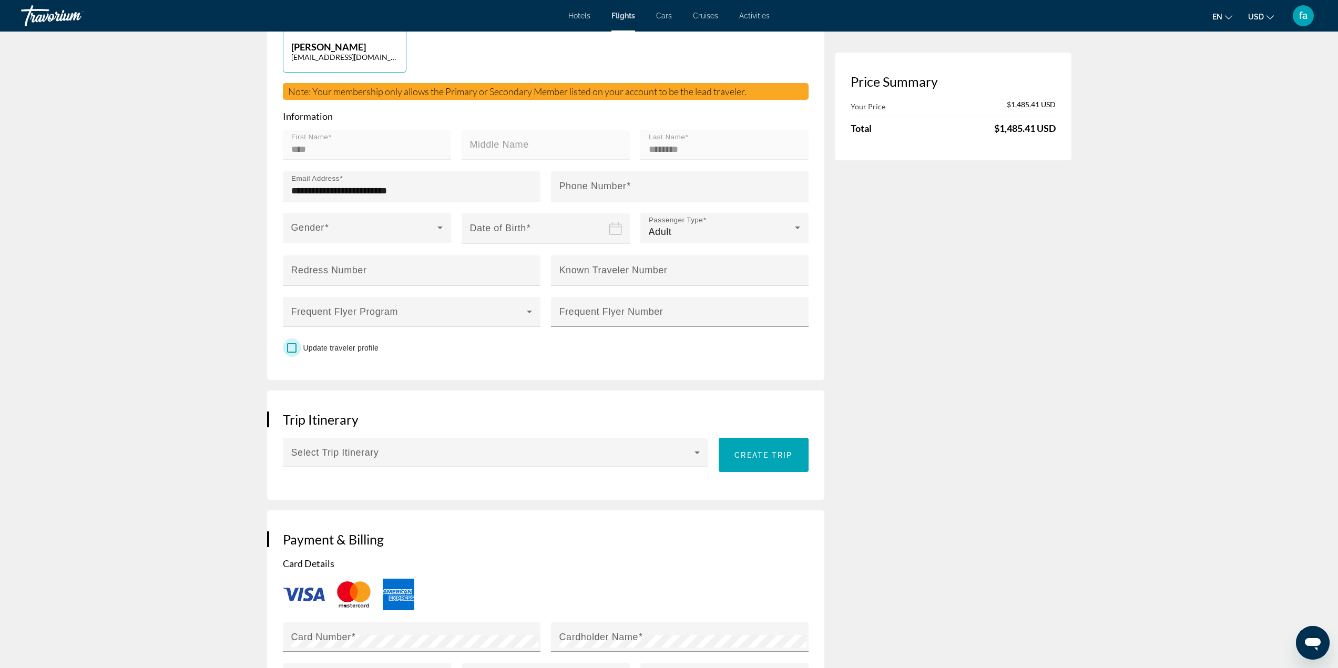
scroll to position [388, 0]
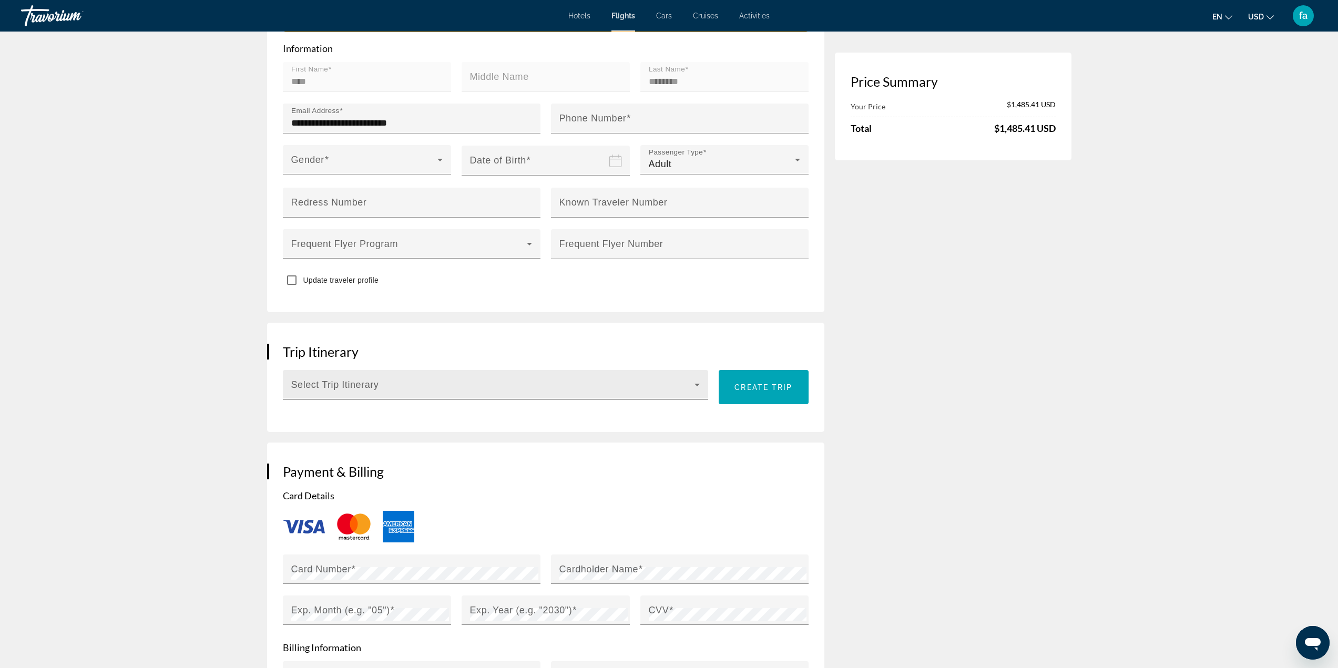
click at [586, 385] on span "Main content" at bounding box center [493, 389] width 404 height 13
click at [124, 394] on div at bounding box center [669, 334] width 1338 height 668
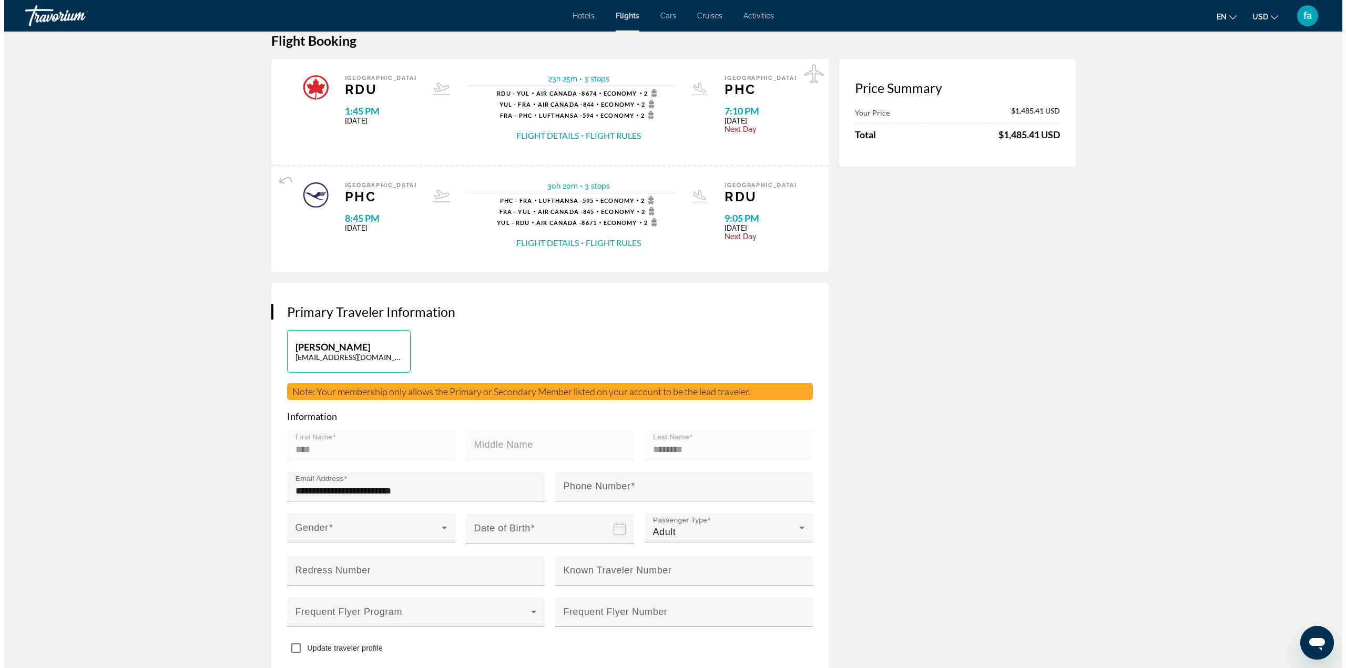
scroll to position [0, 0]
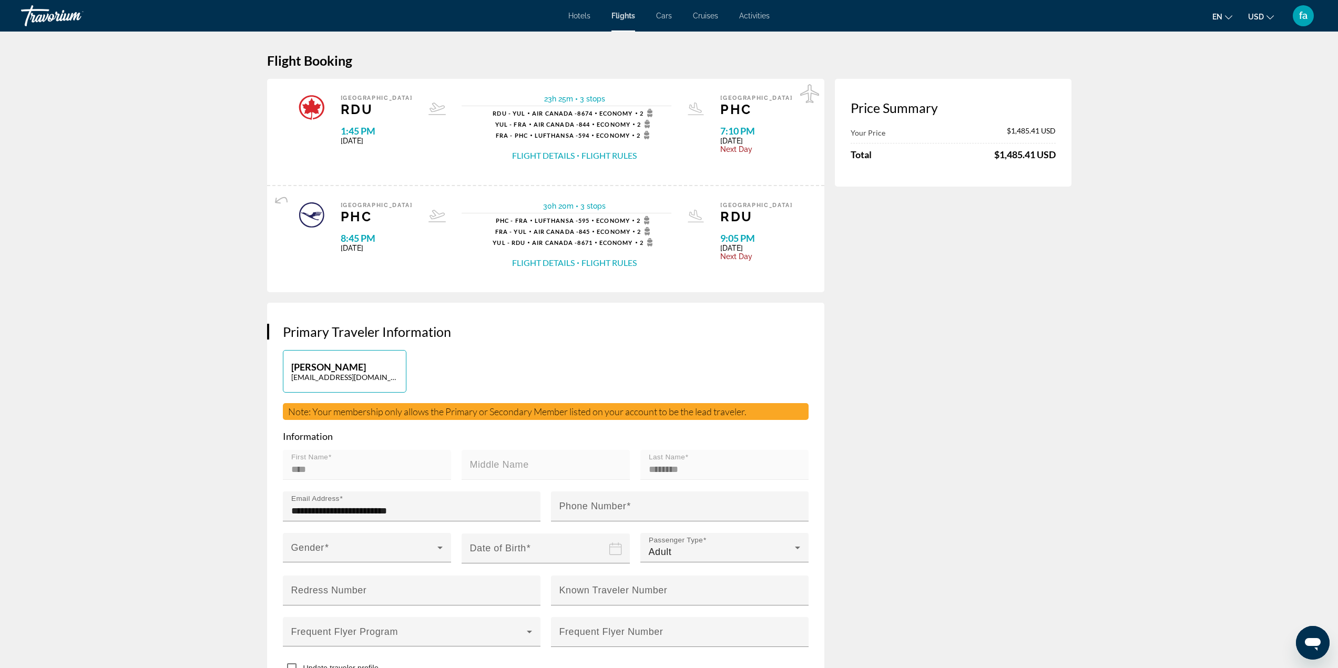
click at [712, 16] on span "Cruises" at bounding box center [705, 16] width 25 height 8
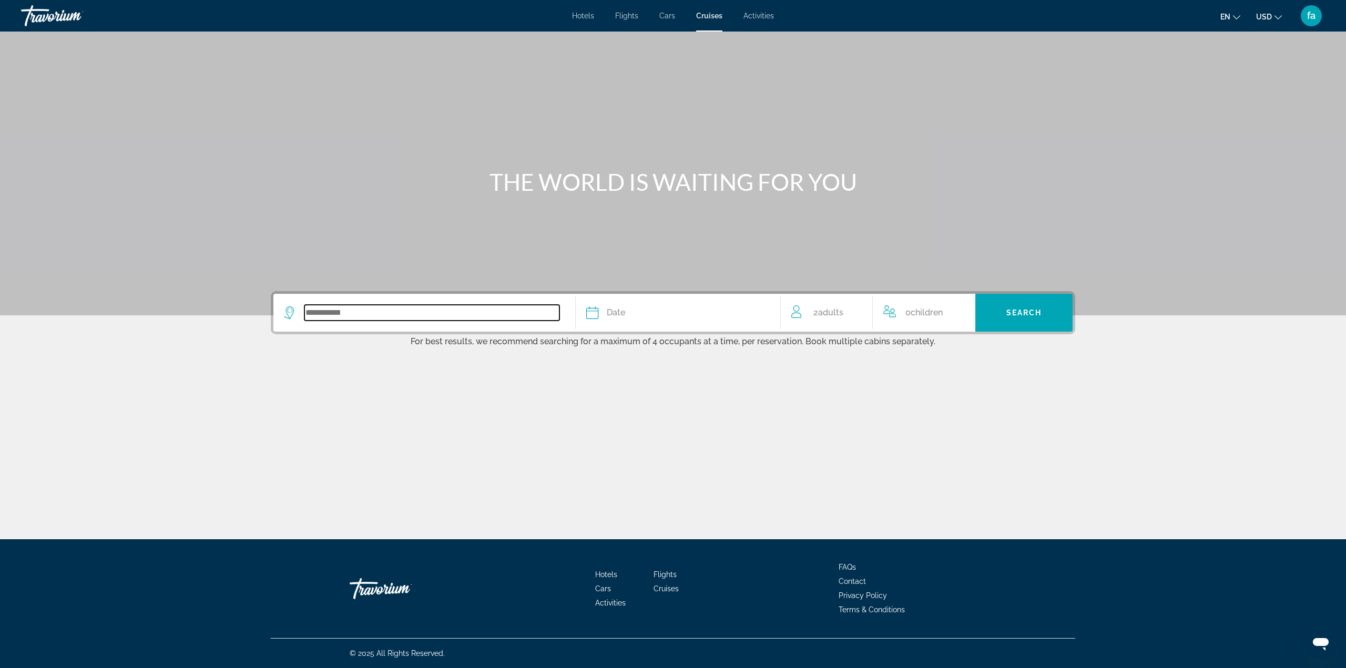
click at [356, 315] on input "Search widget" at bounding box center [431, 313] width 255 height 16
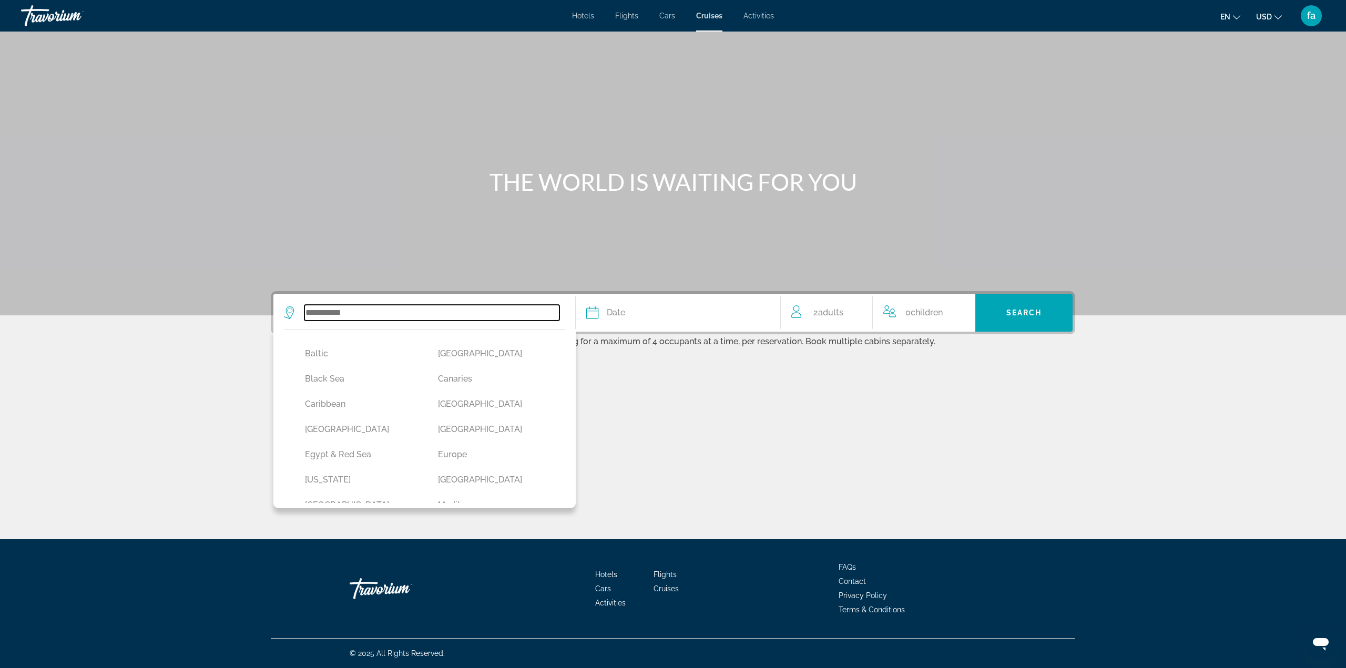
scroll to position [61, 0]
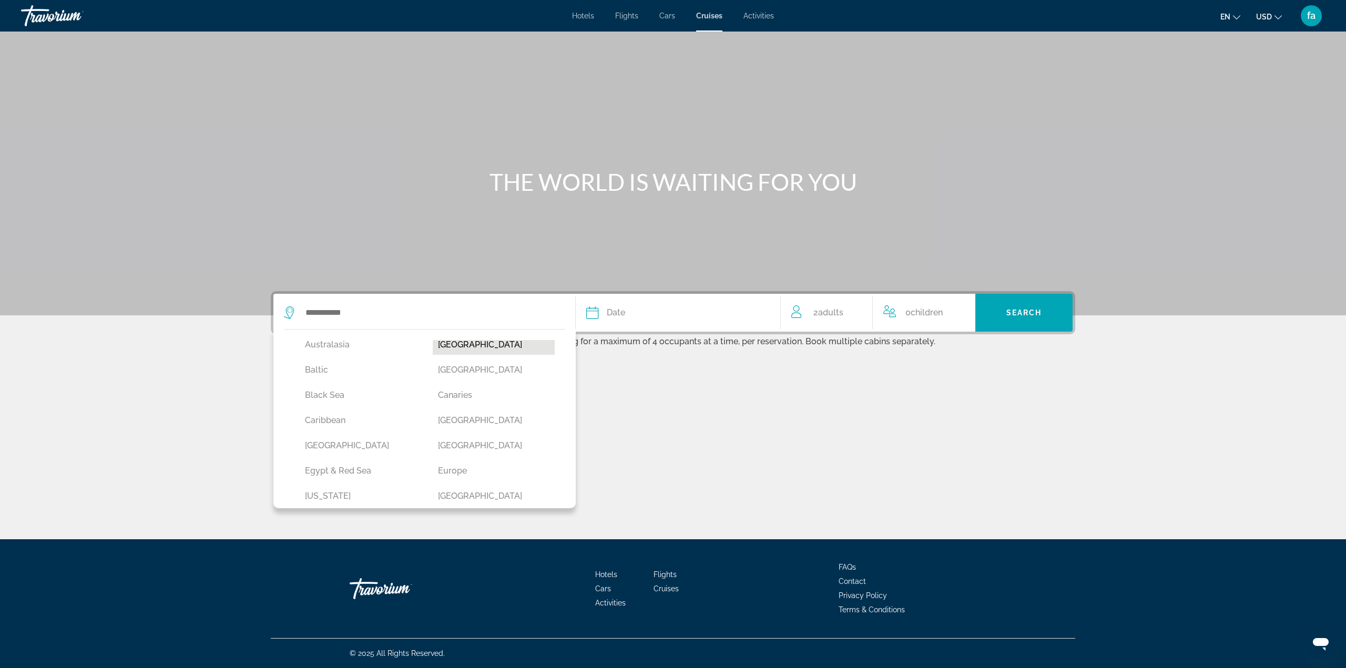
click at [457, 345] on button "Bahamas" at bounding box center [494, 345] width 122 height 20
type input "*******"
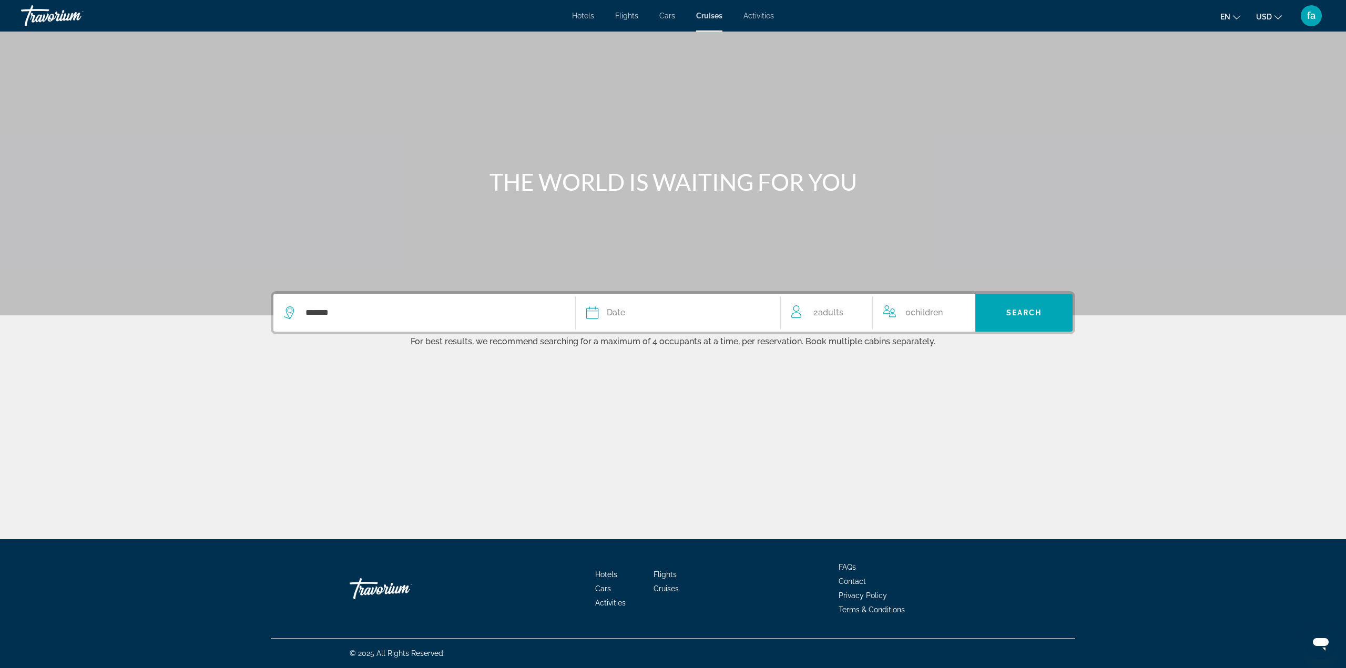
click at [644, 323] on button "Date January February March April May June July August September October Novemb…" at bounding box center [677, 313] width 183 height 38
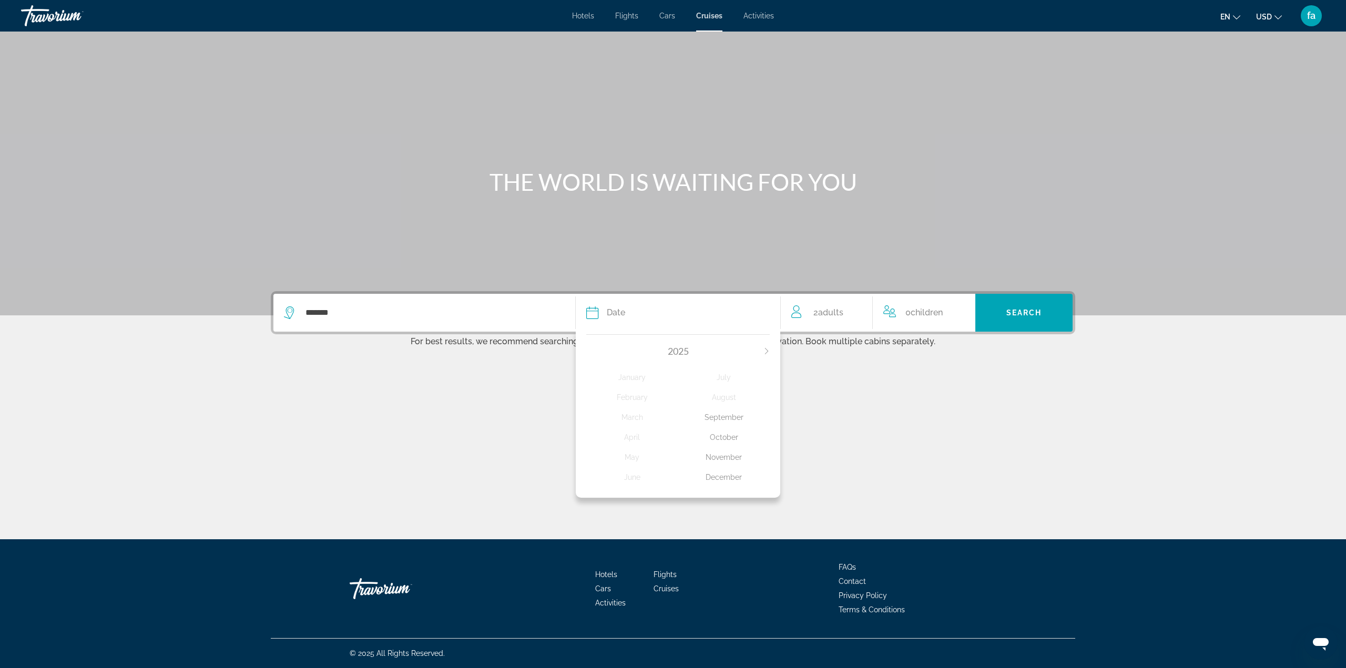
click at [725, 455] on div "November" at bounding box center [724, 457] width 92 height 19
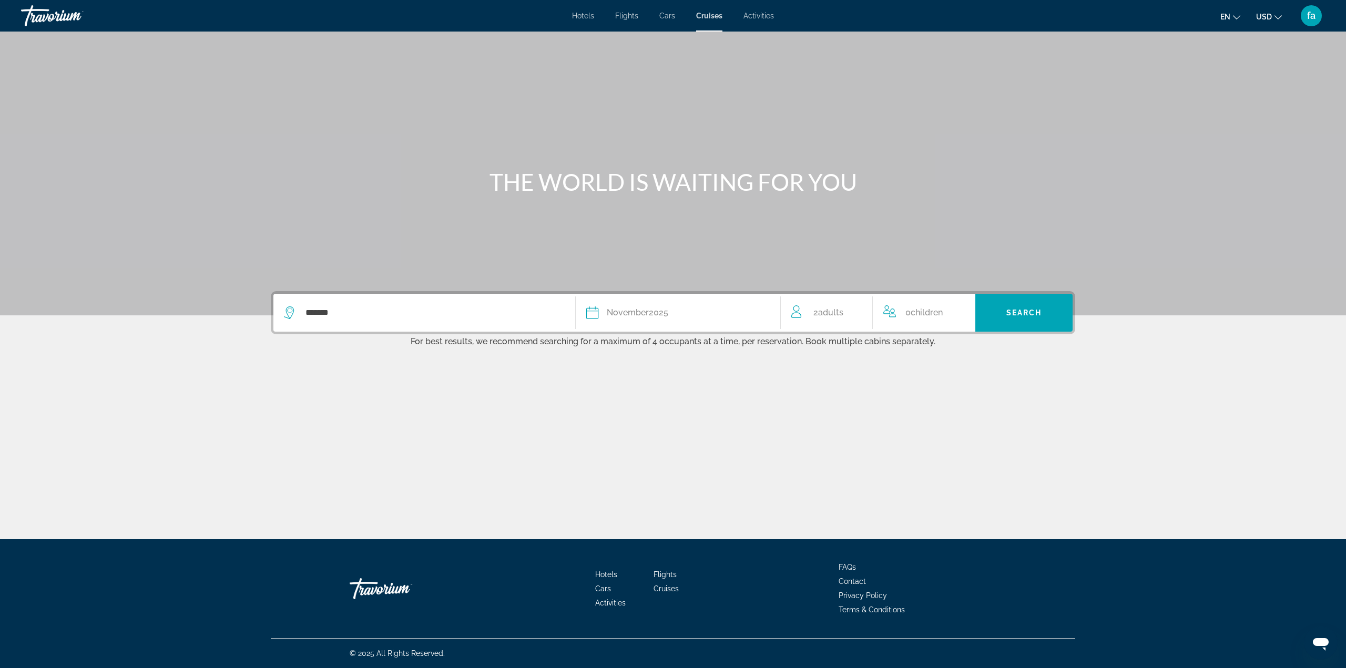
click at [909, 311] on span "0 Child Children" at bounding box center [923, 312] width 37 height 15
click at [958, 310] on icon "Increment children" at bounding box center [959, 310] width 9 height 13
click at [937, 354] on span "Travelers: 2 adults, 2 children" at bounding box center [920, 352] width 59 height 13
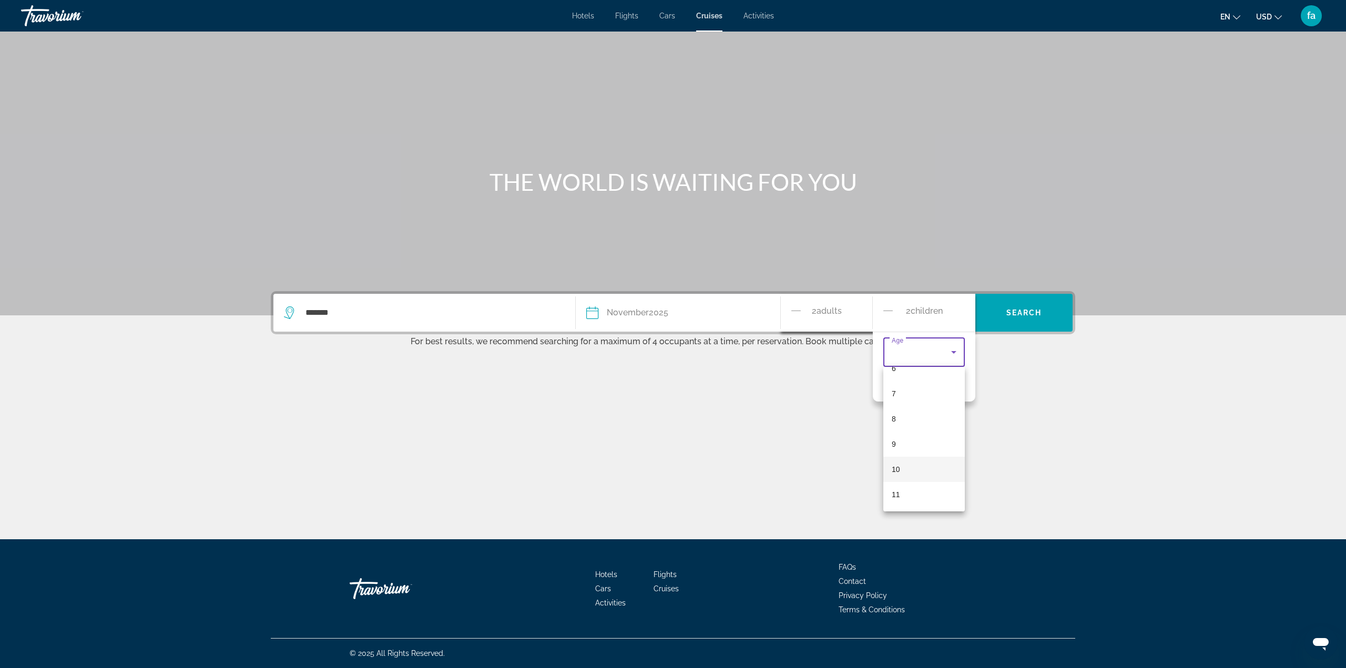
click at [915, 465] on mat-option "10" at bounding box center [923, 469] width 81 height 25
click at [926, 379] on span "Travelers: 2 adults, 2 children" at bounding box center [920, 381] width 59 height 13
click at [830, 315] on div at bounding box center [673, 334] width 1346 height 668
click at [849, 316] on div "2 Adult Adults" at bounding box center [831, 313] width 81 height 18
click at [854, 388] on div "Main content" at bounding box center [673, 412] width 804 height 79
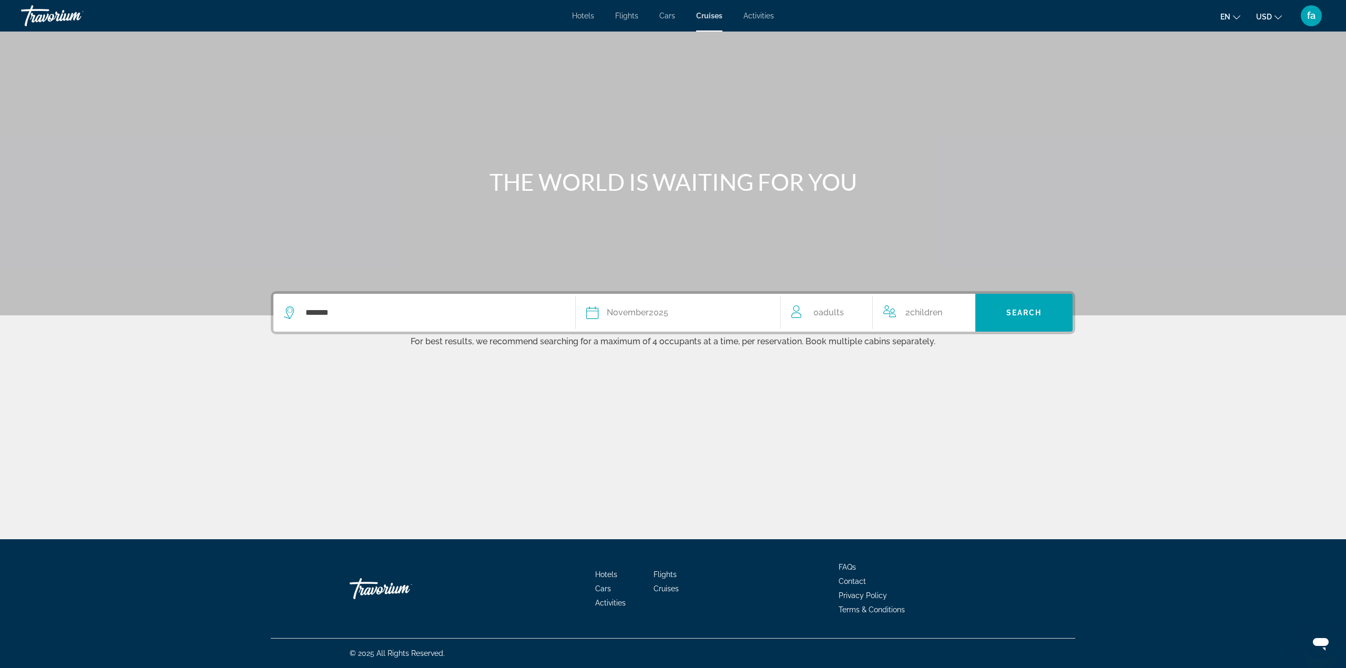
drag, startPoint x: 925, startPoint y: 309, endPoint x: 928, endPoint y: 314, distance: 5.7
click at [928, 314] on span "Children" at bounding box center [926, 312] width 32 height 10
click at [945, 381] on span "Travelers: 0 adult, 2 children" at bounding box center [920, 381] width 59 height 13
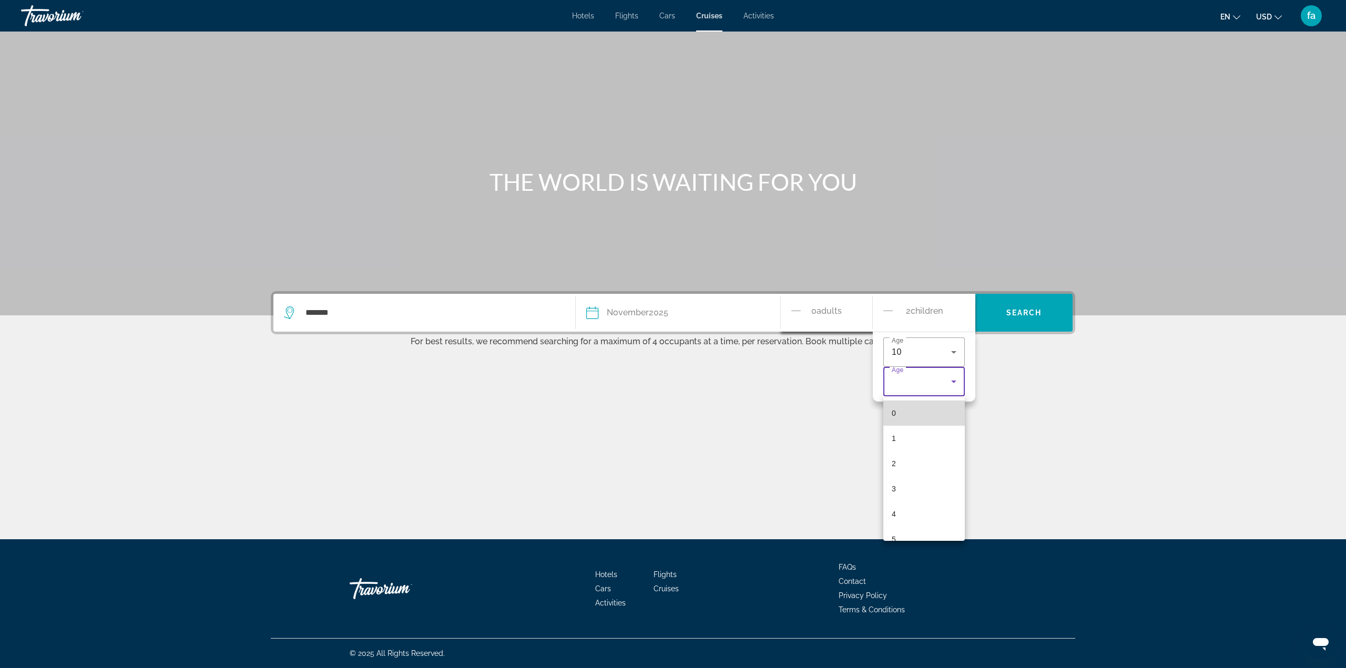
click at [946, 413] on mat-option "0" at bounding box center [923, 413] width 81 height 25
click at [1008, 365] on div "******* Date November 2025 2025 January February March April May June July Augu…" at bounding box center [673, 371] width 846 height 160
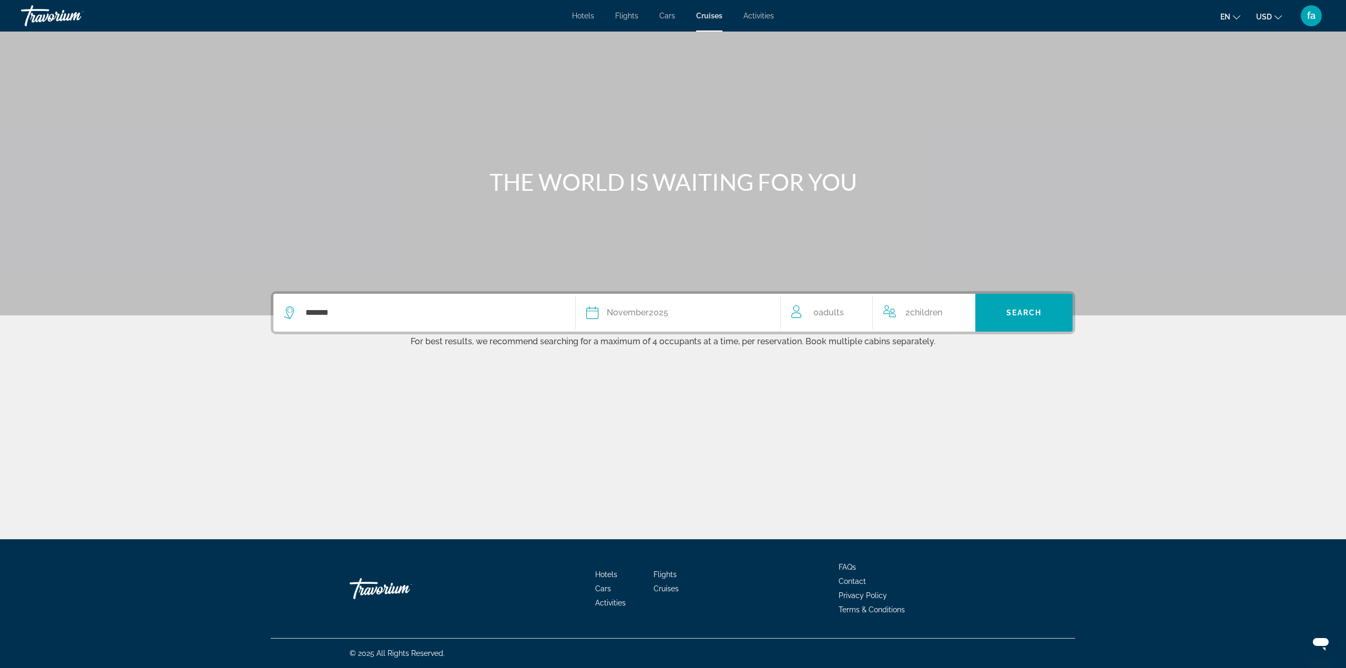
click at [927, 312] on span "Children" at bounding box center [926, 312] width 32 height 10
click at [839, 311] on span "Adults" at bounding box center [828, 311] width 25 height 10
click at [836, 313] on span "Adults" at bounding box center [828, 311] width 25 height 10
click at [784, 380] on div "Main content" at bounding box center [673, 412] width 804 height 79
click at [833, 312] on span "Adults" at bounding box center [830, 312] width 25 height 10
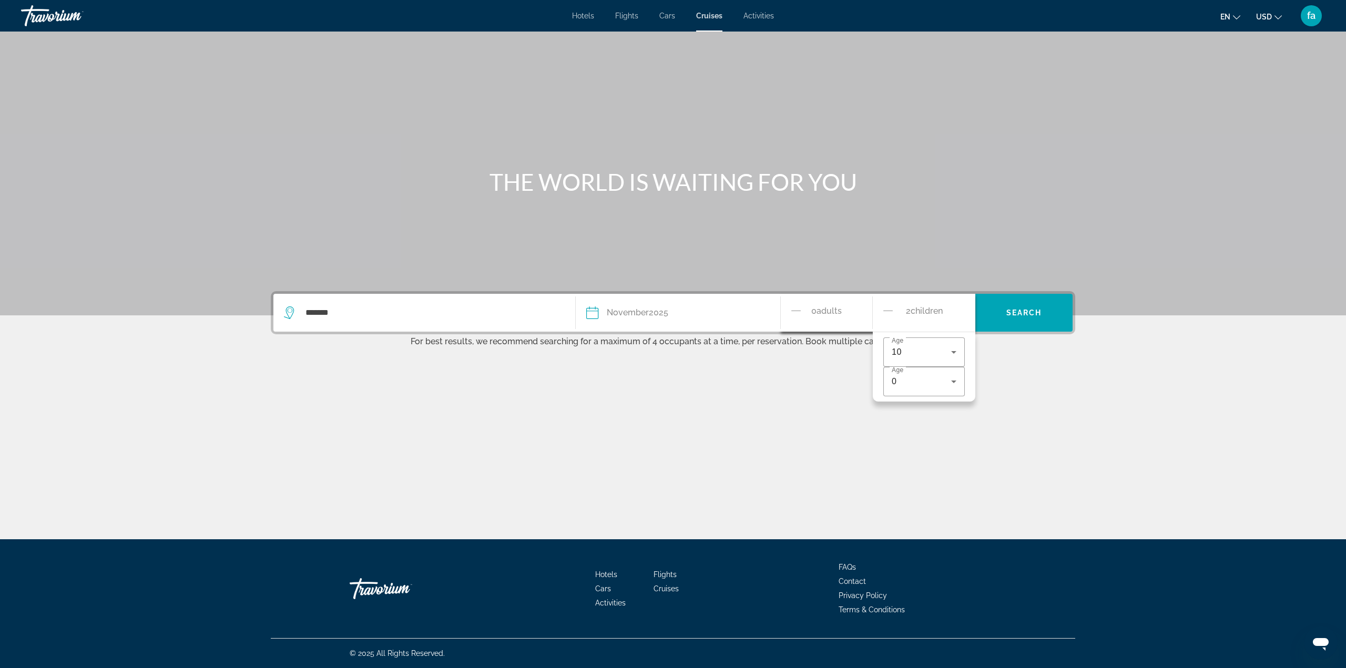
click at [995, 381] on div "Main content" at bounding box center [673, 412] width 804 height 79
click at [795, 311] on icon "Travelers: 0 adult, 2 children" at bounding box center [796, 308] width 6 height 6
click at [827, 314] on span "Adults" at bounding box center [830, 312] width 25 height 10
click at [825, 314] on span "Adults" at bounding box center [828, 311] width 25 height 10
click at [819, 309] on span "Adults" at bounding box center [828, 311] width 25 height 10
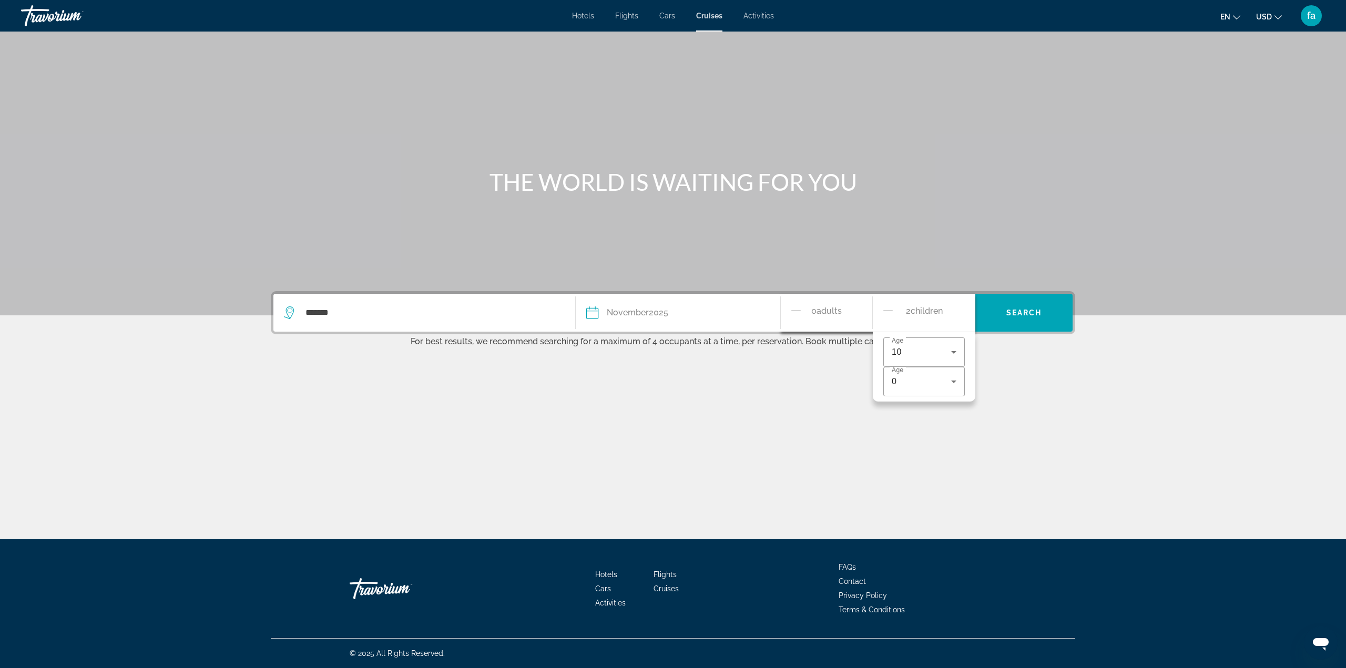
click at [779, 399] on div "Main content" at bounding box center [673, 412] width 804 height 79
click at [796, 312] on icon "Travelers: 0 adult, 2 children" at bounding box center [797, 311] width 13 height 13
click at [836, 311] on span "Adults" at bounding box center [830, 312] width 25 height 10
click at [944, 386] on div "0" at bounding box center [920, 381] width 59 height 13
click at [558, 450] on div at bounding box center [673, 334] width 1346 height 668
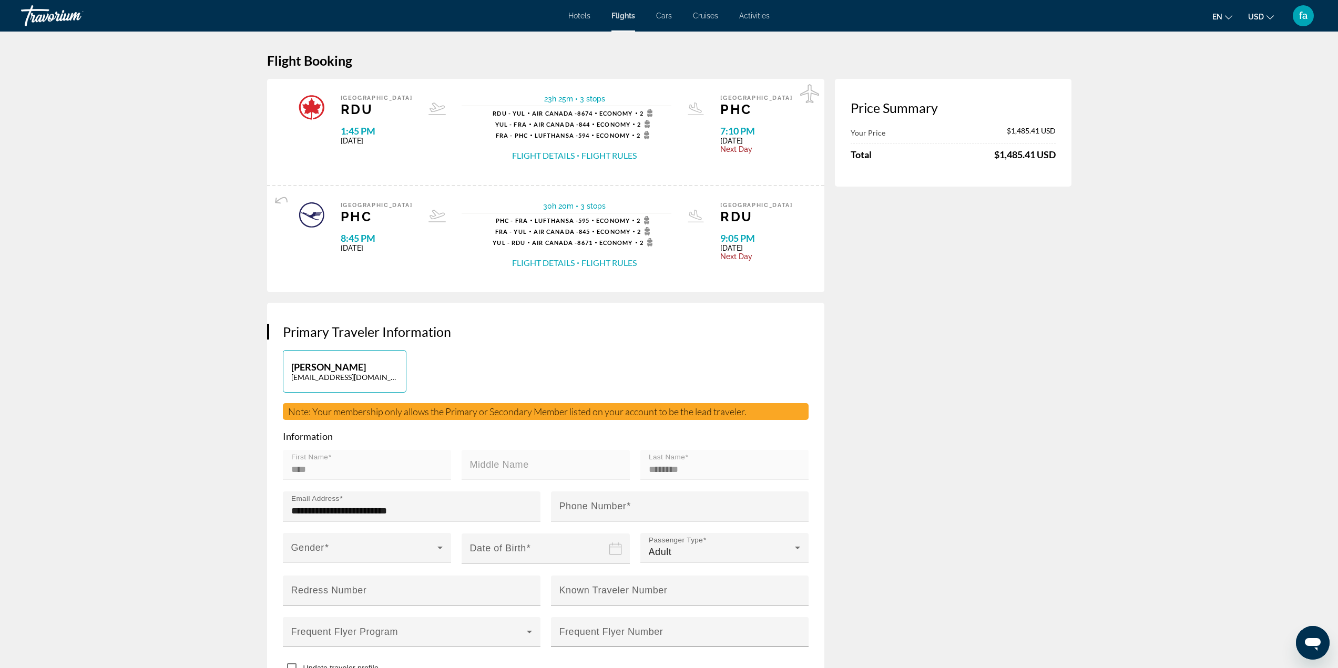
click at [705, 15] on div "Skip to main content Hotels Flights Cars Cruises Activities Hotels Flights Cars…" at bounding box center [669, 334] width 1338 height 668
click at [708, 15] on span "Cruises" at bounding box center [705, 16] width 25 height 8
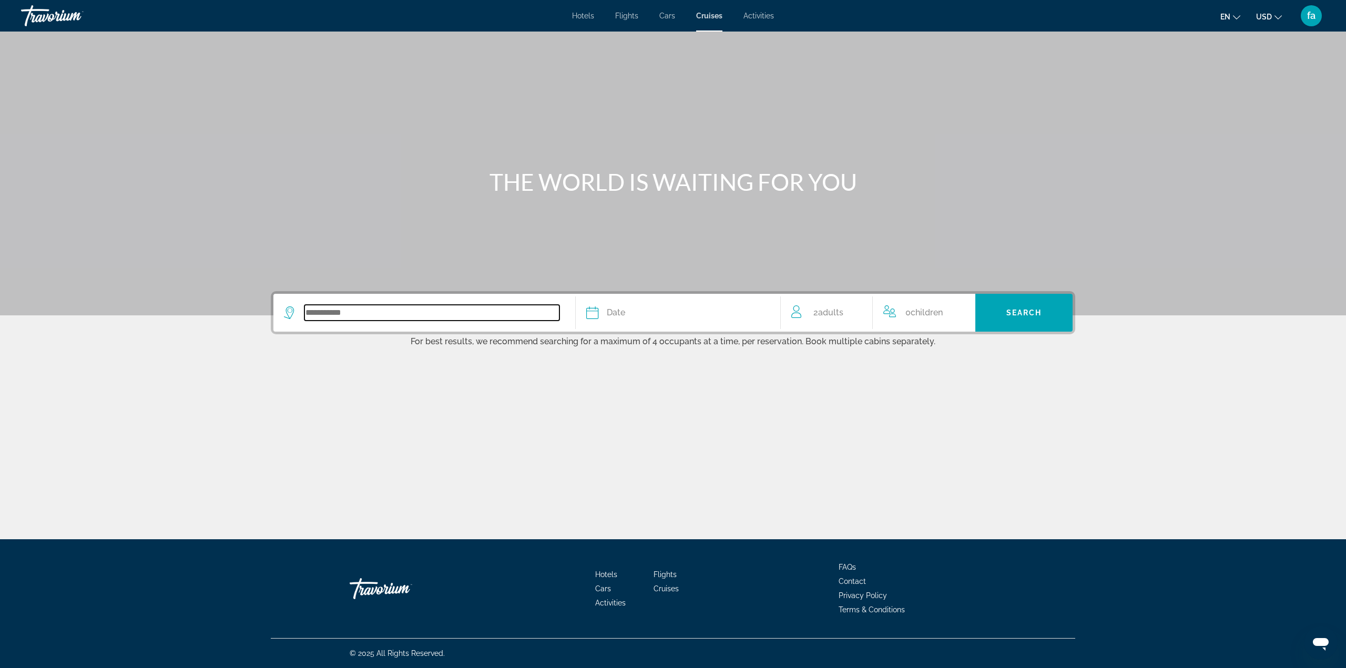
click at [340, 313] on input "Search widget" at bounding box center [431, 313] width 255 height 16
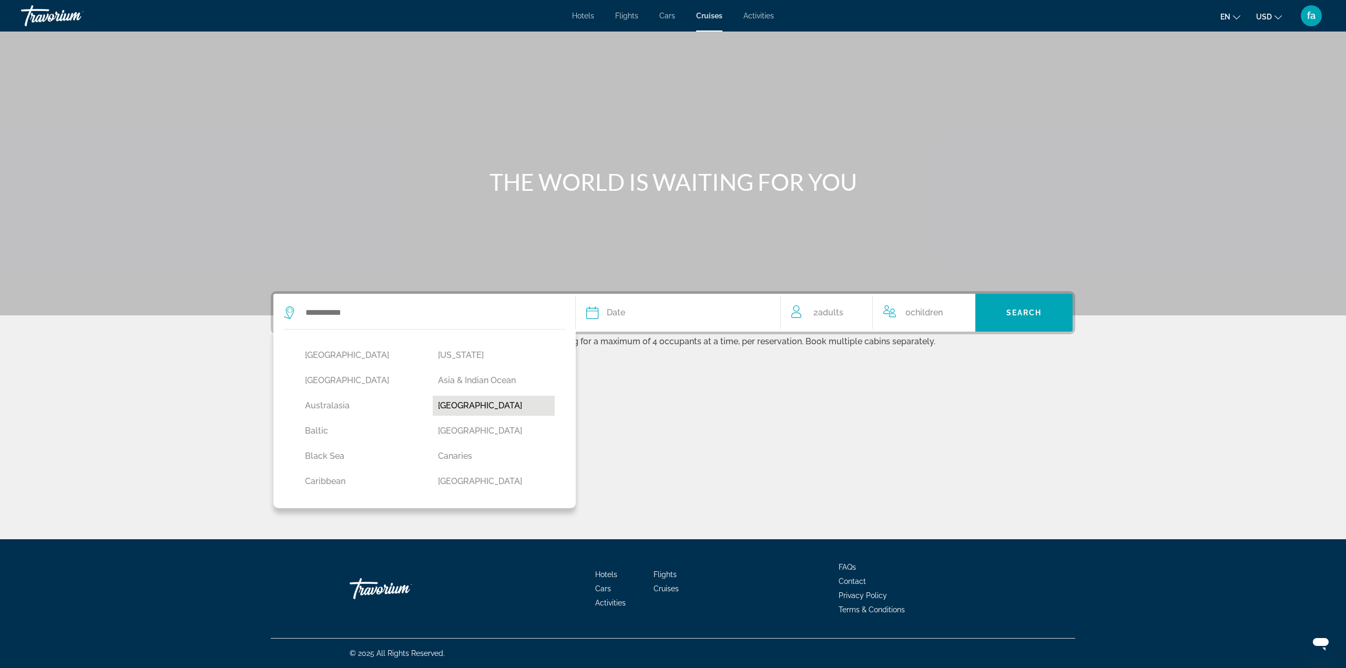
click at [454, 407] on button "Bahamas" at bounding box center [494, 406] width 122 height 20
type input "*******"
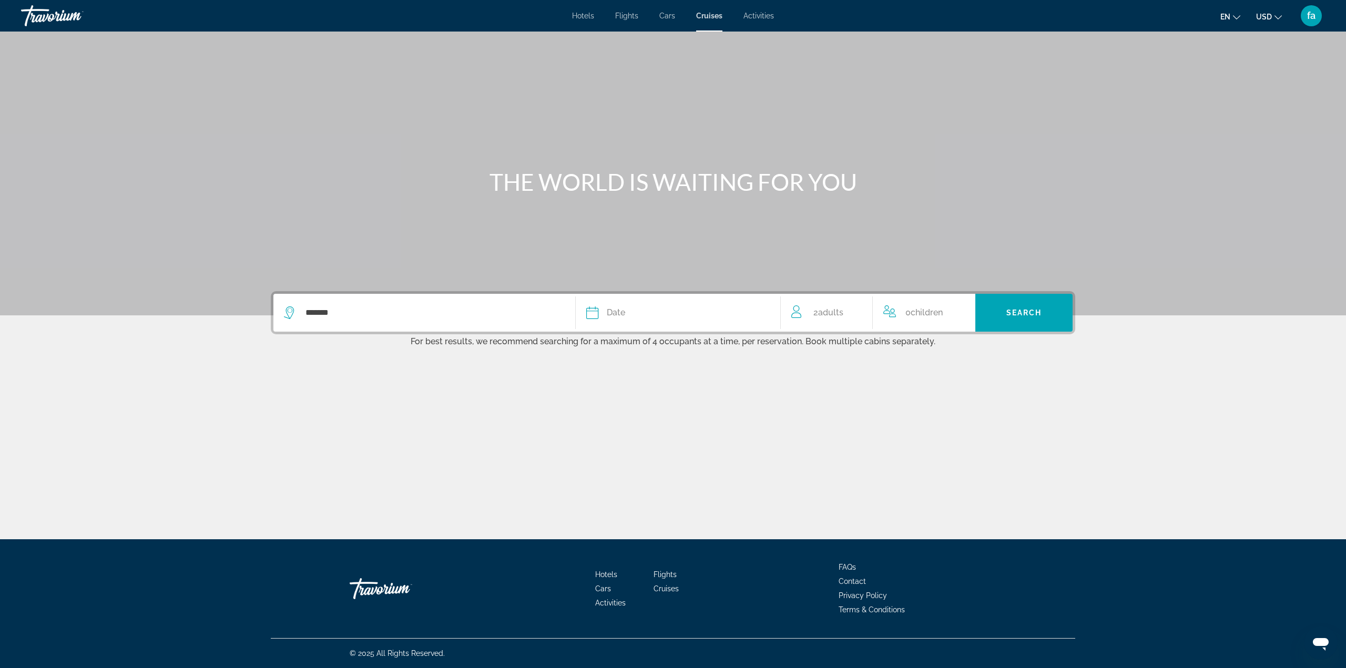
click at [672, 322] on button "Date January February March April May June July August September October Novemb…" at bounding box center [677, 313] width 183 height 38
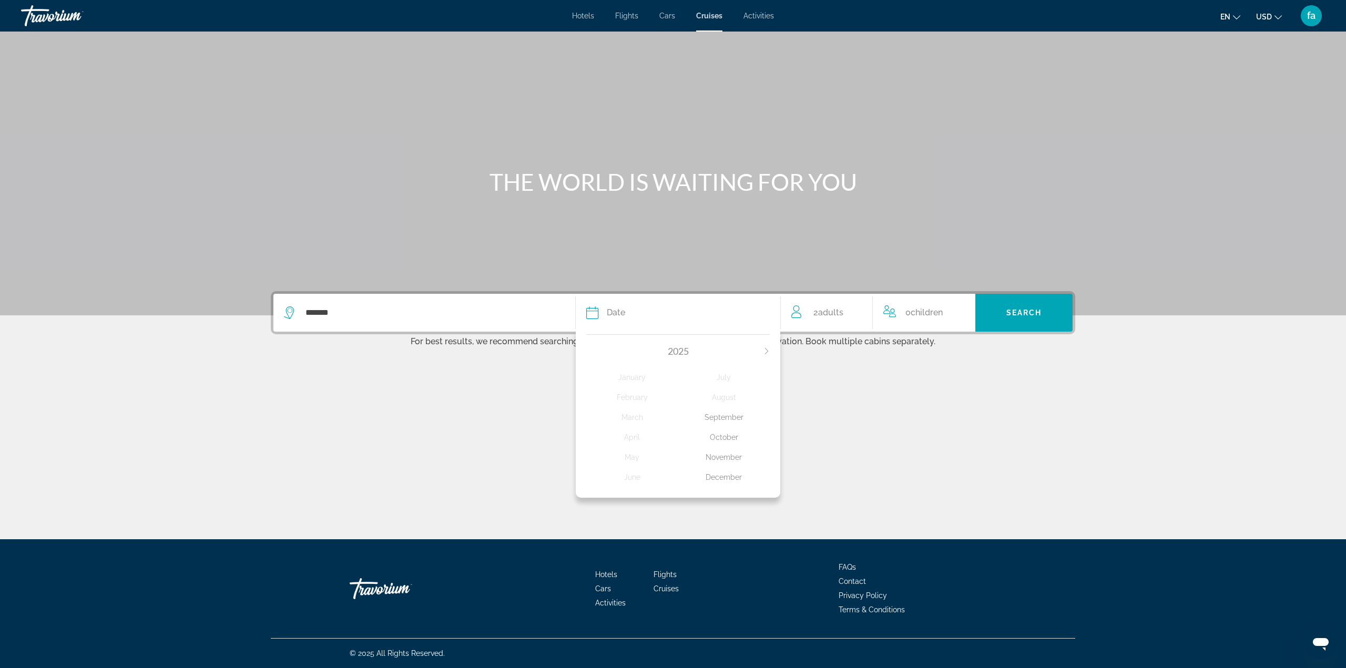
click at [729, 478] on div "December" at bounding box center [724, 477] width 92 height 19
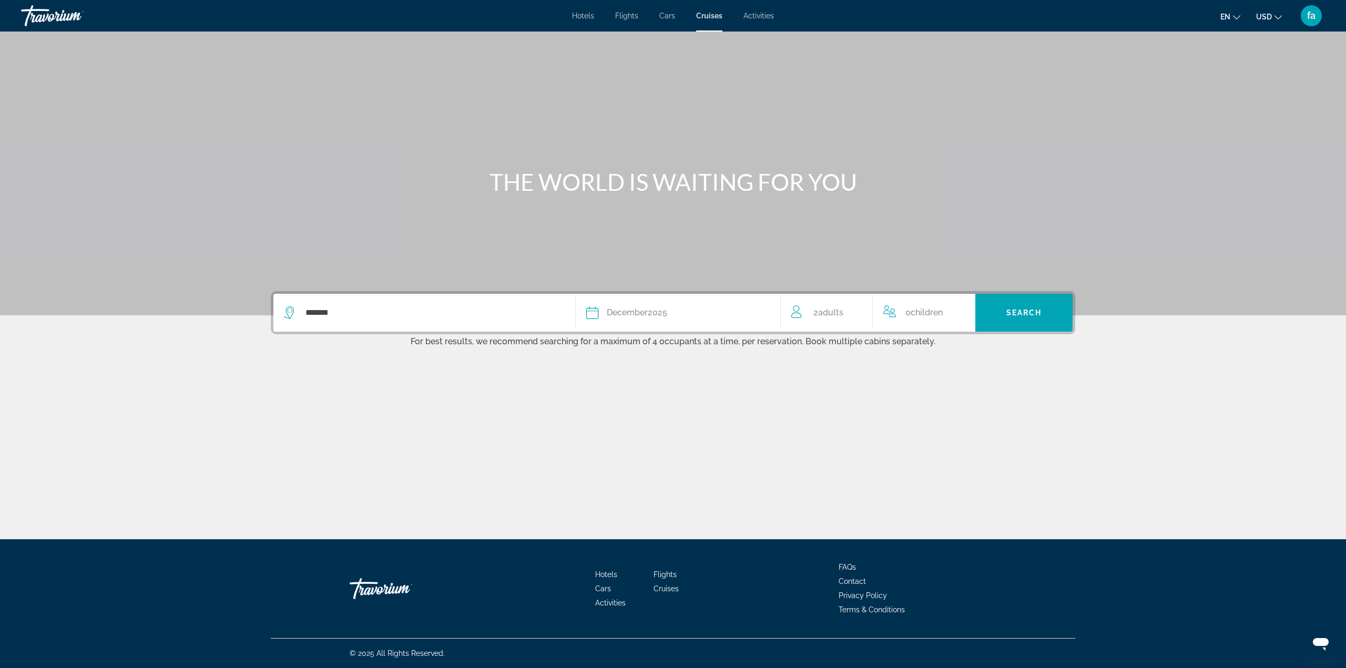
click at [915, 311] on span "Children" at bounding box center [926, 312] width 32 height 10
click at [962, 310] on icon "Increment children" at bounding box center [959, 310] width 9 height 9
click at [946, 355] on span "Travelers: 2 adults, 1 child" at bounding box center [920, 352] width 59 height 13
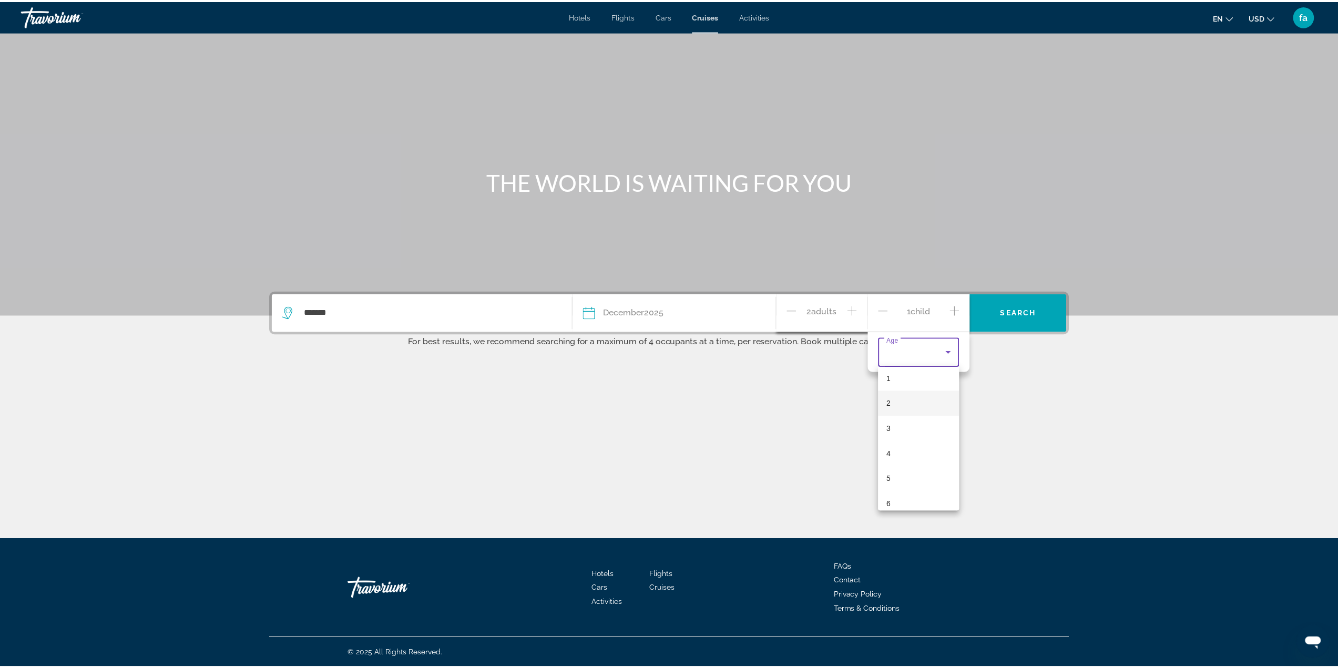
scroll to position [167, 0]
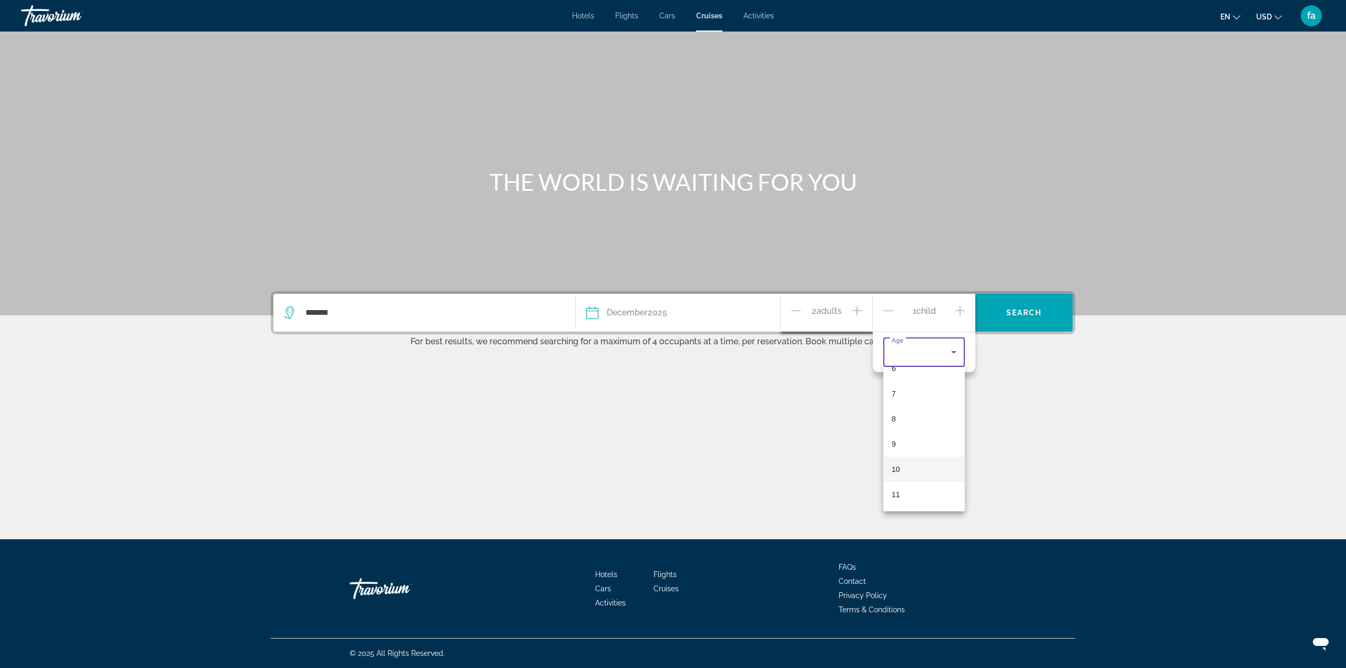
click at [918, 468] on mat-option "10" at bounding box center [923, 469] width 81 height 25
click at [1026, 305] on span "Search widget" at bounding box center [1023, 312] width 97 height 25
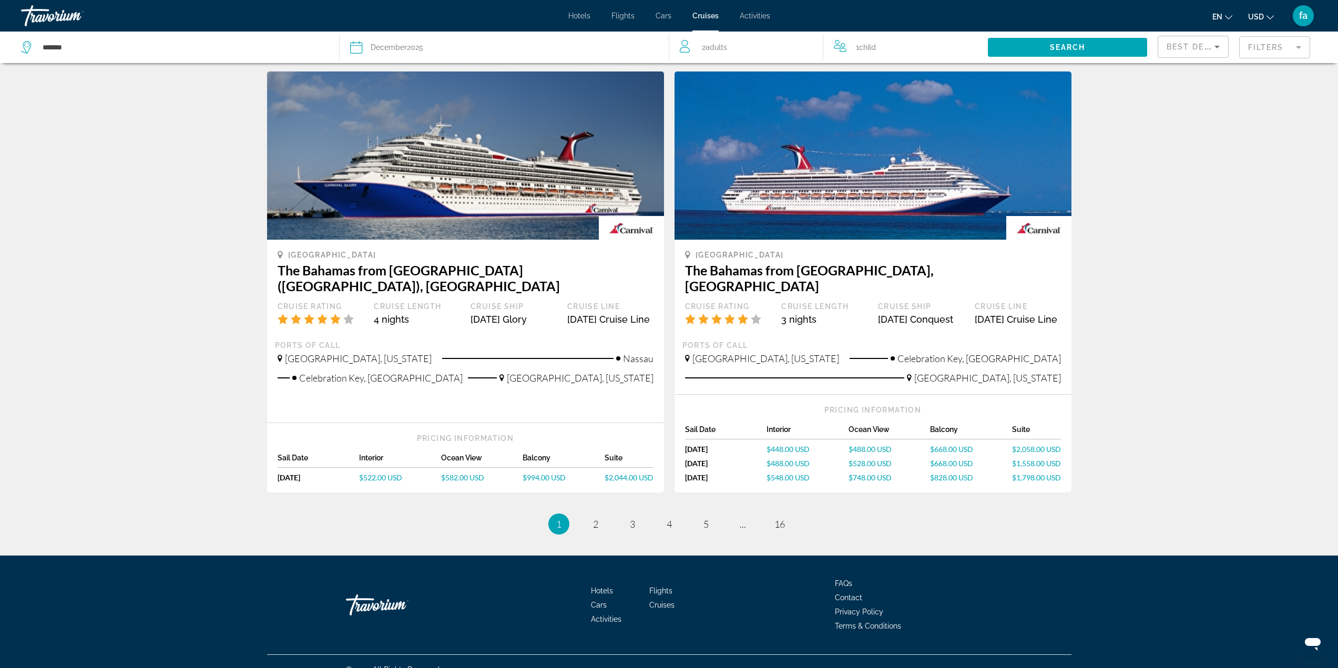
scroll to position [870, 0]
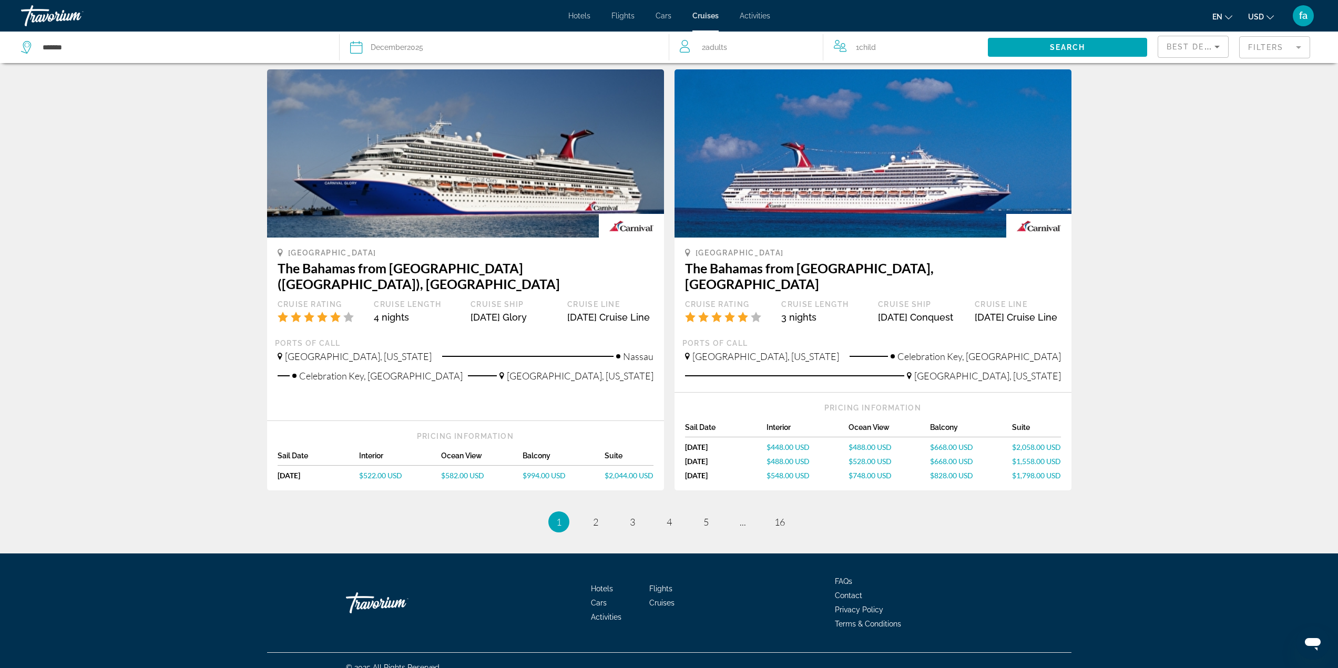
click at [1267, 47] on mat-form-field "Filters" at bounding box center [1274, 47] width 71 height 22
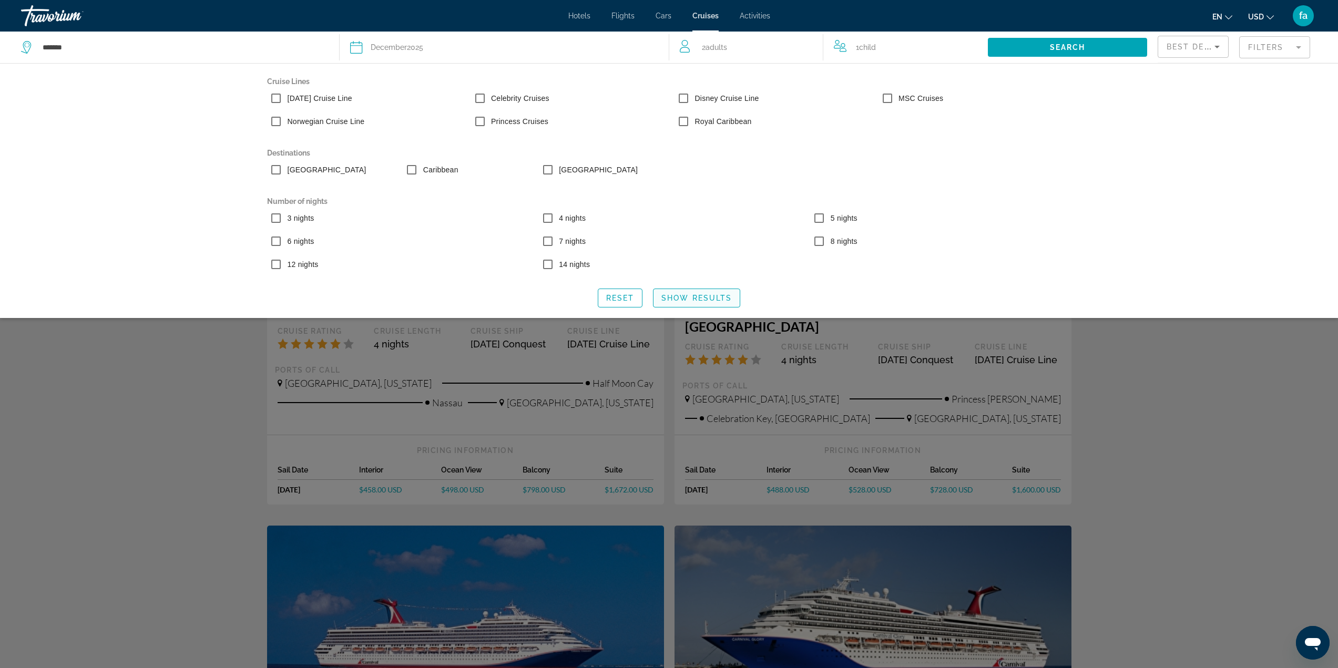
click at [718, 300] on span "Show Results" at bounding box center [696, 298] width 70 height 8
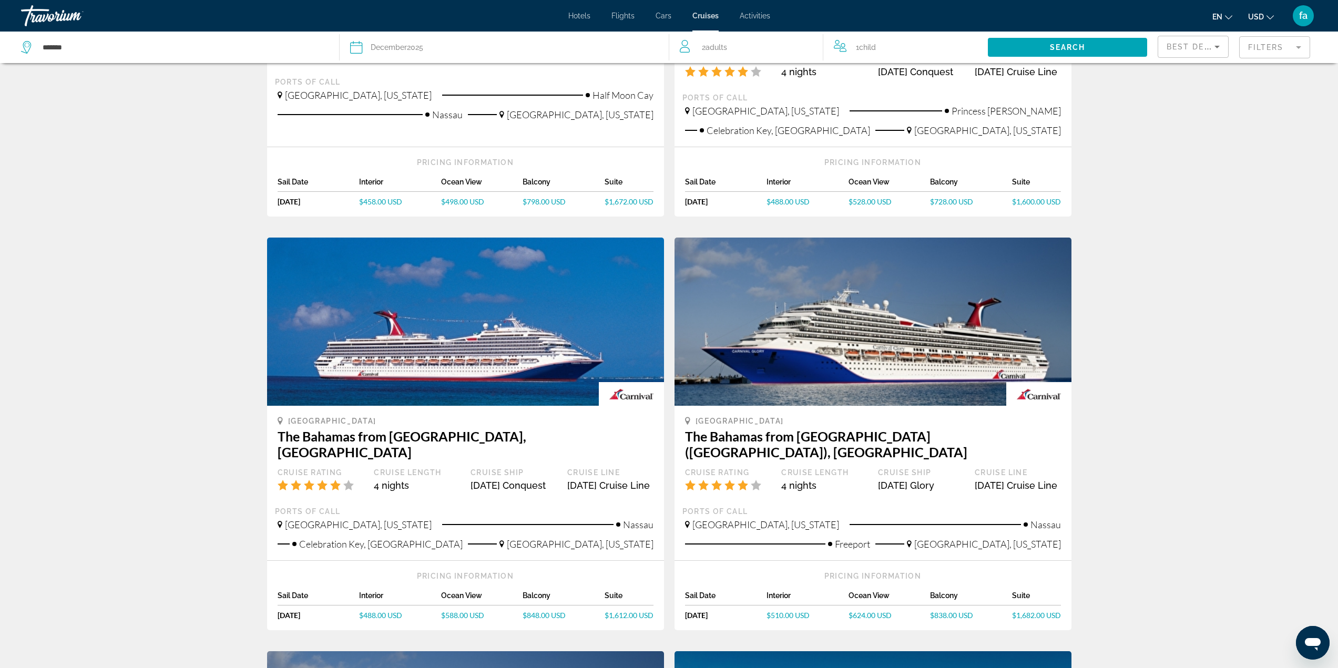
scroll to position [263, 0]
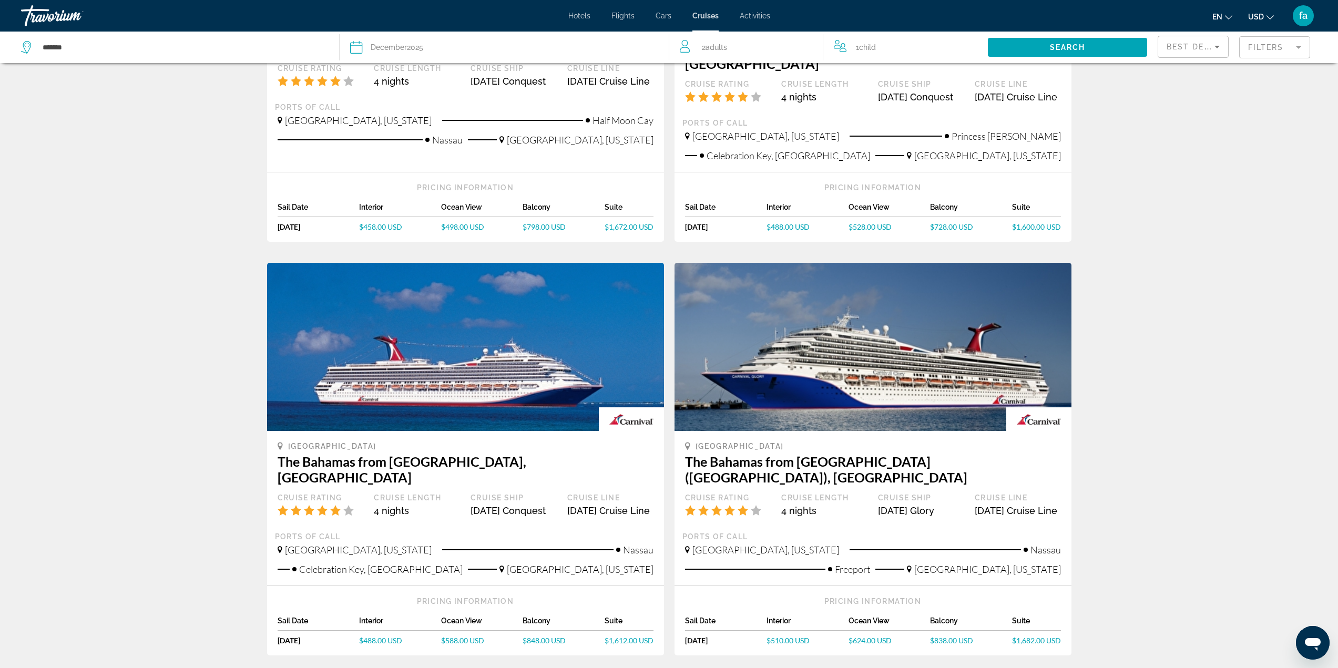
click at [1020, 222] on span "$1,600.00 USD" at bounding box center [1036, 226] width 49 height 9
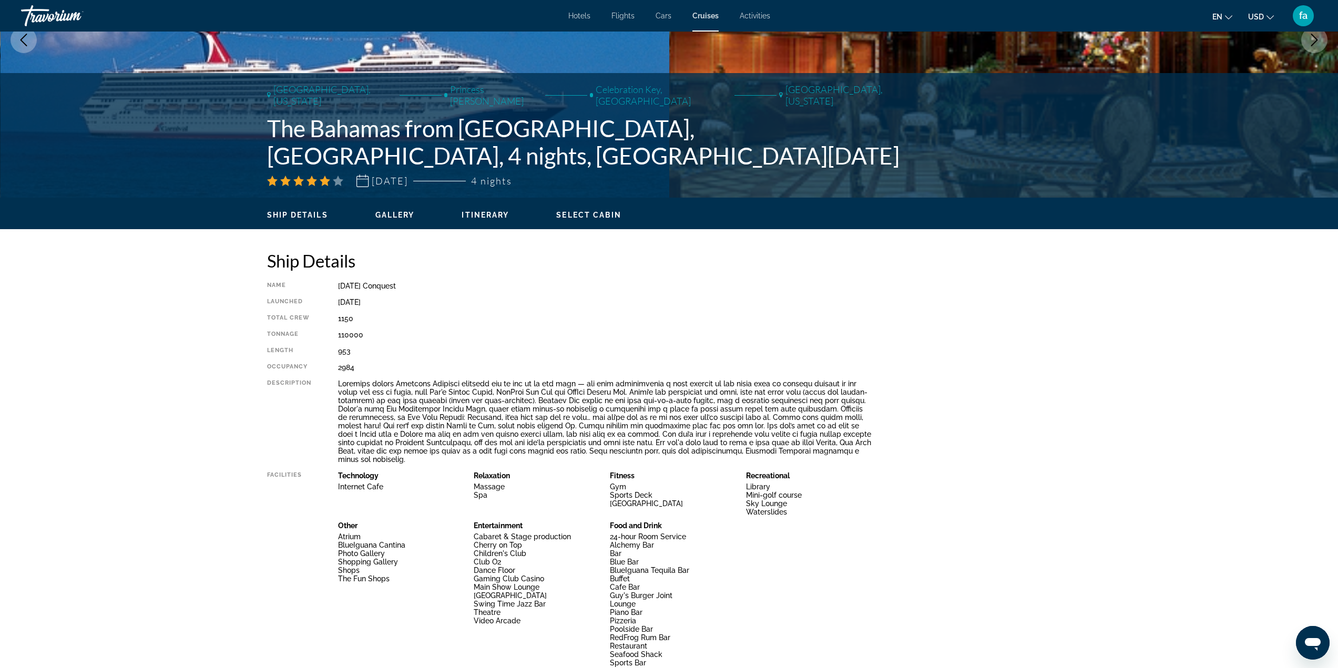
scroll to position [139, 0]
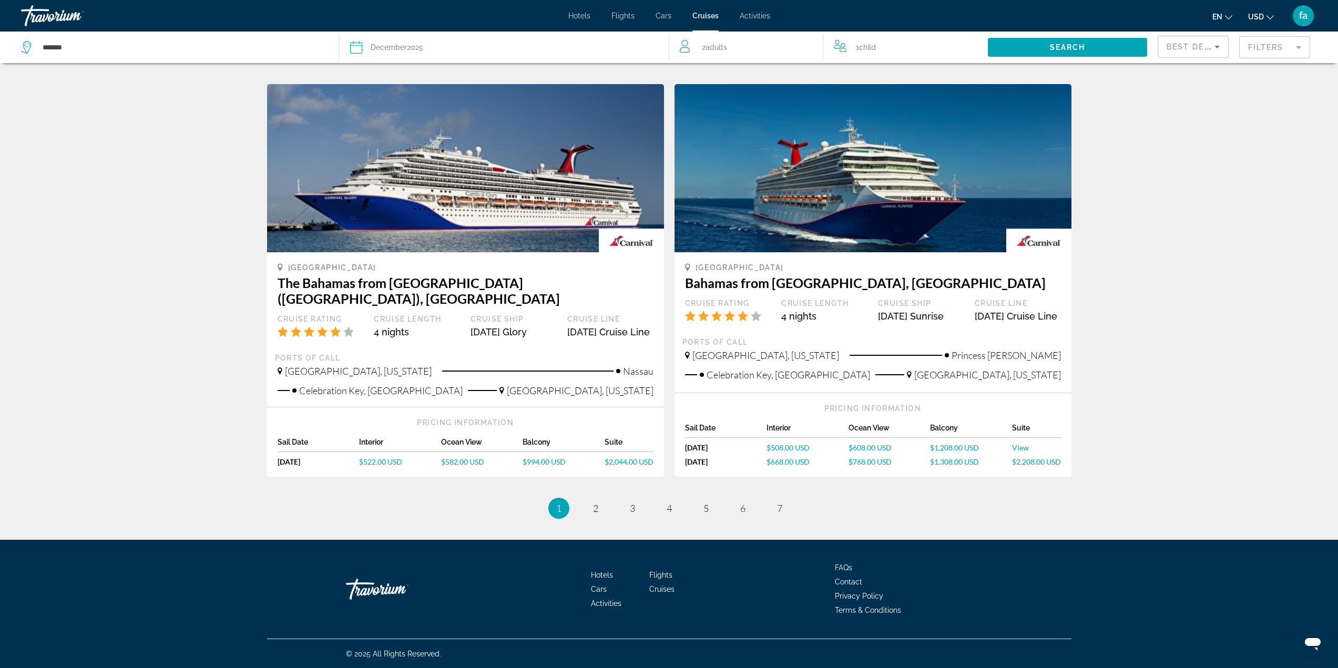
scroll to position [856, 0]
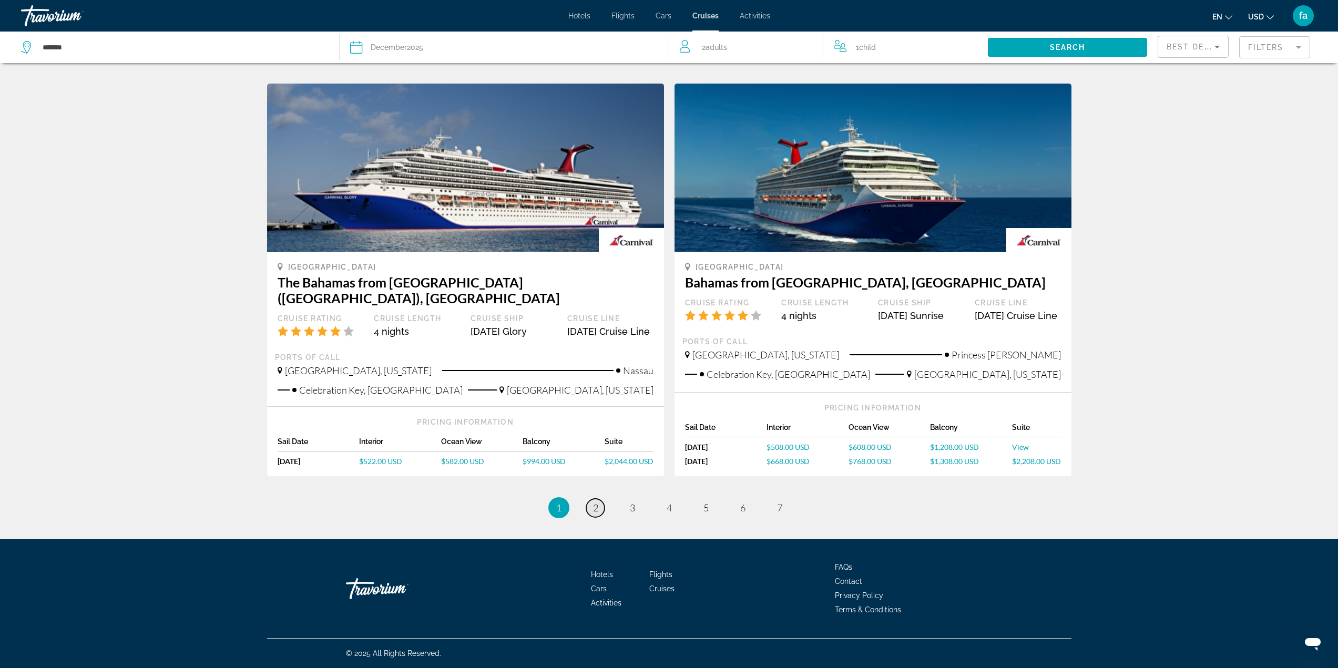
click at [597, 506] on span "2" at bounding box center [595, 508] width 5 height 12
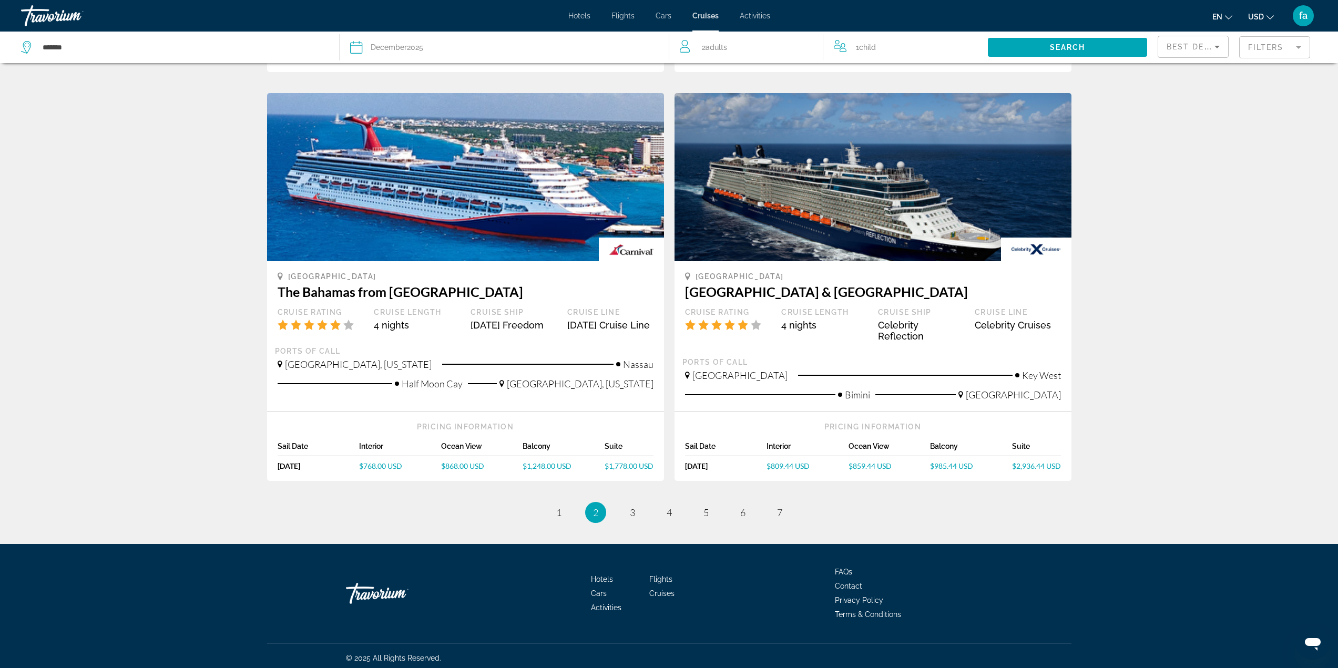
scroll to position [856, 0]
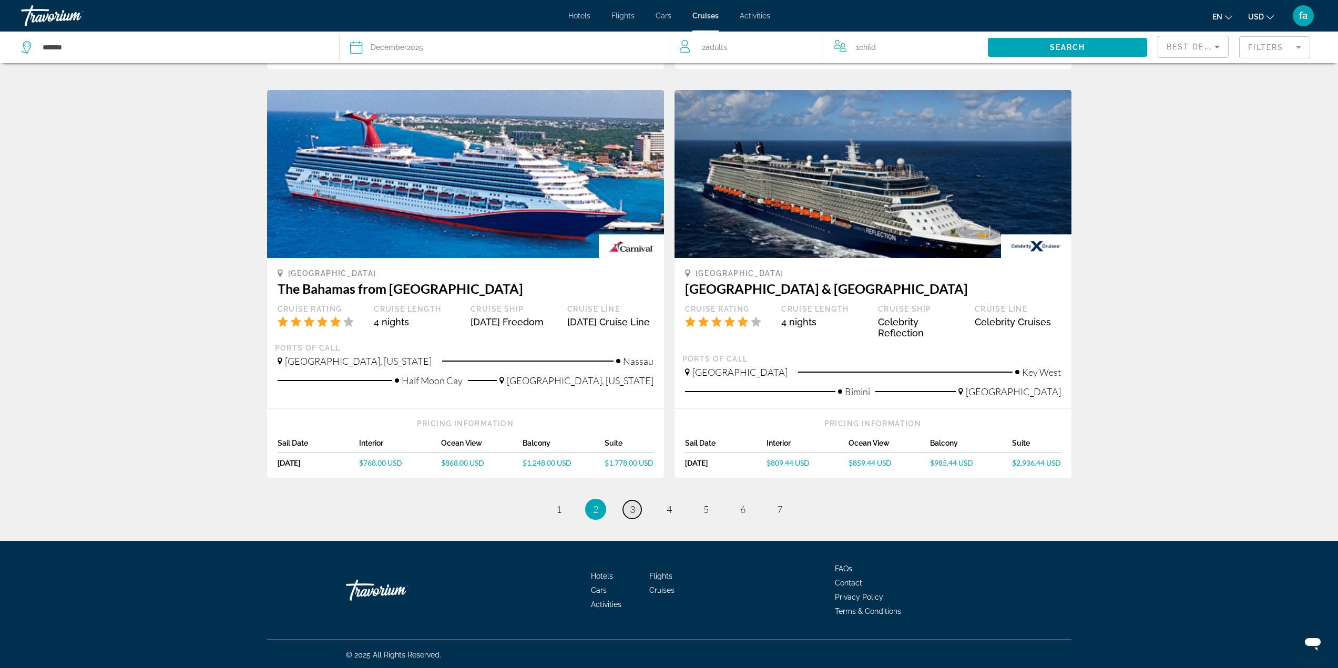
click at [633, 507] on span "3" at bounding box center [632, 510] width 5 height 12
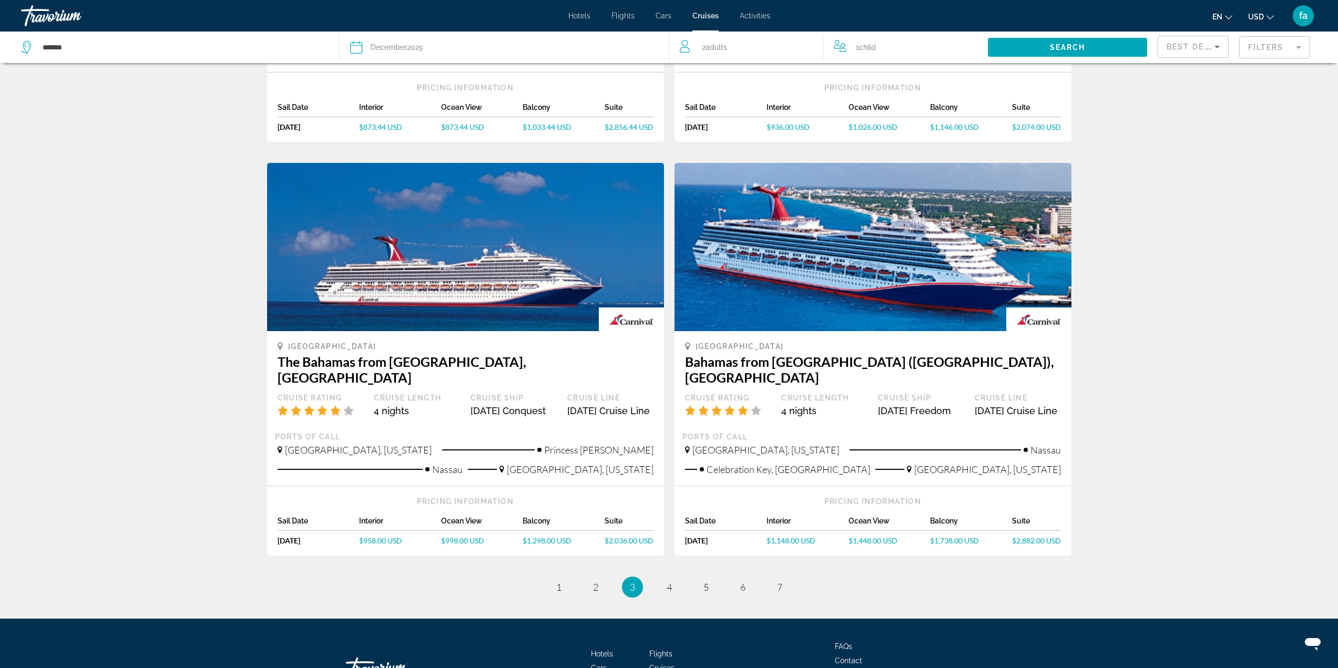
scroll to position [788, 0]
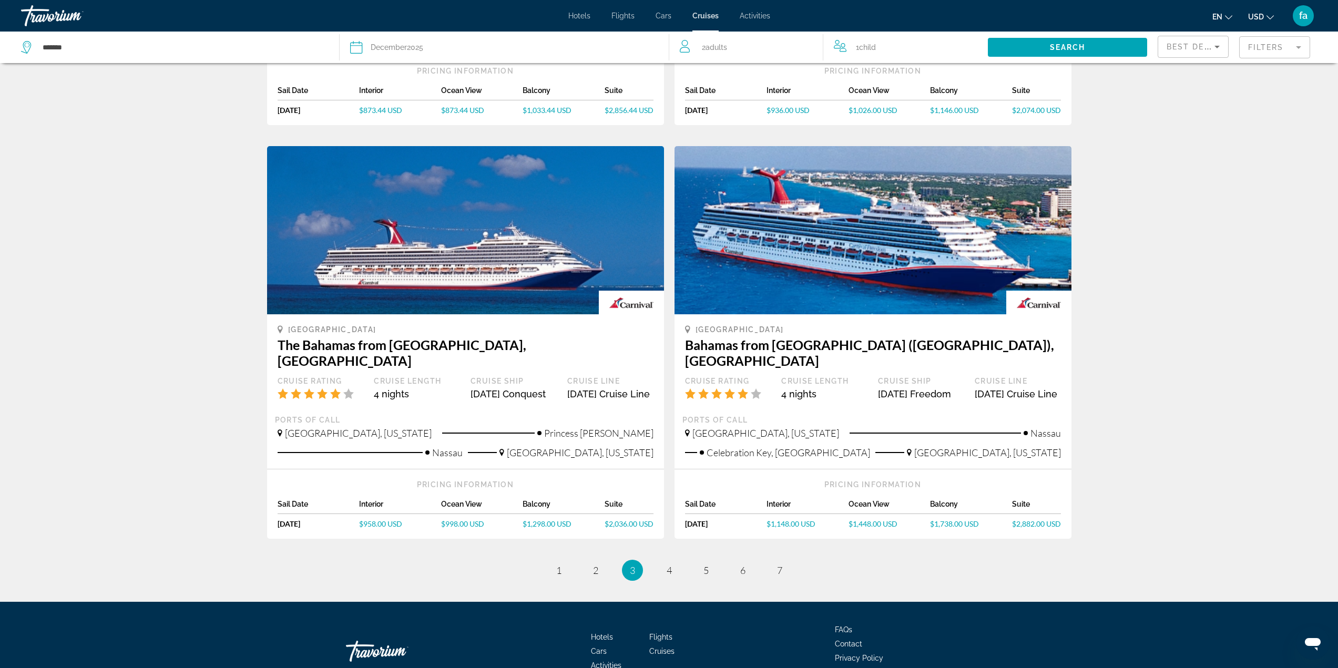
click at [456, 519] on span "$998.00 USD" at bounding box center [462, 523] width 43 height 9
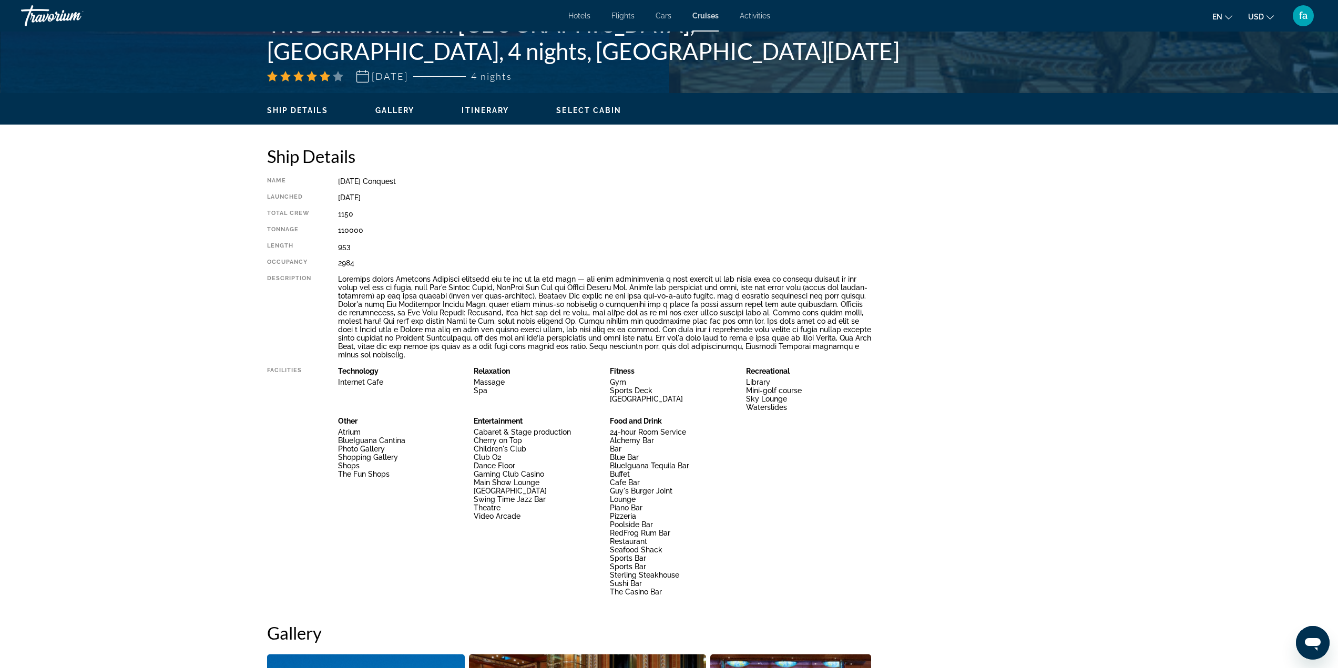
scroll to position [244, 0]
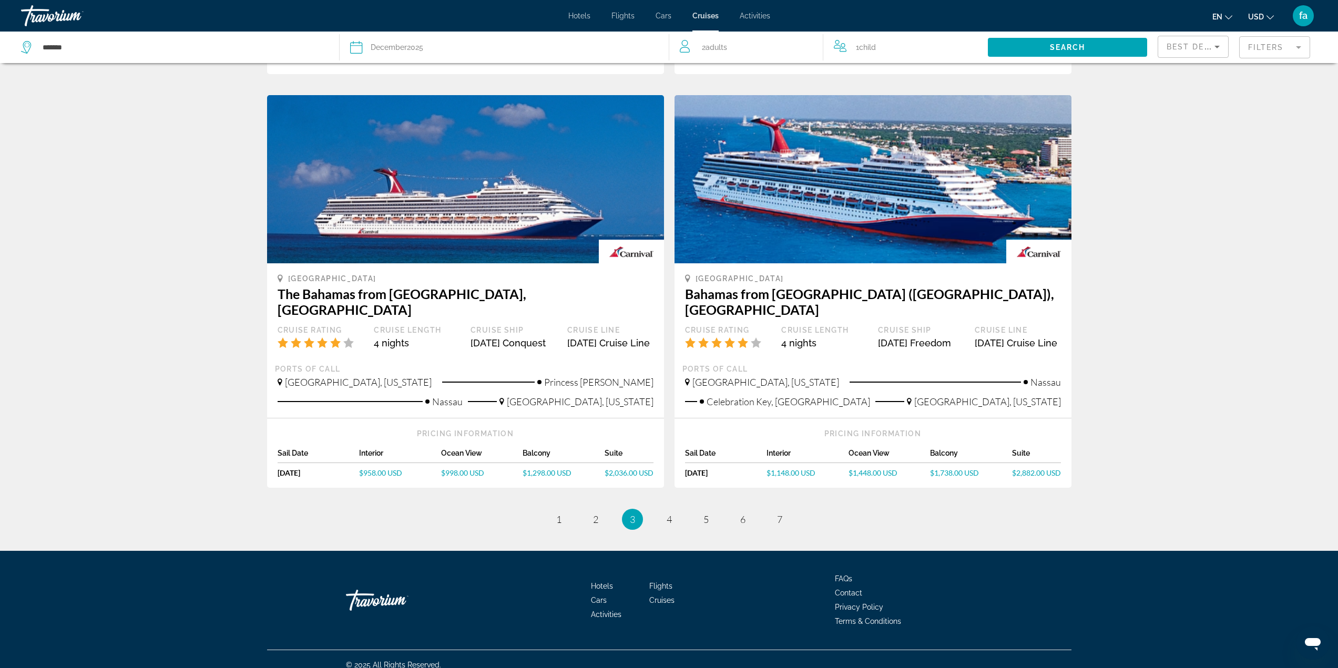
scroll to position [841, 0]
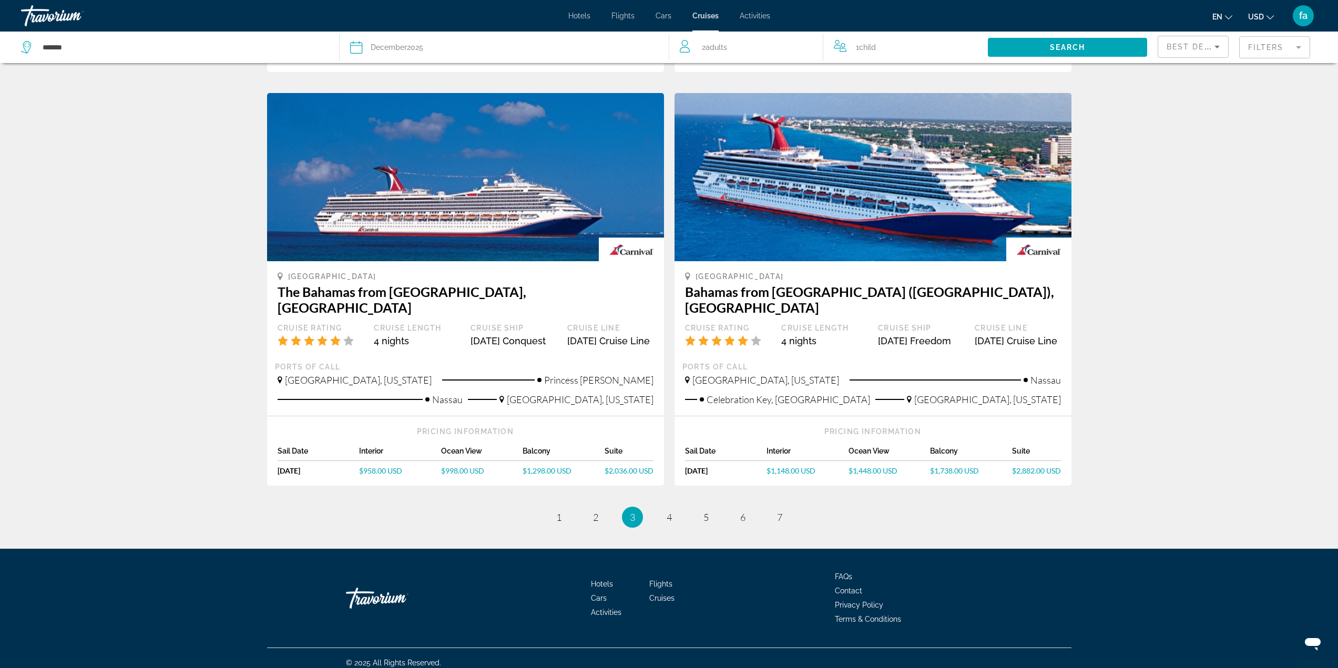
click at [631, 466] on span "$2,036.00 USD" at bounding box center [628, 470] width 49 height 9
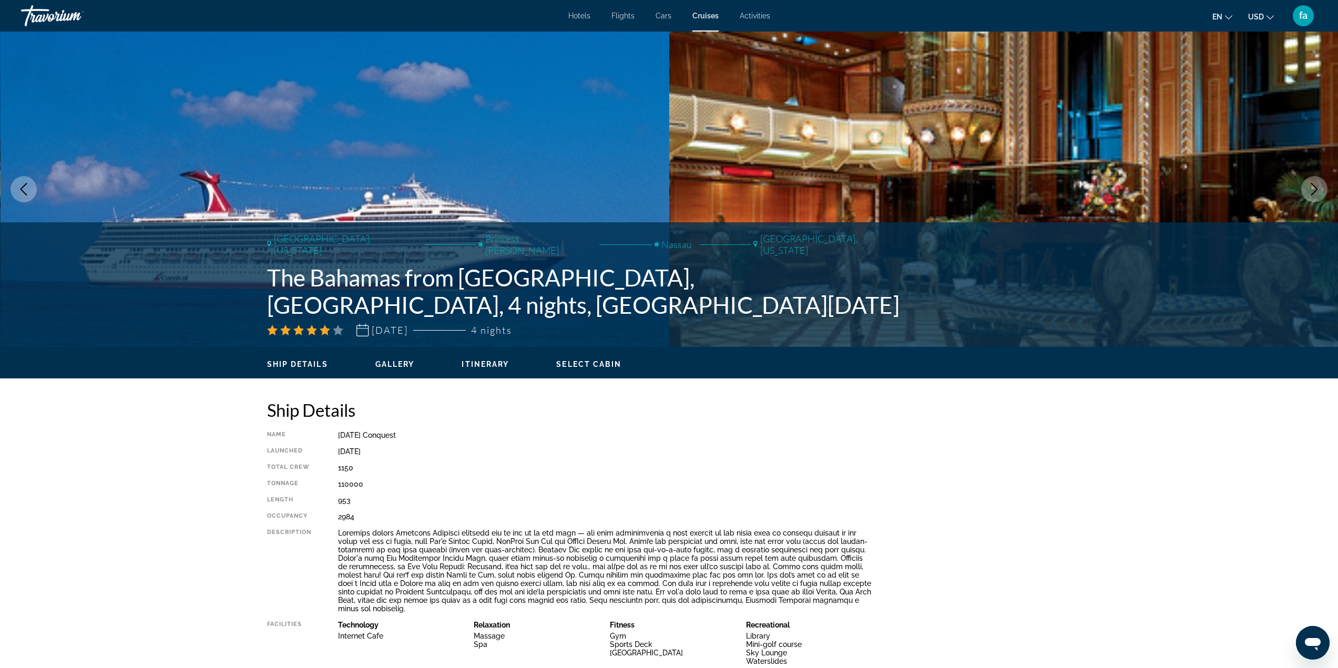
click at [18, 188] on icon "Previous image" at bounding box center [23, 189] width 13 height 13
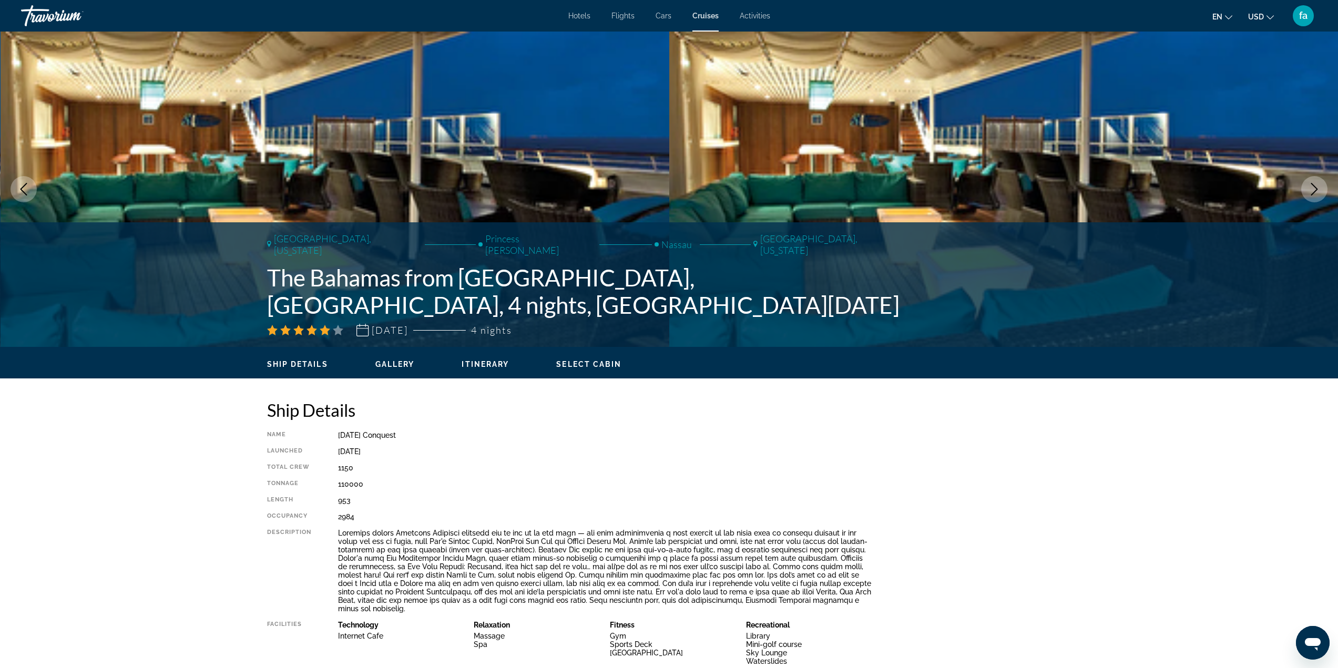
click at [19, 188] on icon "Previous image" at bounding box center [23, 189] width 13 height 13
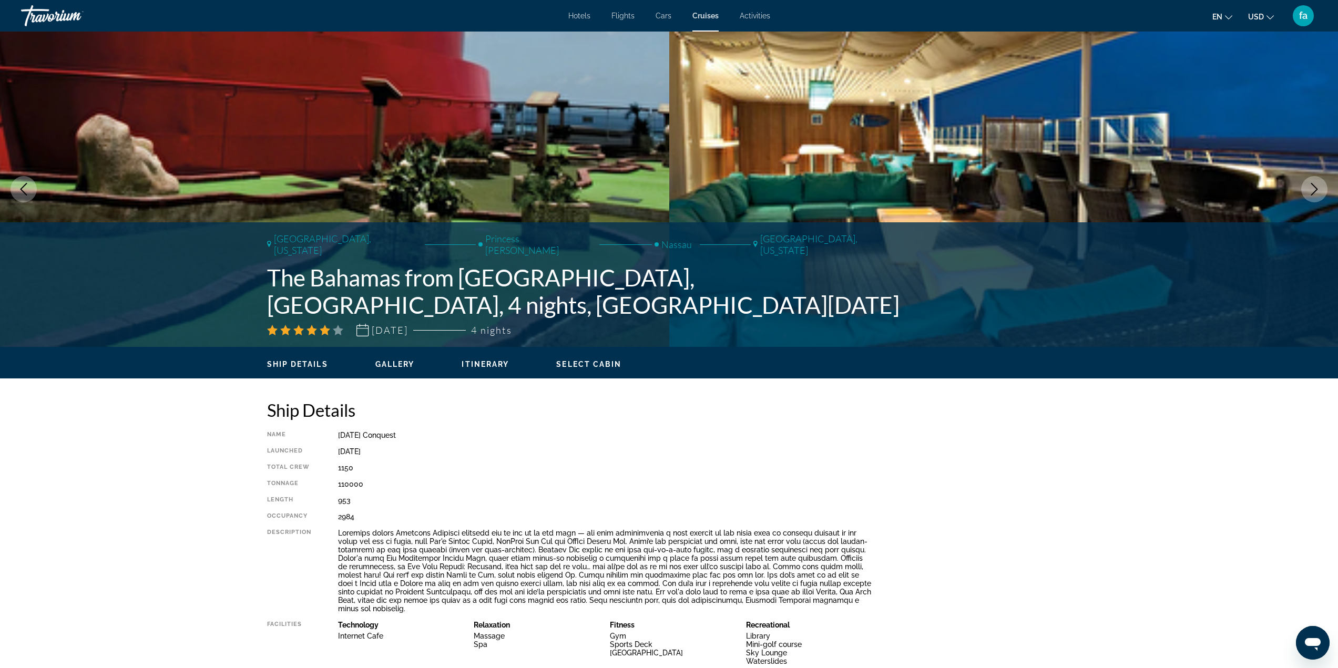
click at [19, 188] on icon "Previous image" at bounding box center [23, 189] width 13 height 13
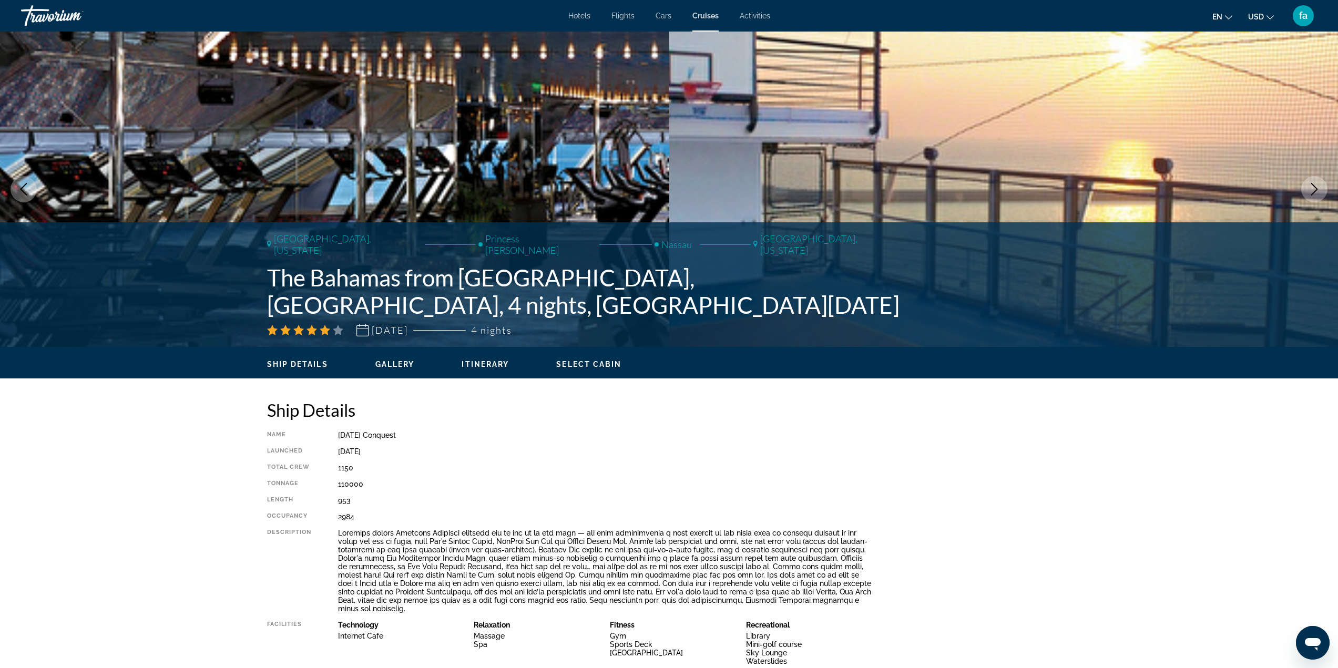
click at [19, 188] on icon "Previous image" at bounding box center [23, 189] width 13 height 13
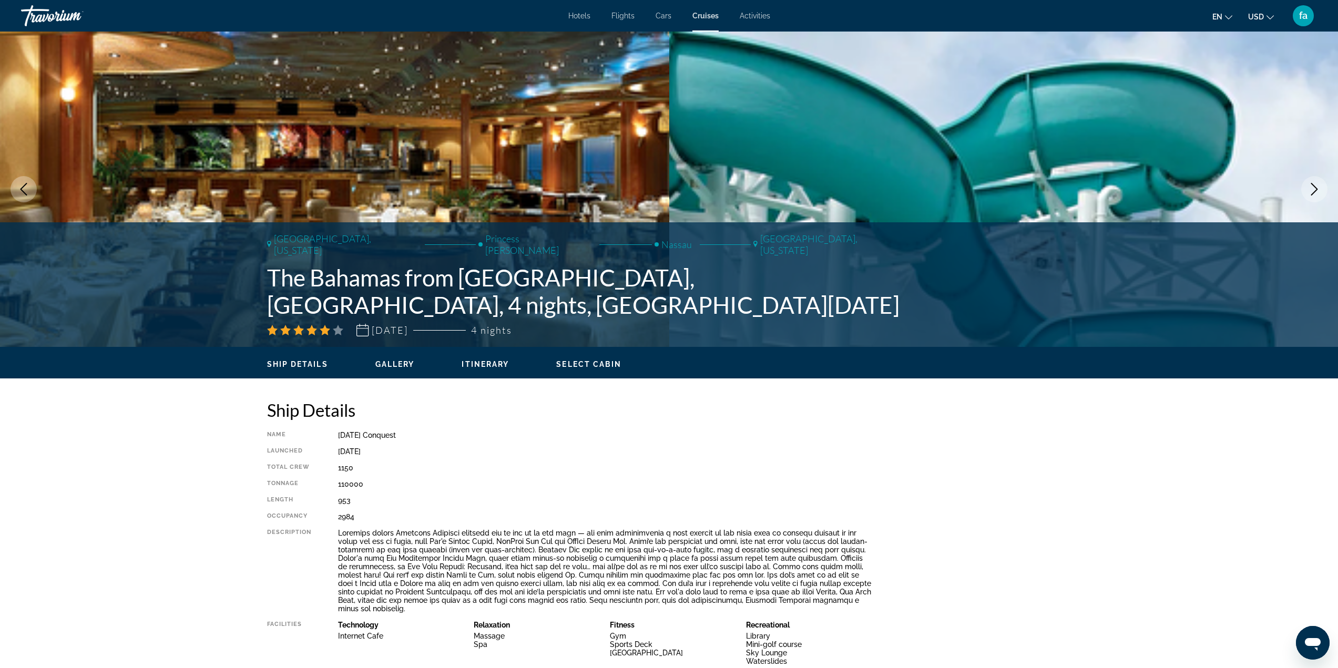
click at [19, 188] on icon "Previous image" at bounding box center [23, 189] width 13 height 13
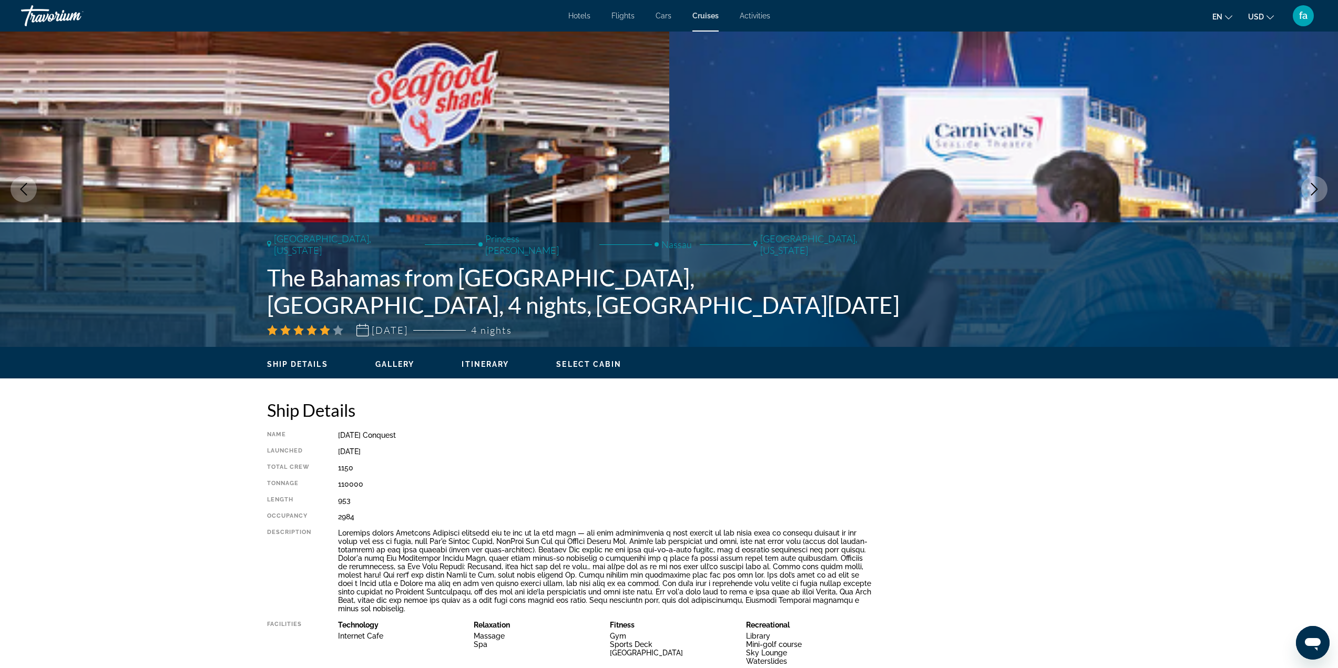
click at [30, 183] on button "Previous image" at bounding box center [24, 189] width 26 height 26
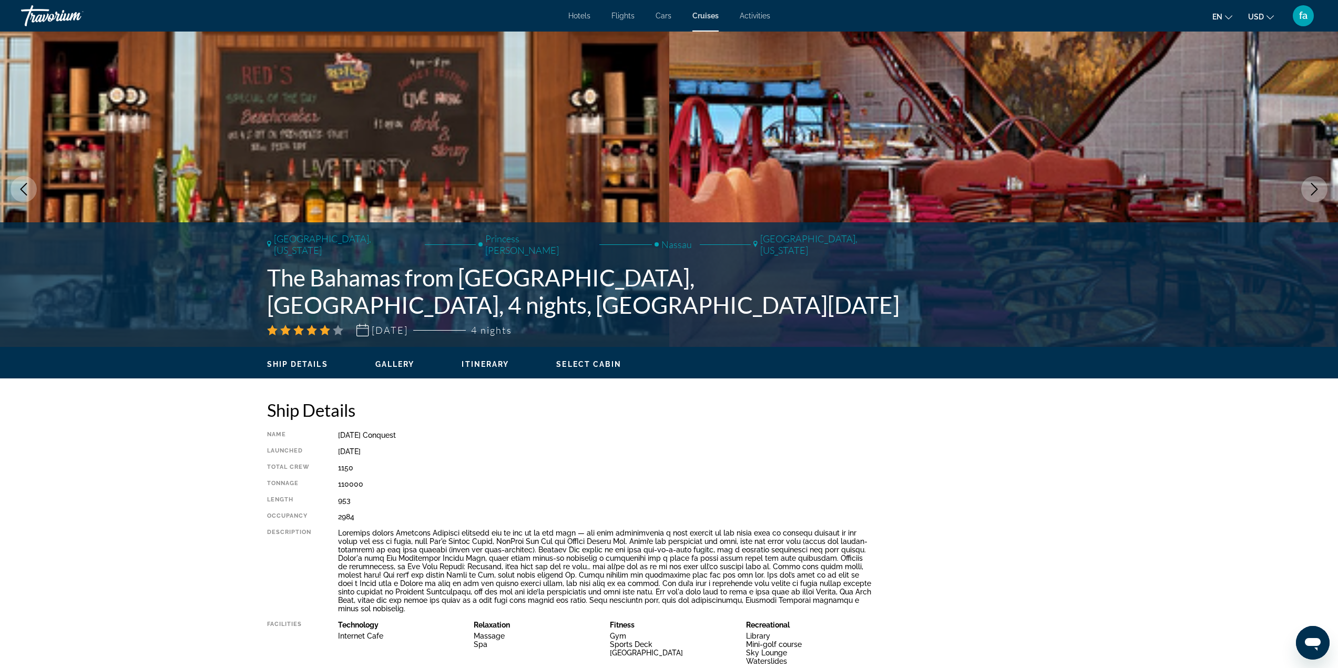
click at [30, 182] on button "Previous image" at bounding box center [24, 189] width 26 height 26
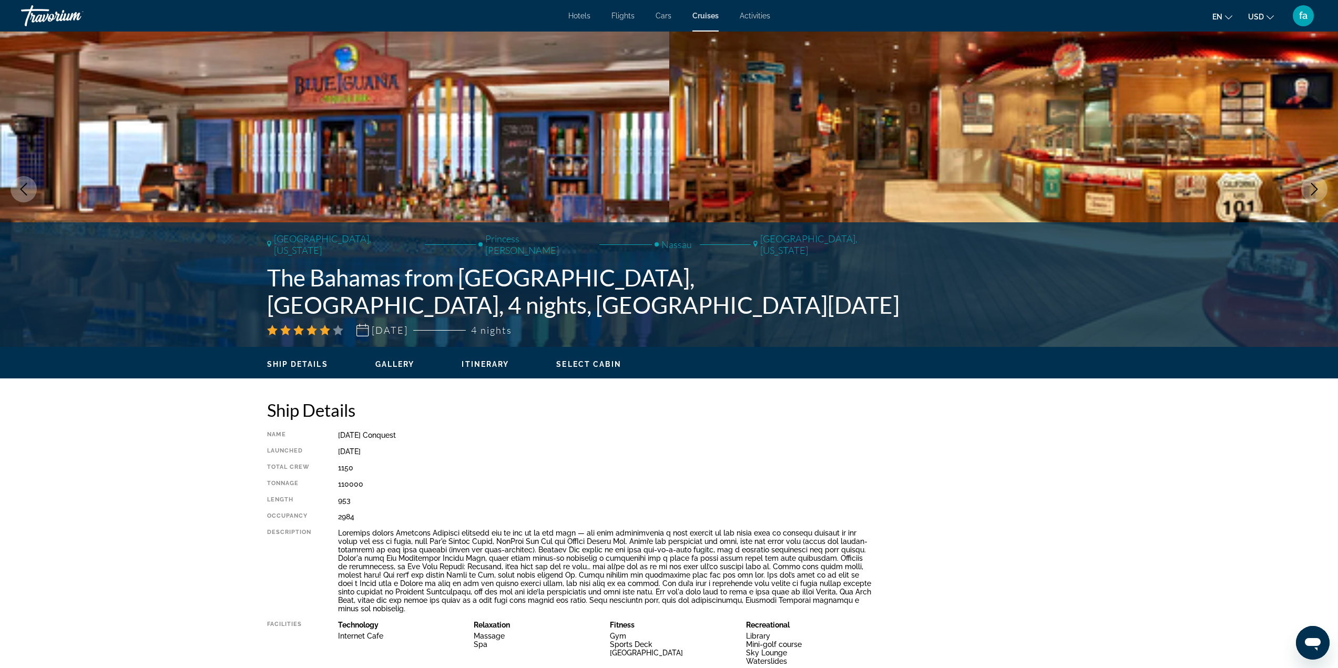
click at [30, 182] on button "Previous image" at bounding box center [24, 189] width 26 height 26
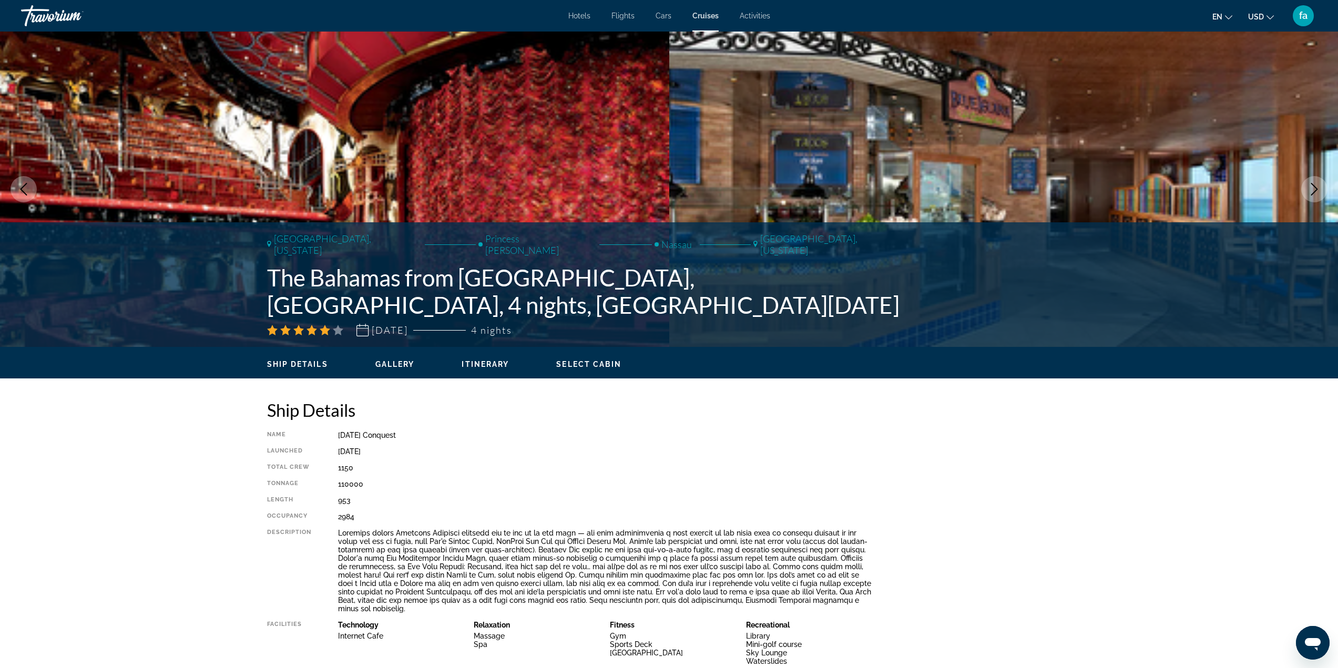
click at [30, 182] on button "Previous image" at bounding box center [24, 189] width 26 height 26
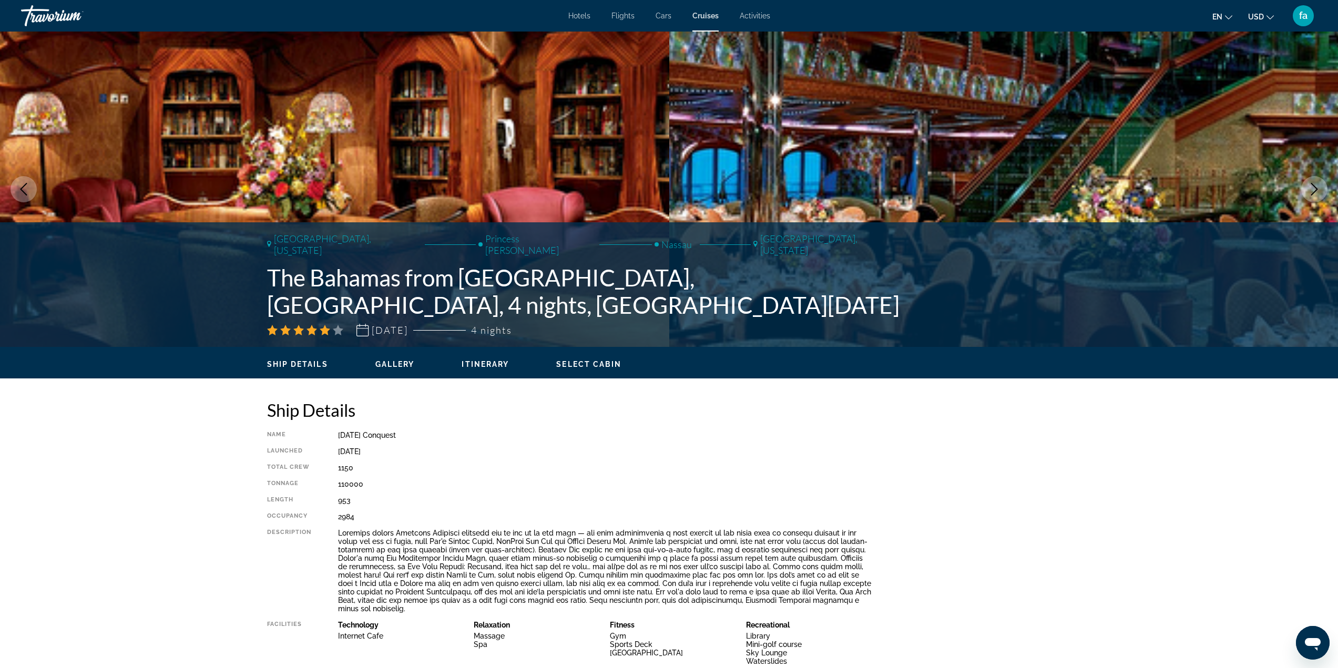
click at [30, 182] on button "Previous image" at bounding box center [24, 189] width 26 height 26
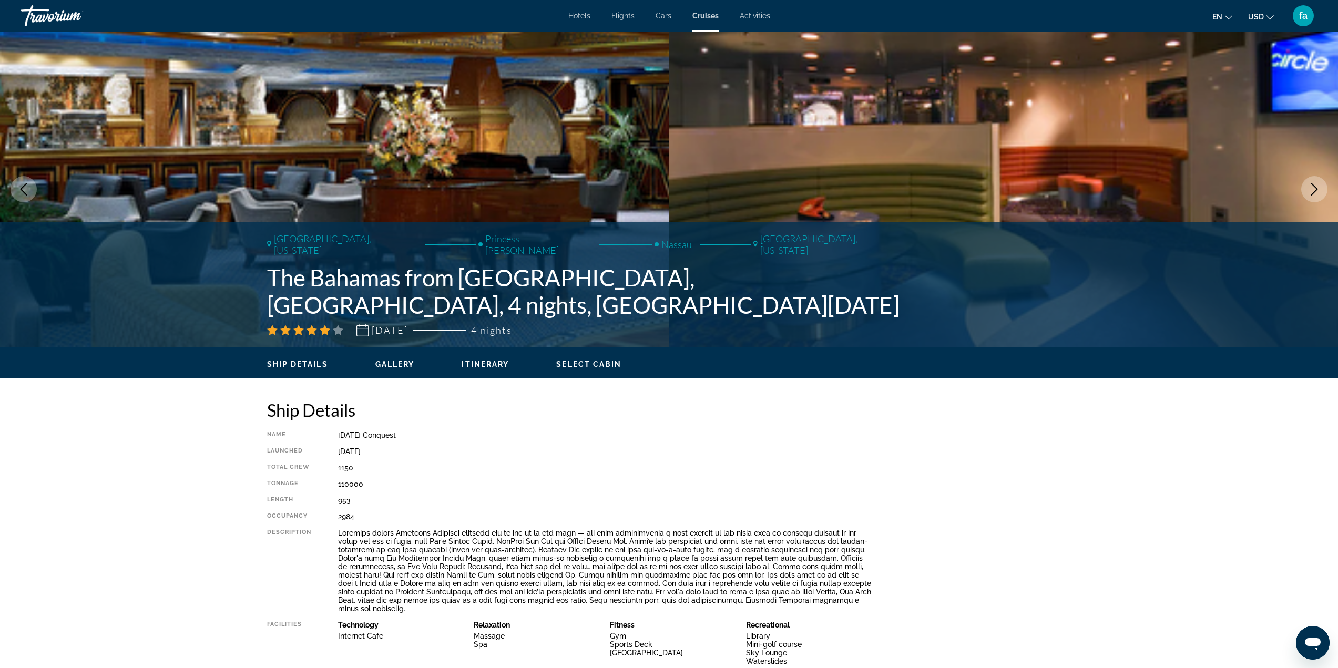
click at [30, 182] on button "Previous image" at bounding box center [24, 189] width 26 height 26
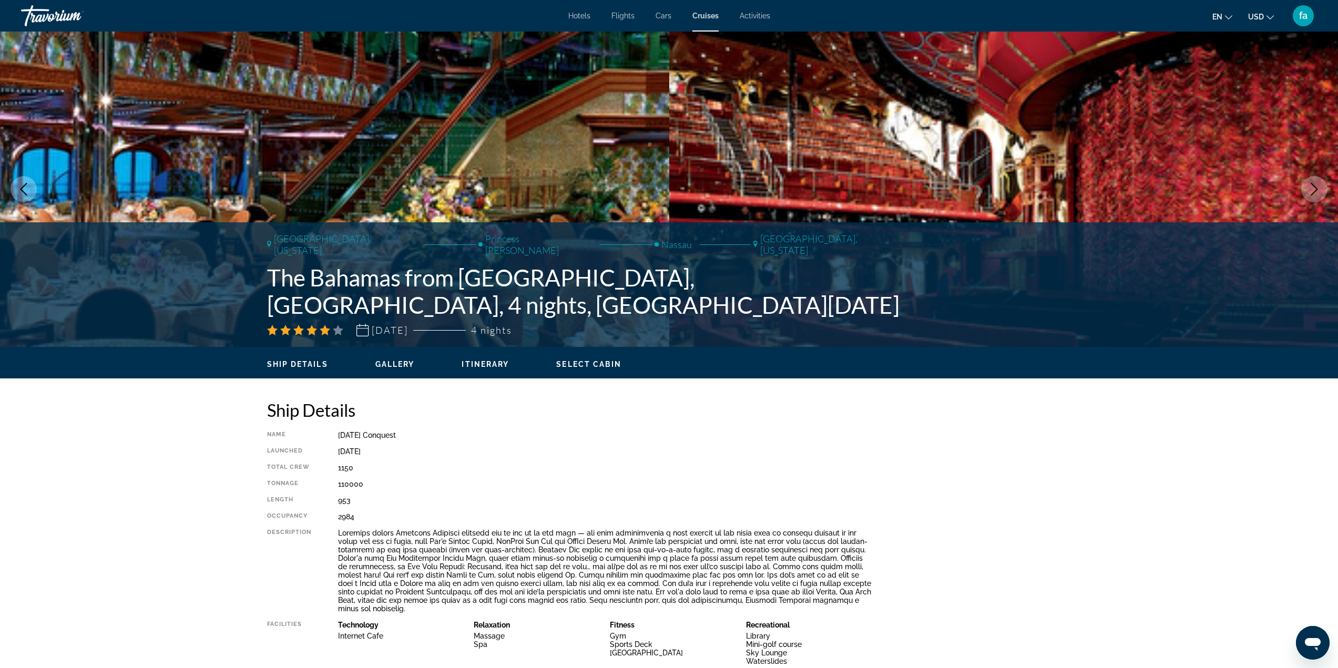
click at [30, 182] on button "Previous image" at bounding box center [24, 189] width 26 height 26
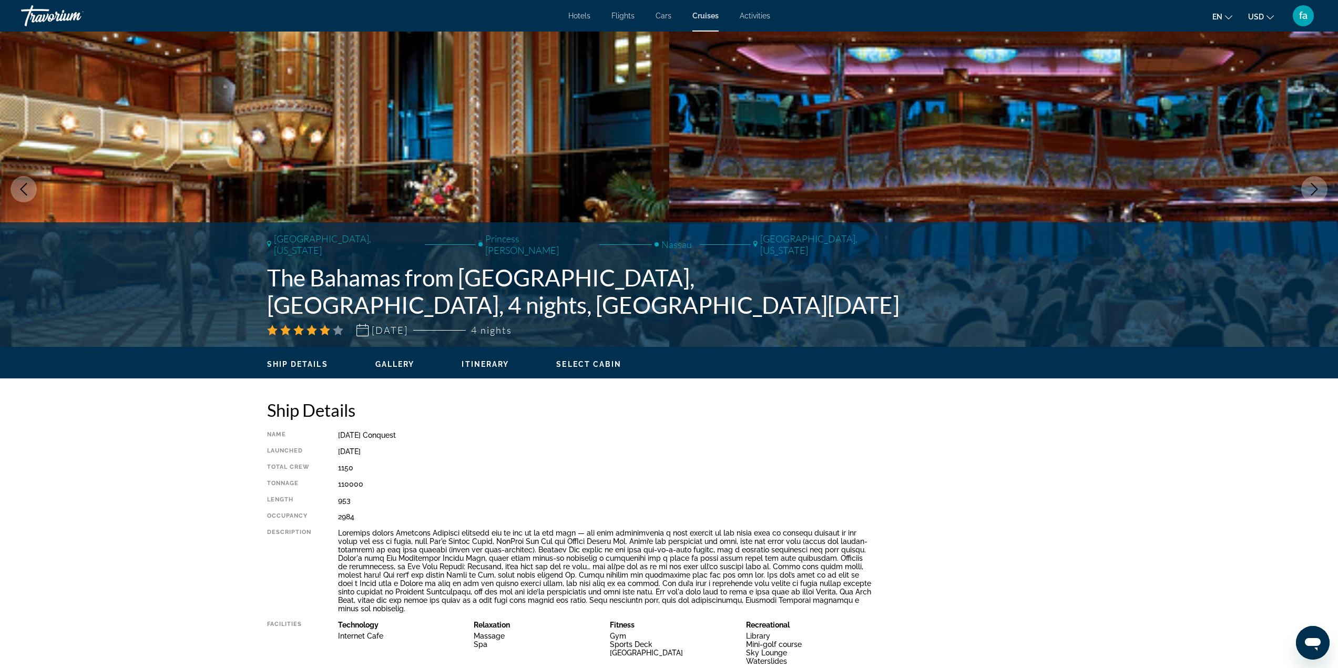
click at [30, 182] on button "Previous image" at bounding box center [24, 189] width 26 height 26
